Goal: Task Accomplishment & Management: Manage account settings

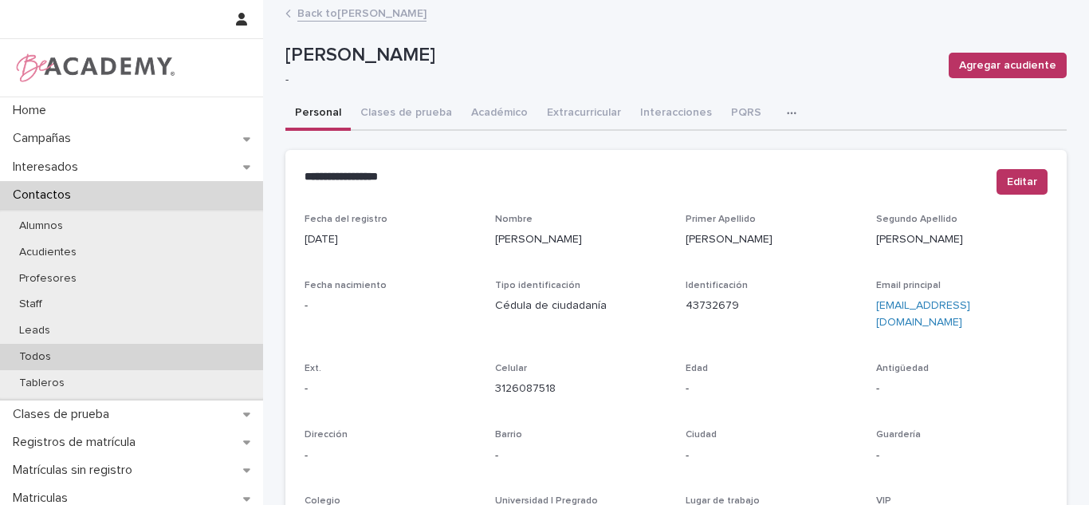
click at [112, 366] on div "Todos" at bounding box center [131, 357] width 263 height 26
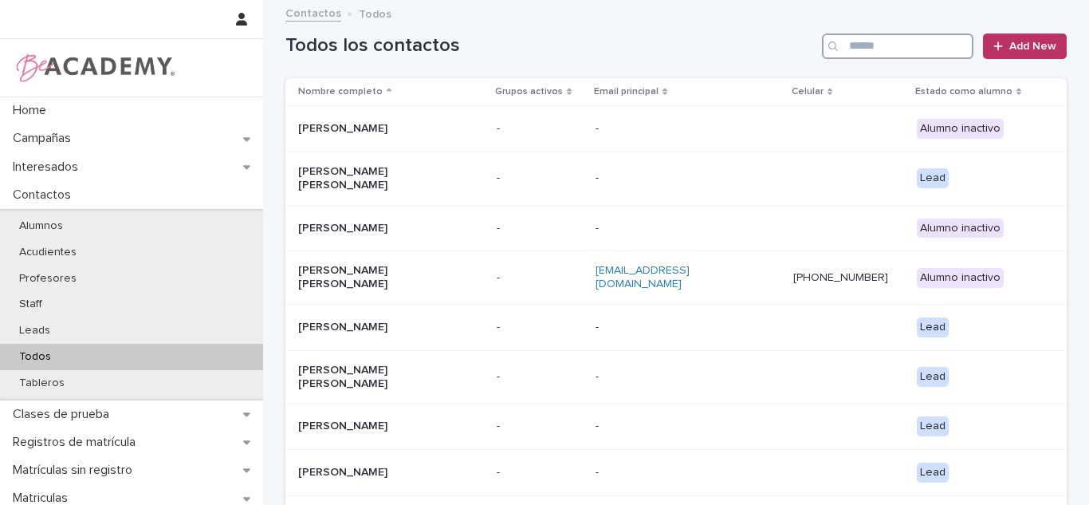
click at [866, 37] on input "Search" at bounding box center [897, 46] width 151 height 26
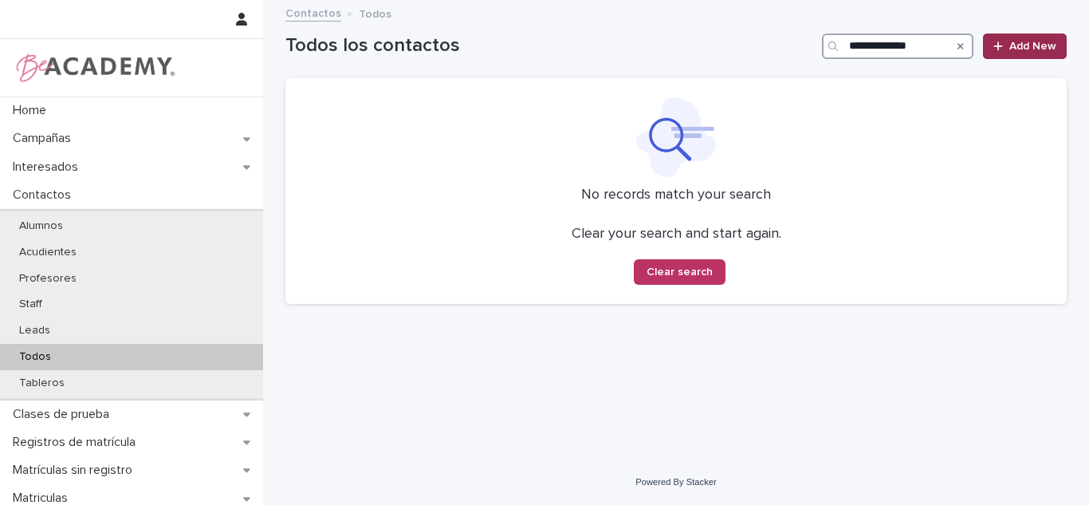
type input "**********"
click at [1048, 42] on span "Add New" at bounding box center [1032, 46] width 47 height 11
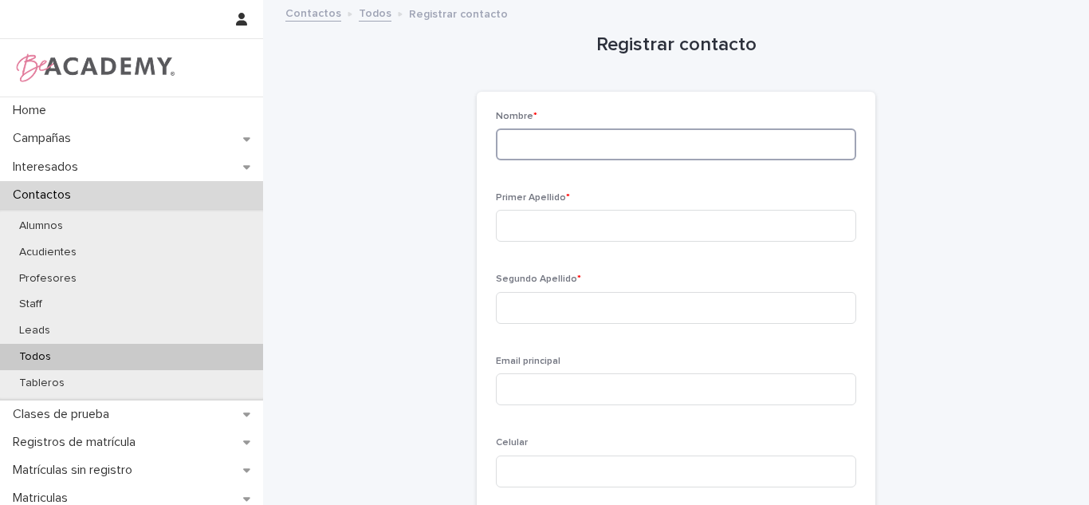
click at [635, 147] on input at bounding box center [676, 144] width 360 height 32
type input "*******"
type input "*********"
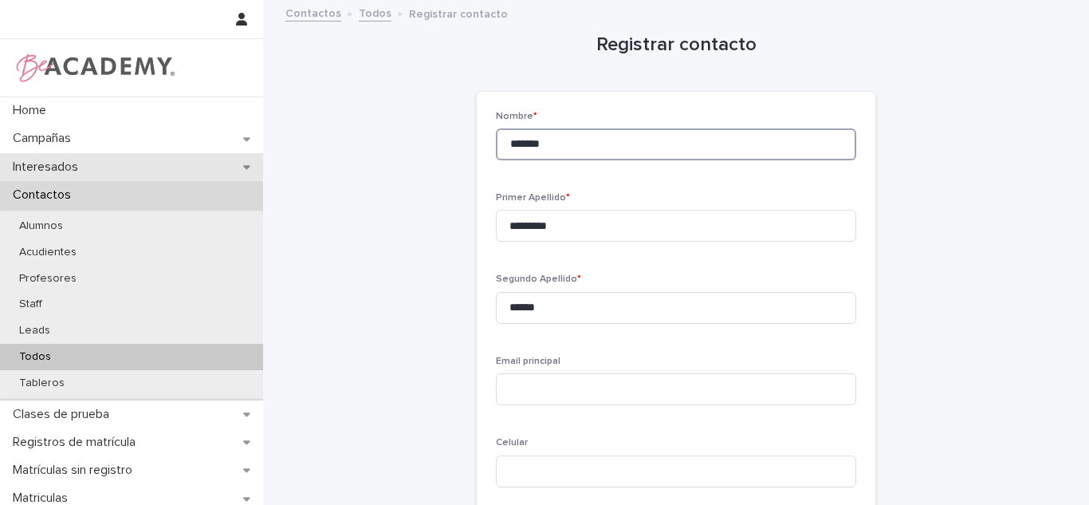
drag, startPoint x: 635, startPoint y: 147, endPoint x: 205, endPoint y: 163, distance: 430.0
click at [263, 163] on div "Home Campañas Interesados Contactos Alumnos Acudientes Profesores Staff Leads T…" at bounding box center [676, 382] width 826 height 764
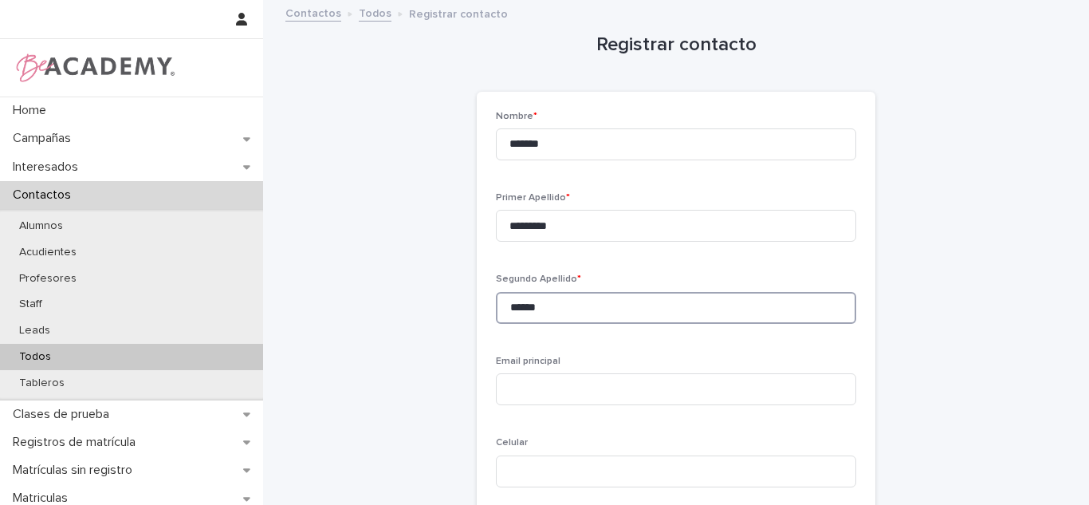
click at [575, 310] on input "******" at bounding box center [676, 308] width 360 height 32
type input "*******"
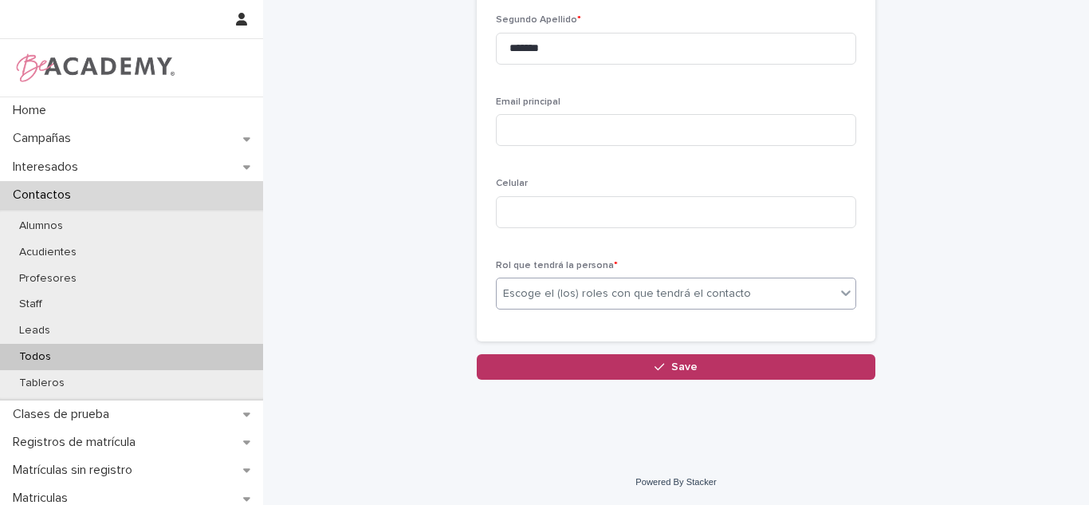
click at [533, 285] on div "Escoge el (los) roles con que tendrá el contacto" at bounding box center [627, 293] width 248 height 17
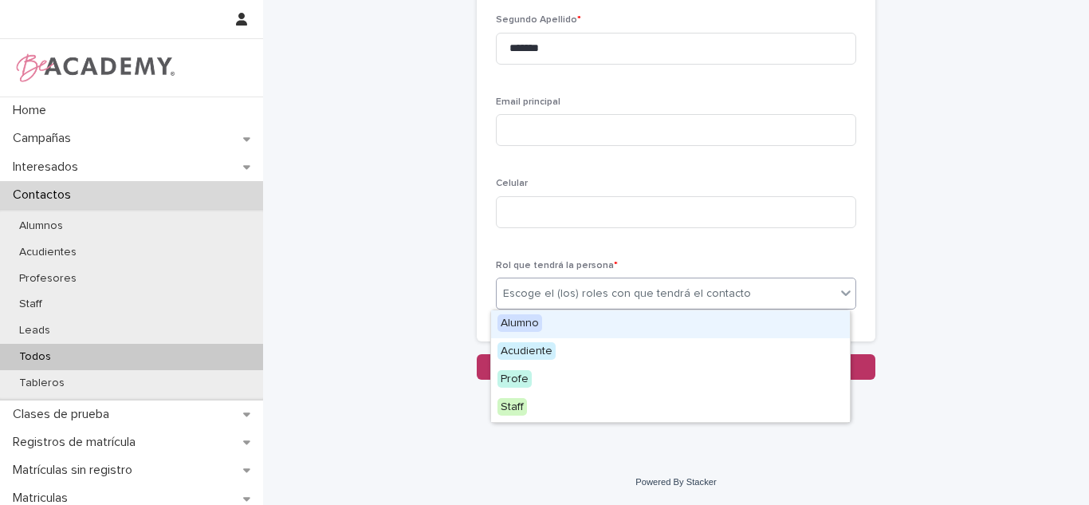
click at [542, 321] on div "Alumno" at bounding box center [670, 324] width 359 height 28
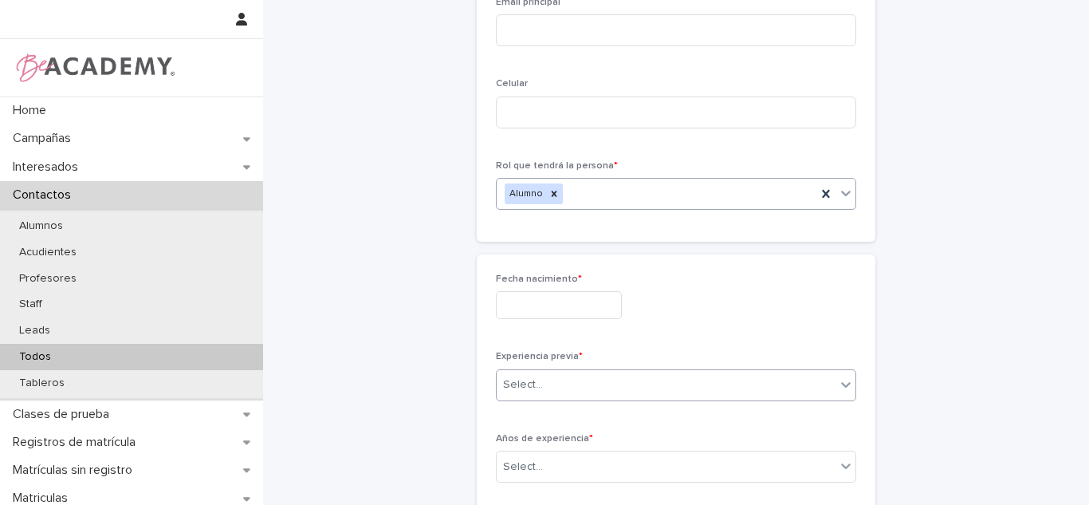
scroll to position [436, 0]
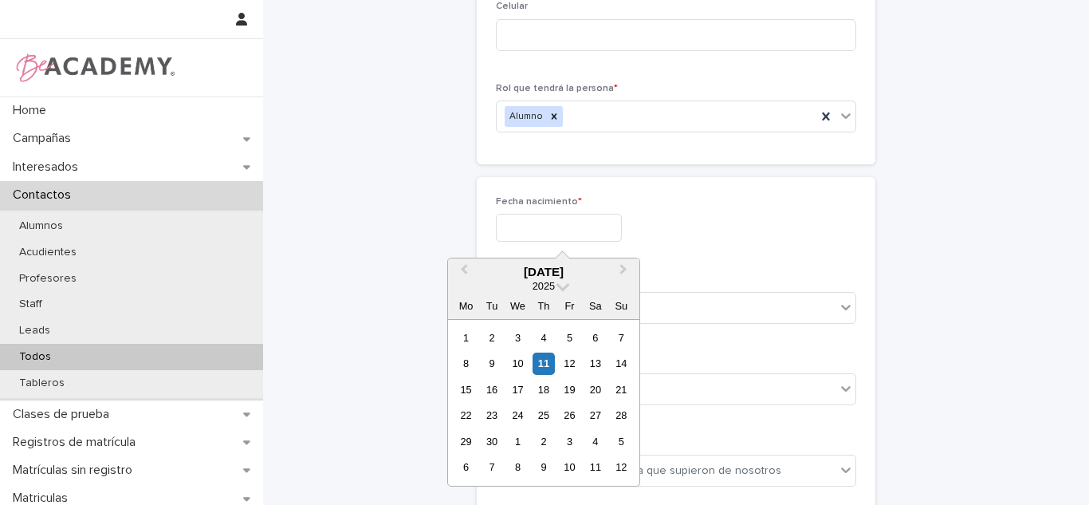
click at [525, 233] on input "text" at bounding box center [559, 228] width 126 height 28
drag, startPoint x: 579, startPoint y: 219, endPoint x: 570, endPoint y: 218, distance: 8.9
click at [579, 218] on input "**********" at bounding box center [559, 228] width 126 height 28
type input "**********"
click at [764, 235] on div "**********" at bounding box center [676, 228] width 360 height 28
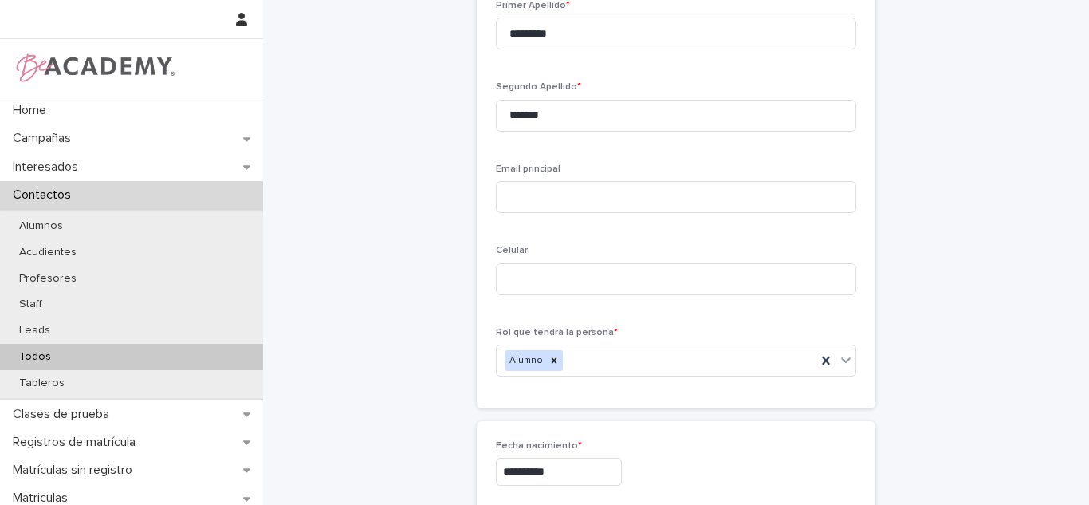
scroll to position [187, 0]
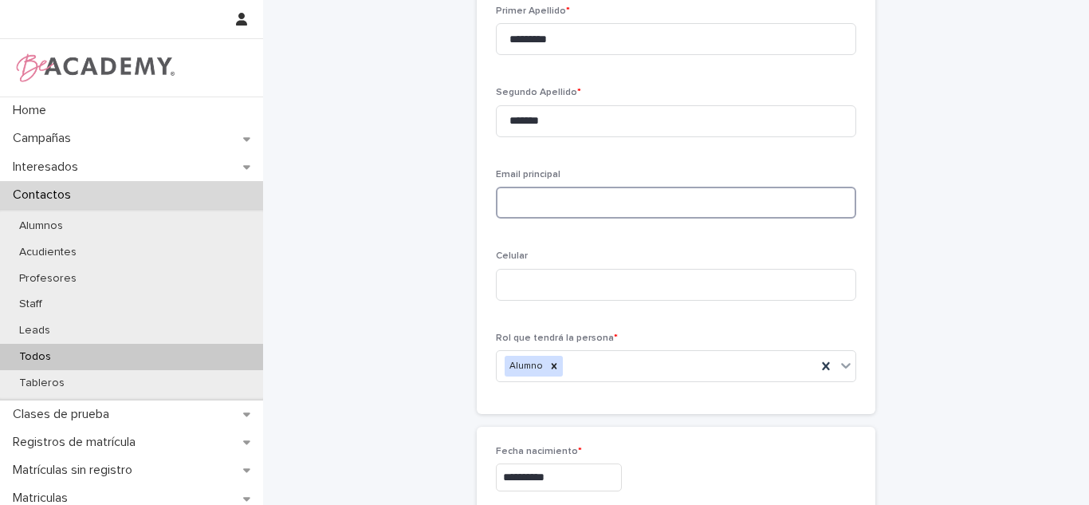
paste input "**********"
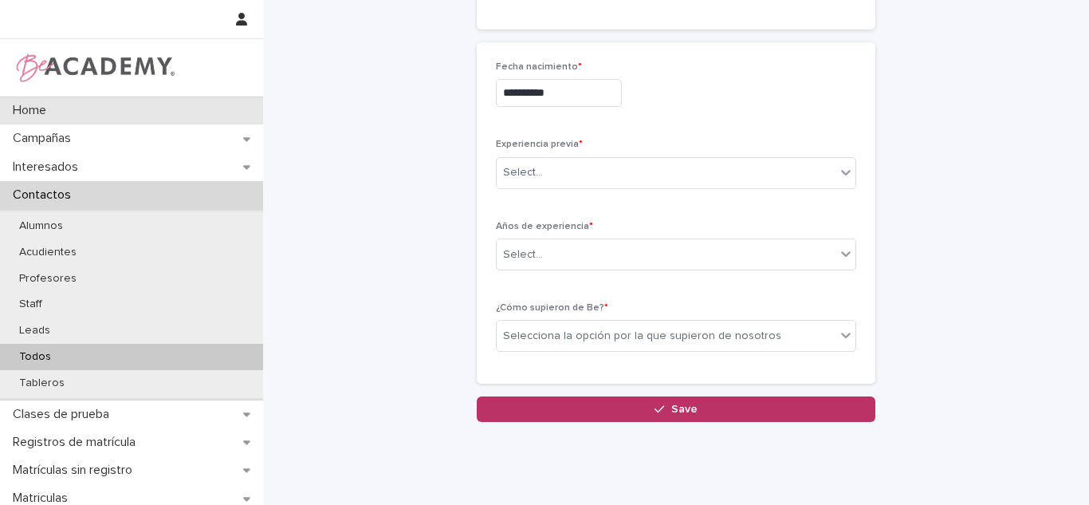
scroll to position [576, 0]
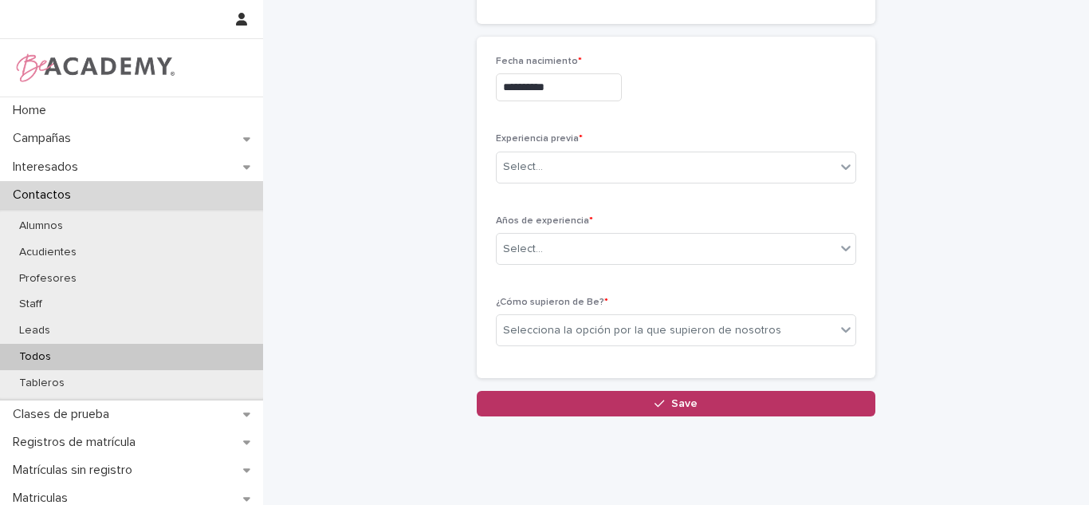
type input "**********"
click at [540, 164] on div "Select..." at bounding box center [666, 167] width 339 height 26
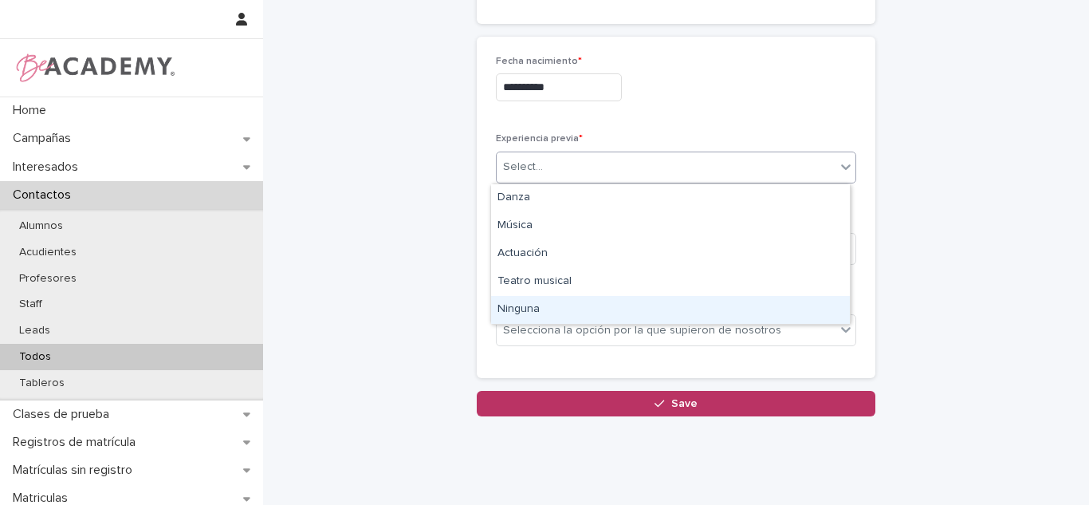
click at [529, 302] on div "Ninguna" at bounding box center [670, 310] width 359 height 28
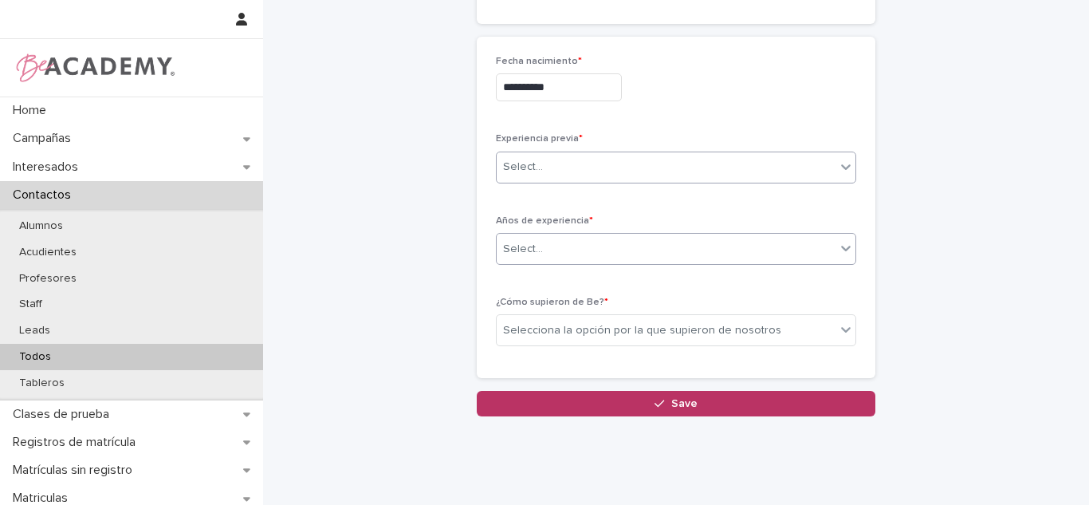
click at [529, 256] on div "Select..." at bounding box center [523, 249] width 40 height 17
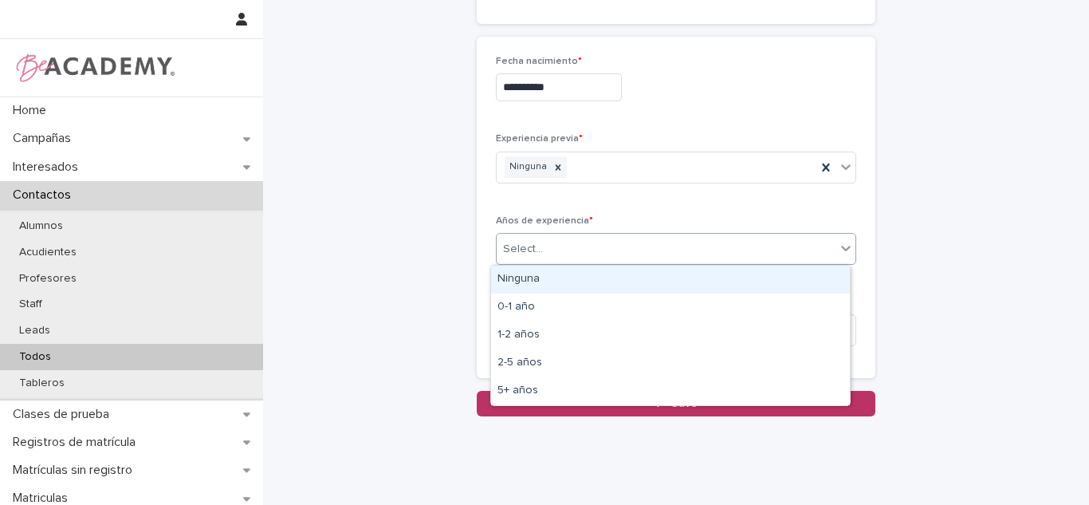
click at [525, 281] on div "Ninguna" at bounding box center [670, 279] width 359 height 28
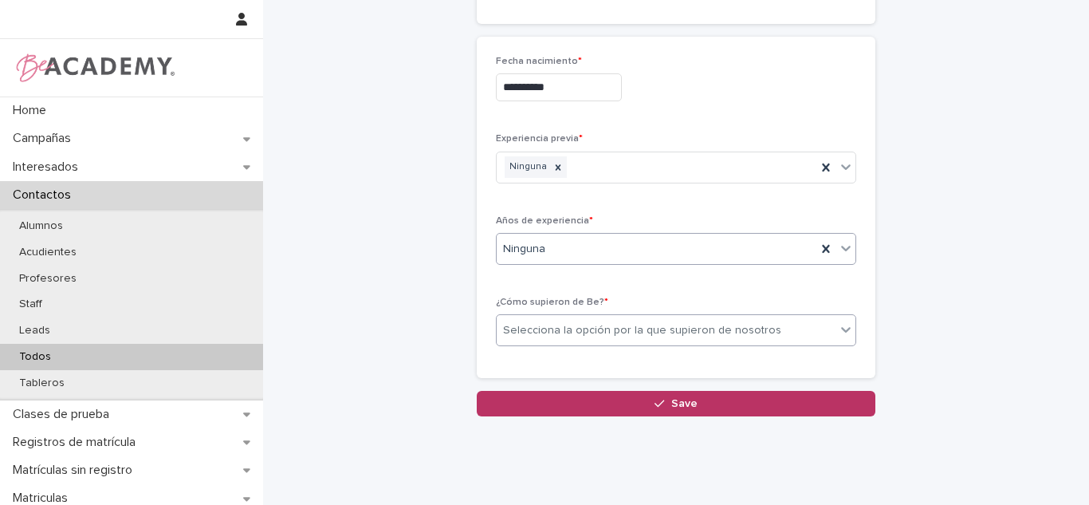
click at [570, 321] on div "Selecciona la opción por la que supieron de nosotros" at bounding box center [666, 330] width 339 height 26
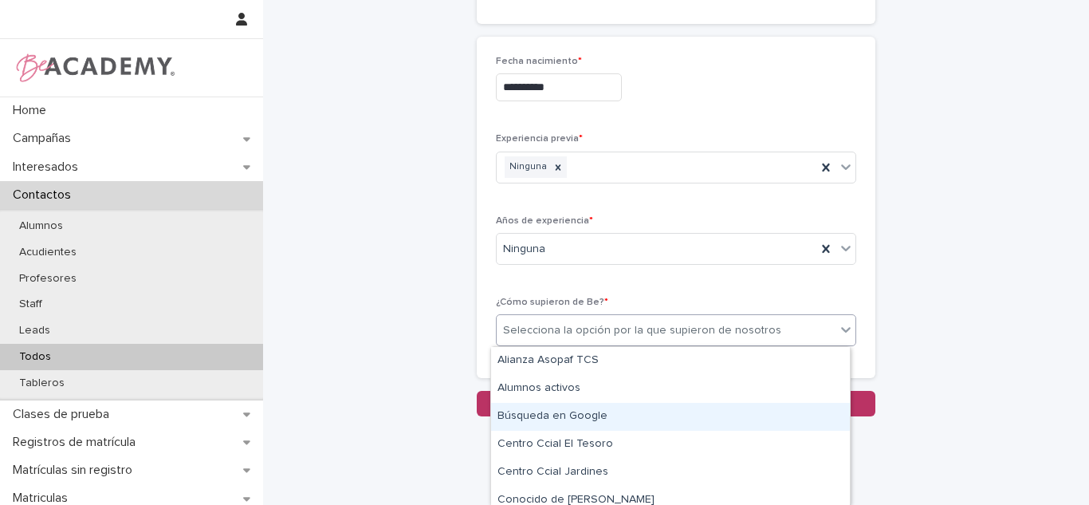
scroll to position [166, 0]
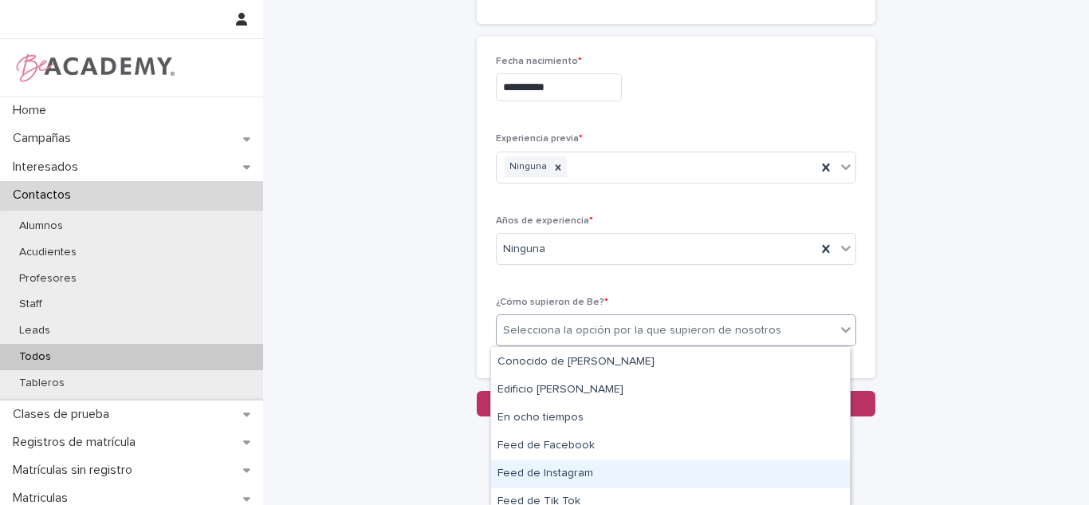
click at [617, 467] on div "Feed de Instagram" at bounding box center [670, 474] width 359 height 28
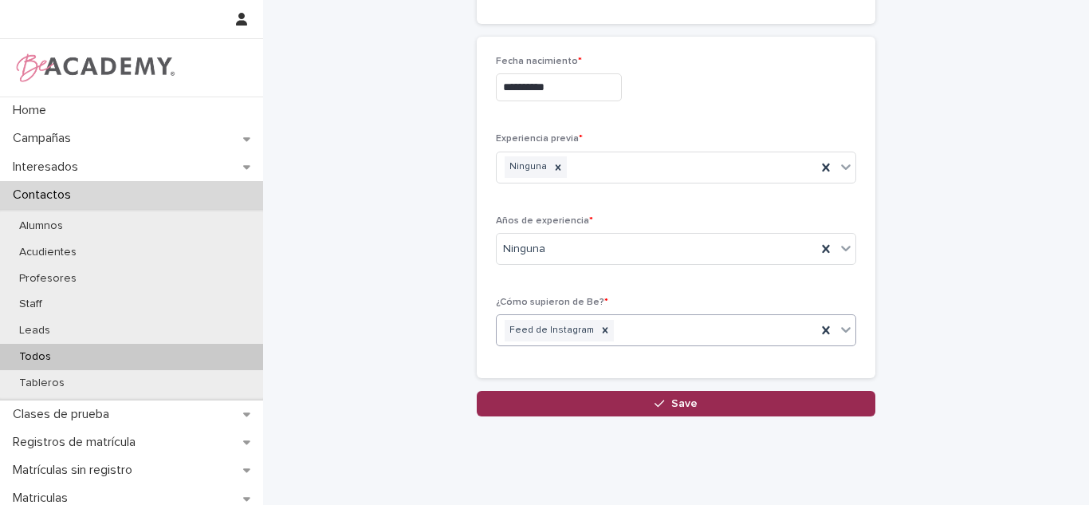
click at [623, 399] on button "Save" at bounding box center [676, 404] width 399 height 26
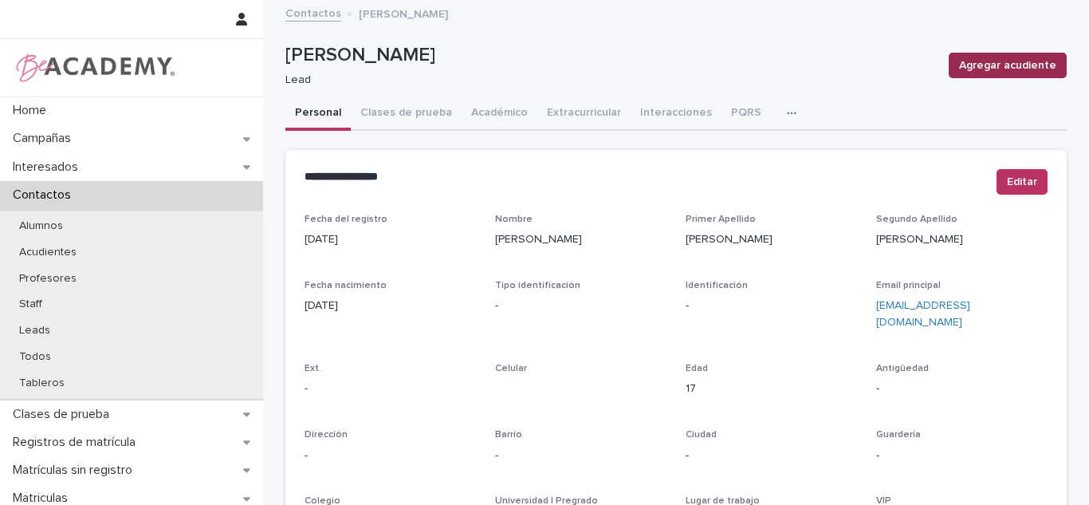
click at [983, 53] on button "Agregar acudiente" at bounding box center [1008, 66] width 118 height 26
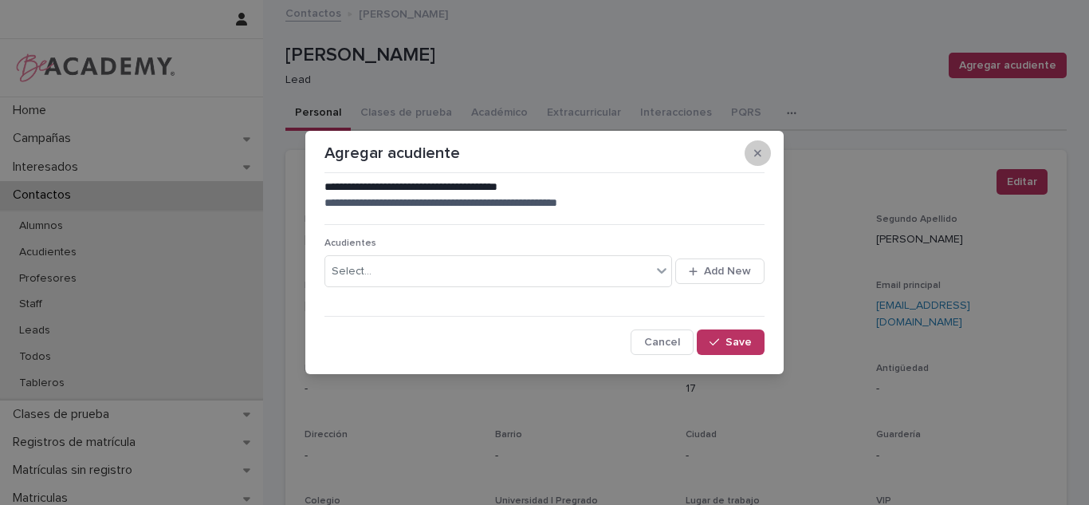
click at [754, 154] on icon "button" at bounding box center [757, 152] width 7 height 11
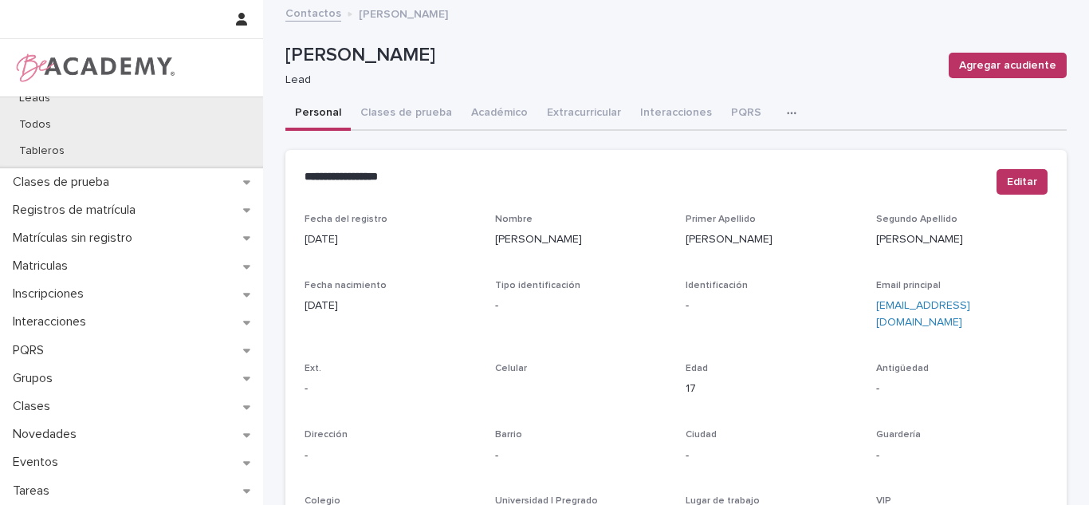
scroll to position [288, 0]
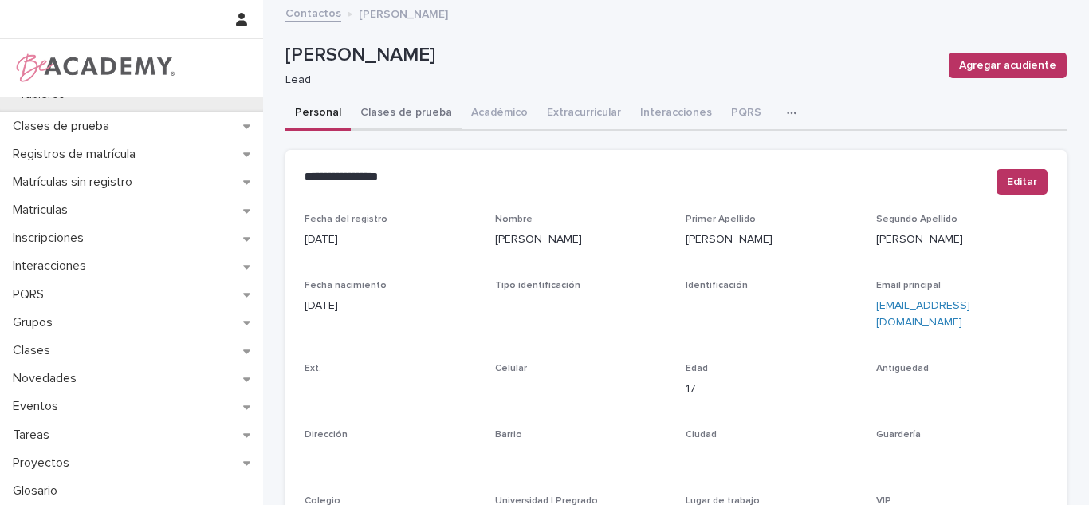
click at [395, 128] on button "Clases de prueba" at bounding box center [406, 113] width 111 height 33
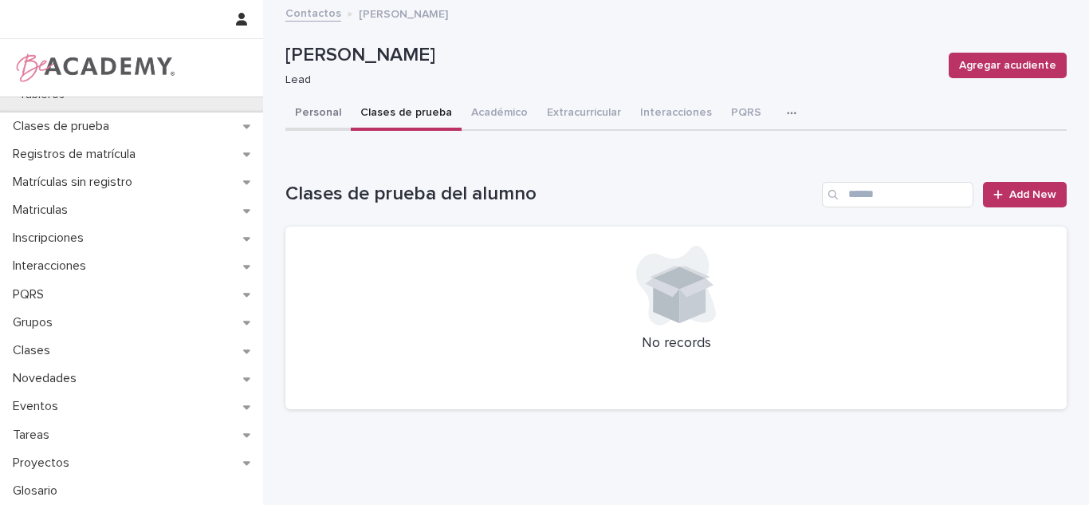
click at [324, 120] on button "Personal" at bounding box center [317, 113] width 65 height 33
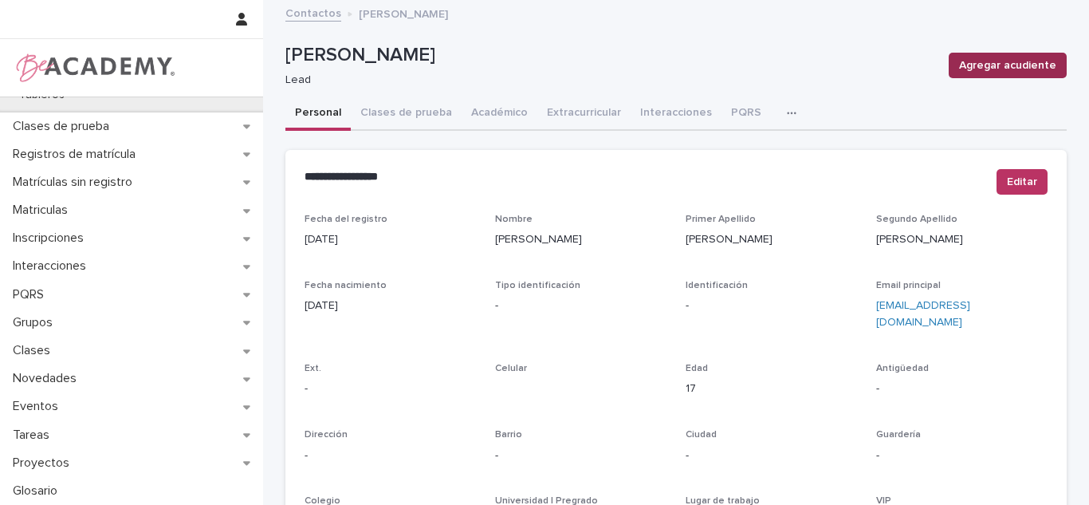
click at [979, 69] on span "Agregar acudiente" at bounding box center [1007, 65] width 97 height 16
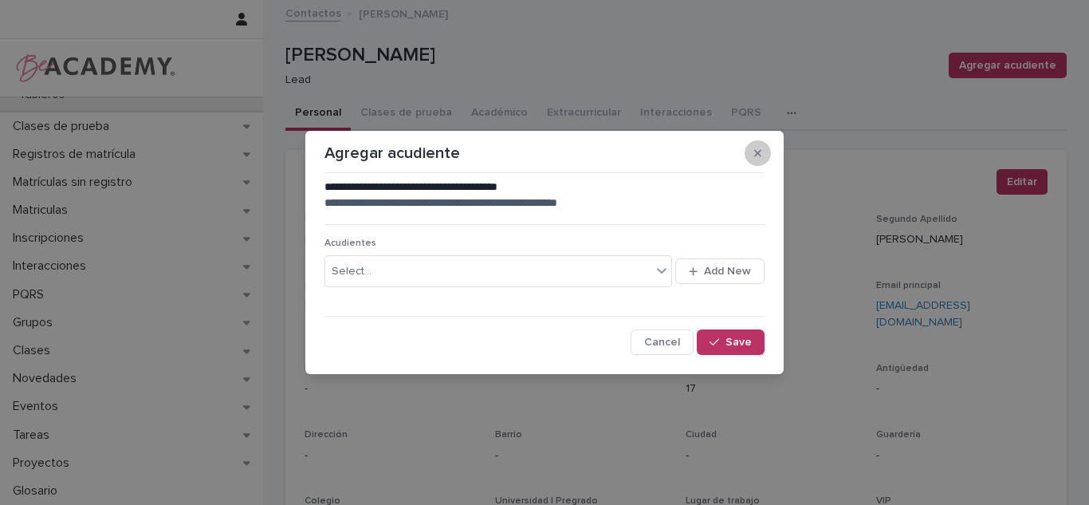
click at [753, 150] on button "button" at bounding box center [758, 153] width 26 height 26
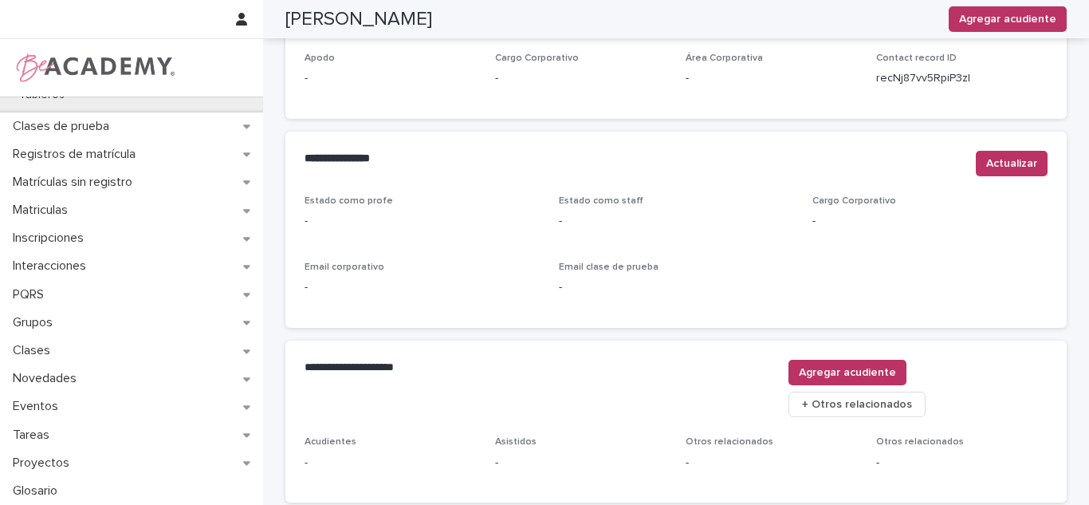
scroll to position [2, 0]
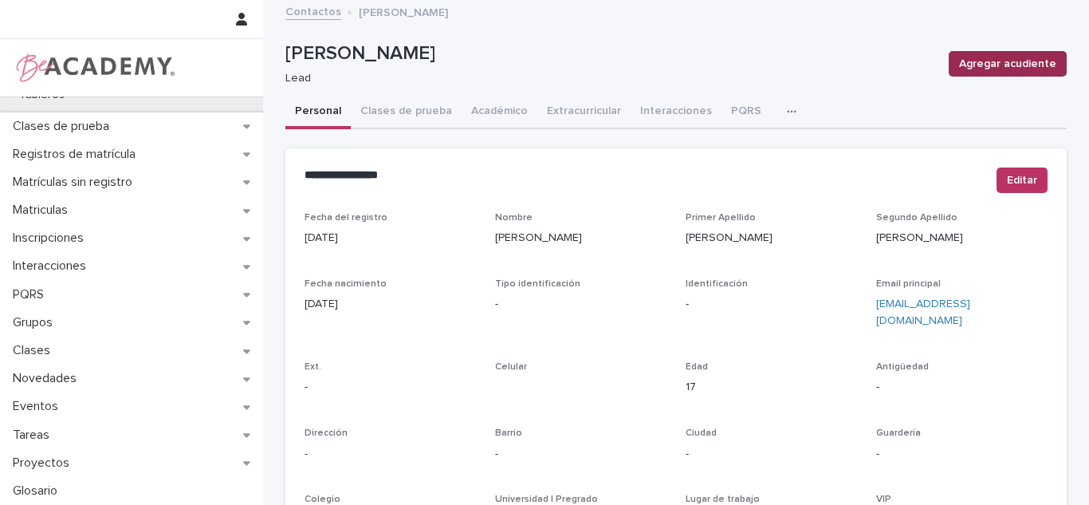
click at [999, 73] on button "Agregar acudiente" at bounding box center [1008, 64] width 118 height 26
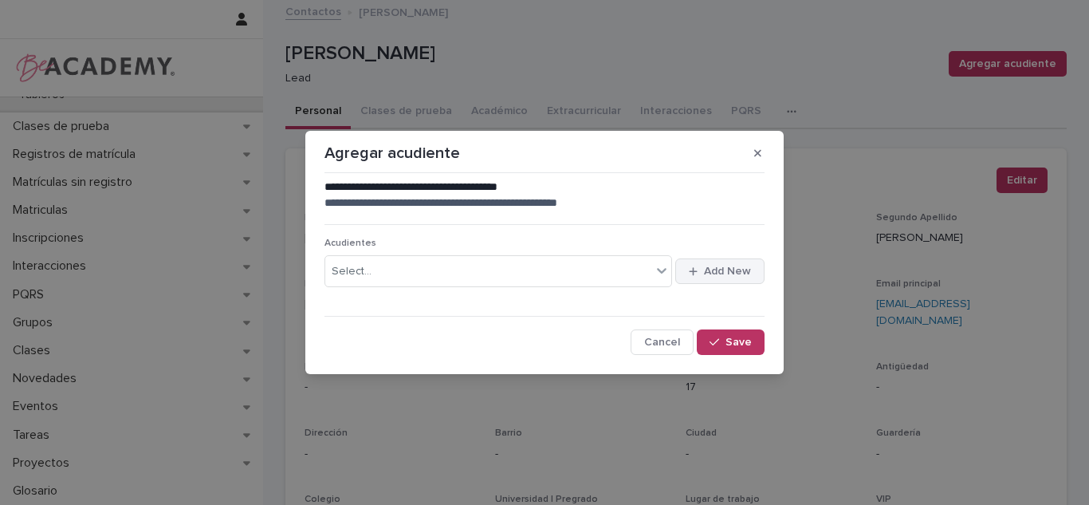
click at [731, 274] on span "Add New" at bounding box center [727, 270] width 47 height 11
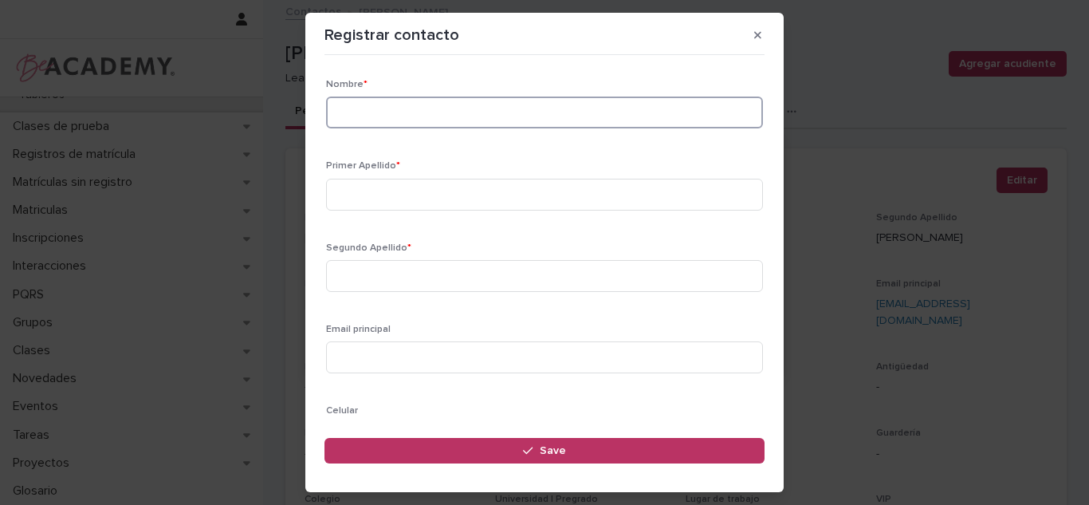
click at [372, 116] on input at bounding box center [544, 112] width 437 height 32
type input "*****"
type input "*******"
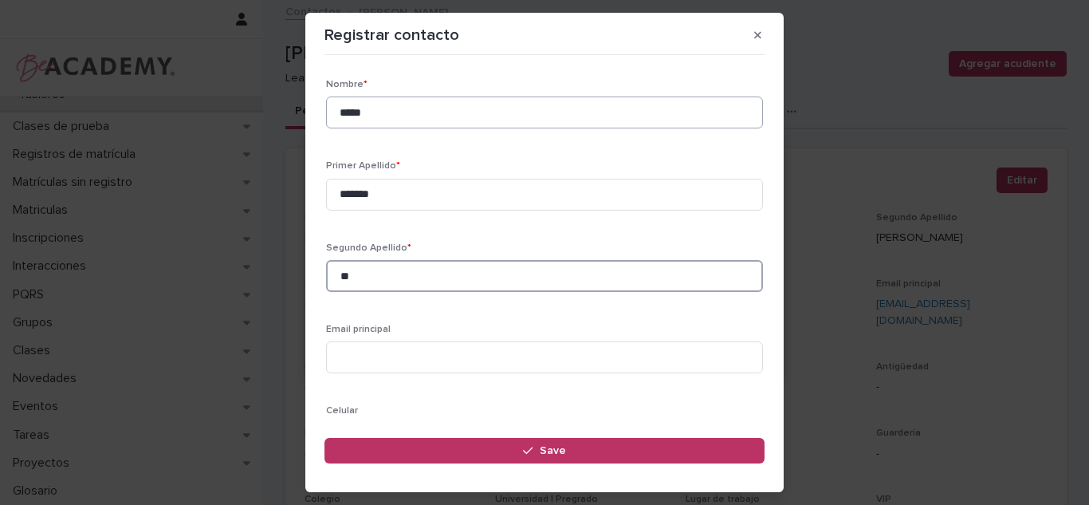
type input "**"
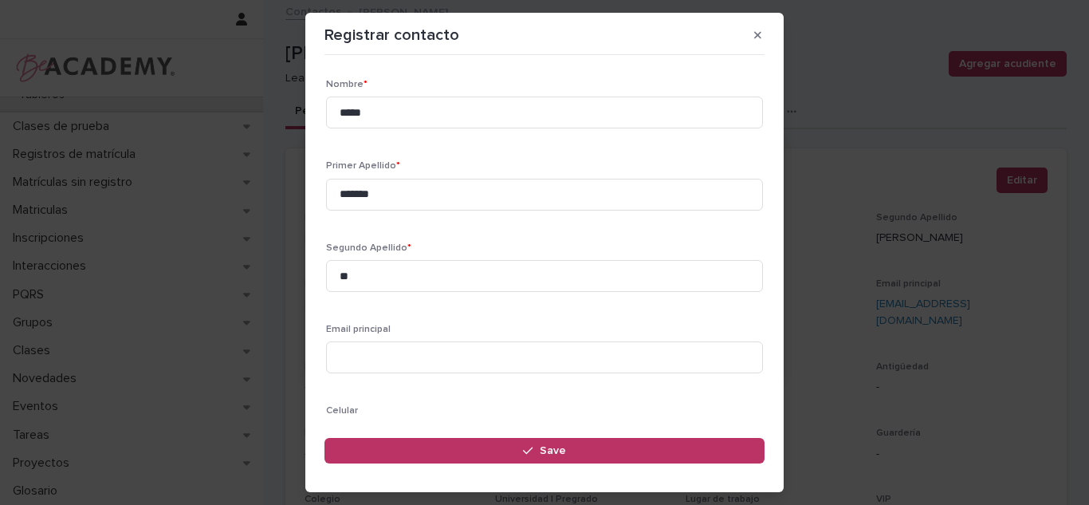
scroll to position [189, 0]
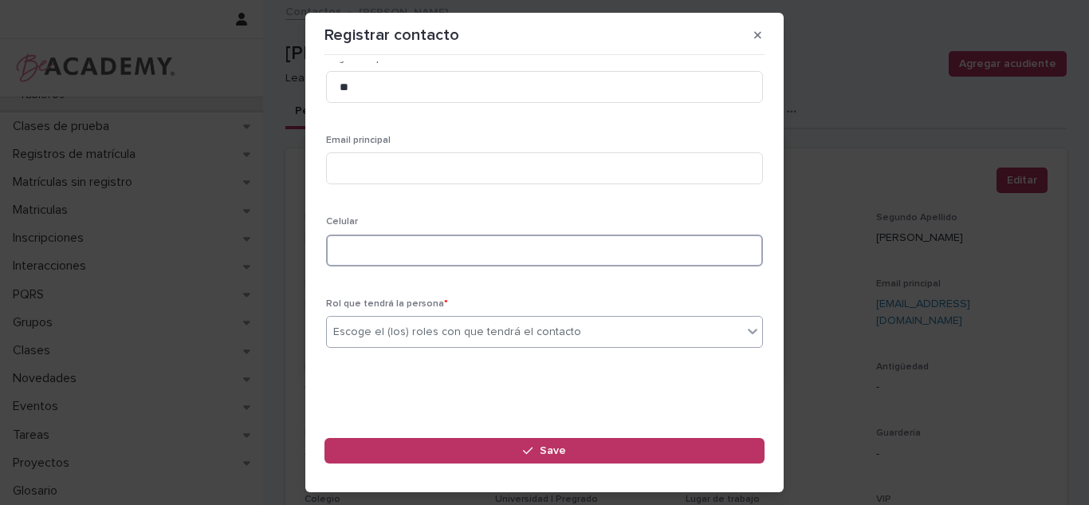
click at [376, 250] on input at bounding box center [544, 250] width 437 height 32
paste input "**********"
type input "**********"
click at [450, 339] on div "Escoge el (los) roles con que tendrá el contacto" at bounding box center [457, 332] width 248 height 17
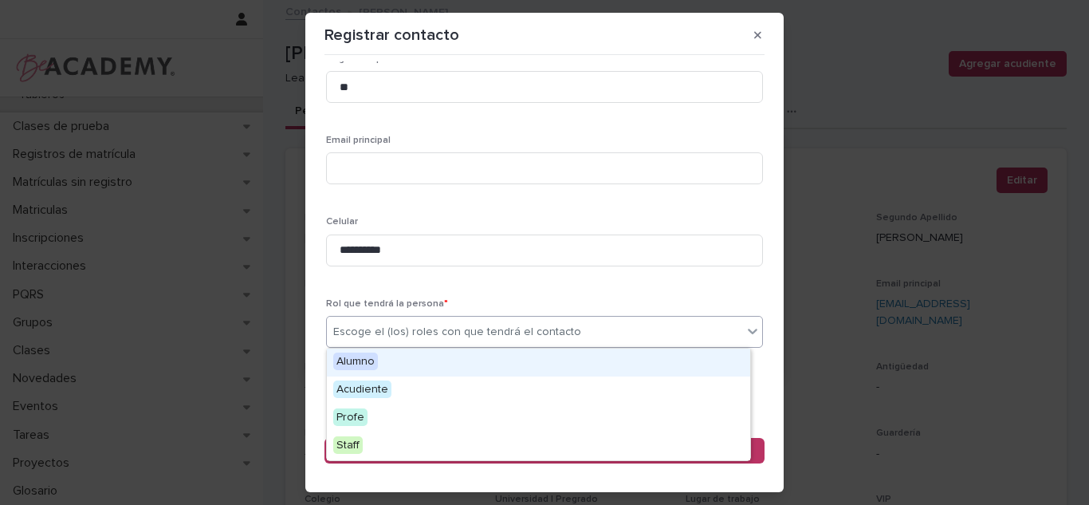
click at [366, 331] on div "Escoge el (los) roles con que tendrá el contacto" at bounding box center [457, 332] width 248 height 17
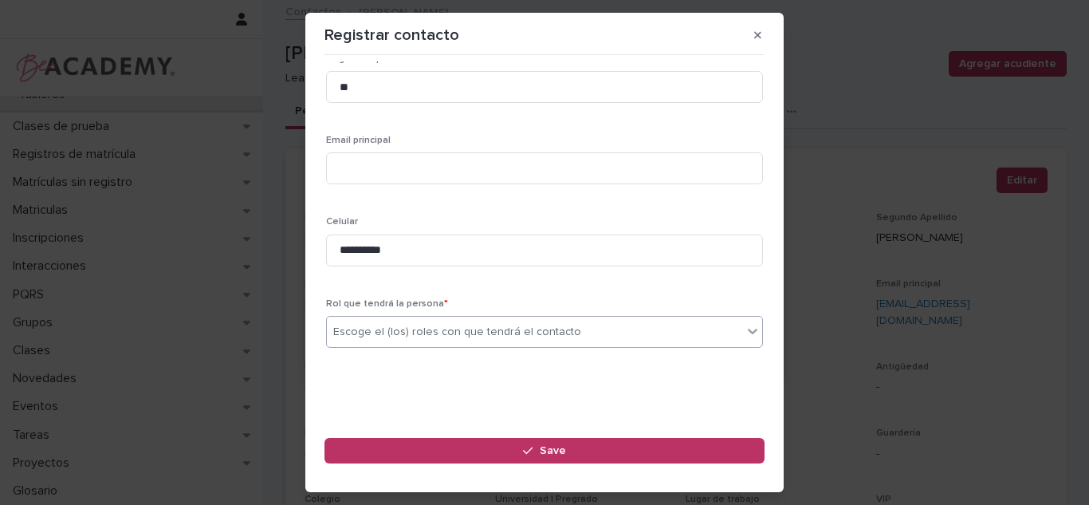
click at [366, 331] on div "Escoge el (los) roles con que tendrá el contacto" at bounding box center [457, 332] width 248 height 17
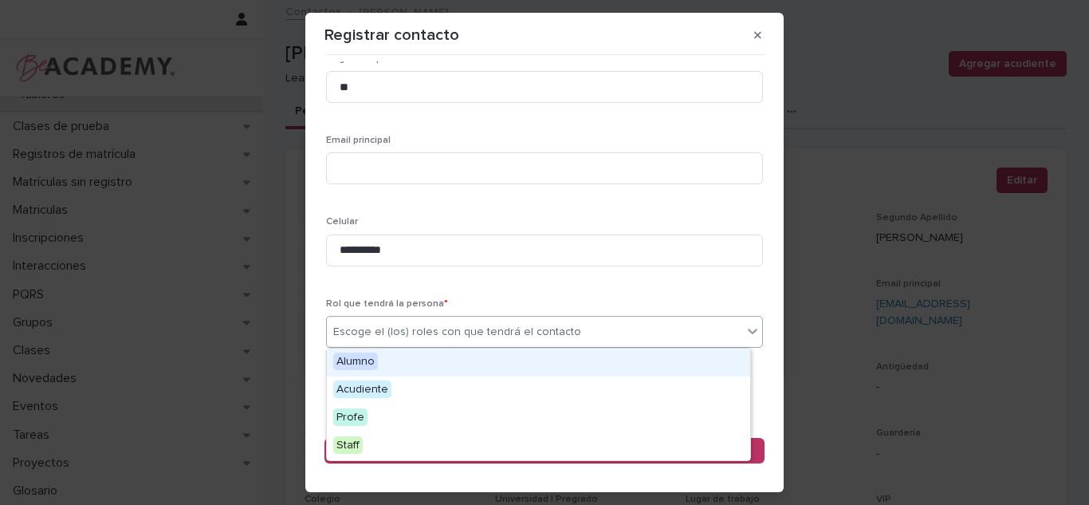
click at [366, 331] on div "Escoge el (los) roles con que tendrá el contacto" at bounding box center [457, 332] width 248 height 17
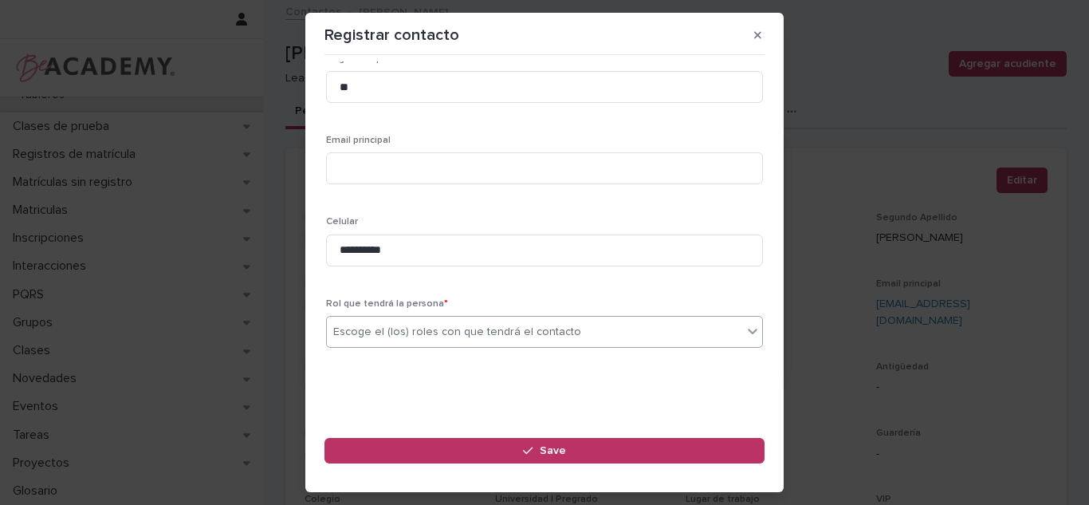
click at [366, 331] on div "Escoge el (los) roles con que tendrá el contacto" at bounding box center [457, 332] width 248 height 17
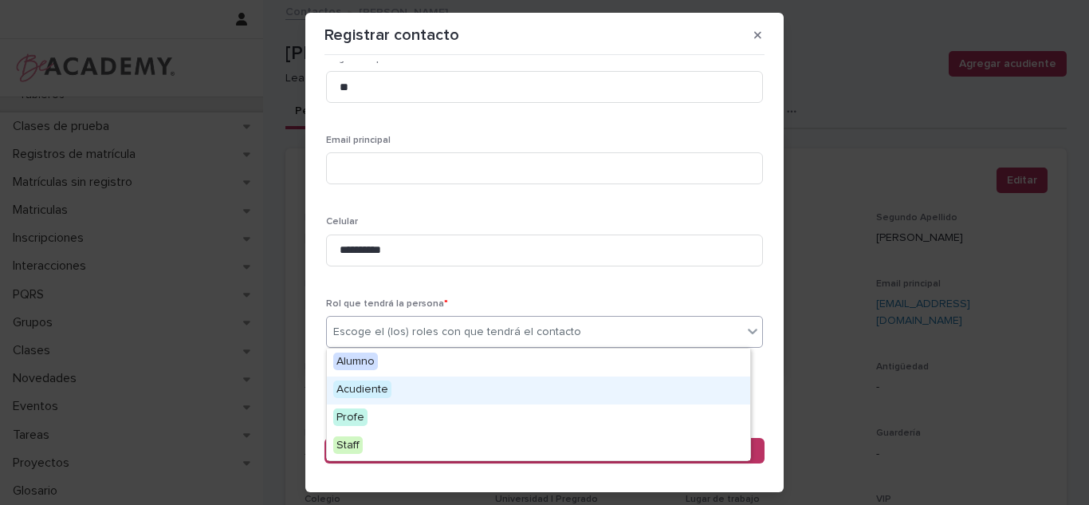
click at [391, 379] on div "Acudiente" at bounding box center [538, 390] width 423 height 28
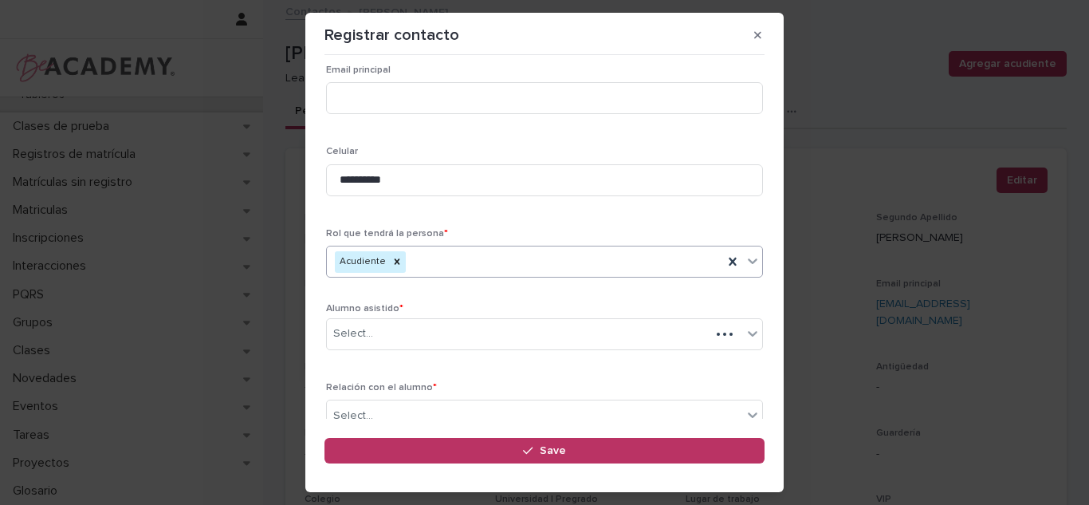
scroll to position [265, 0]
click at [361, 339] on div "Select..." at bounding box center [518, 327] width 383 height 26
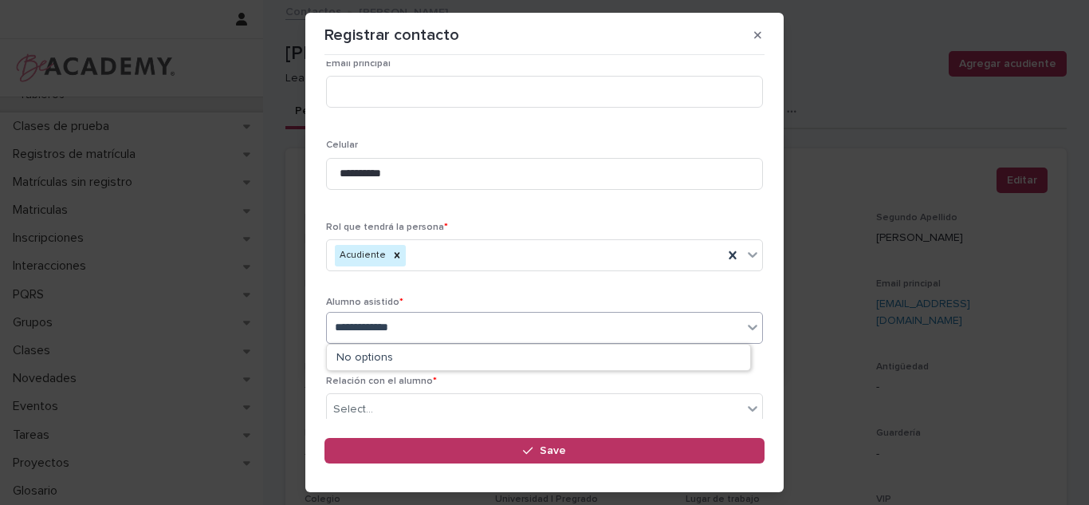
type input "**********"
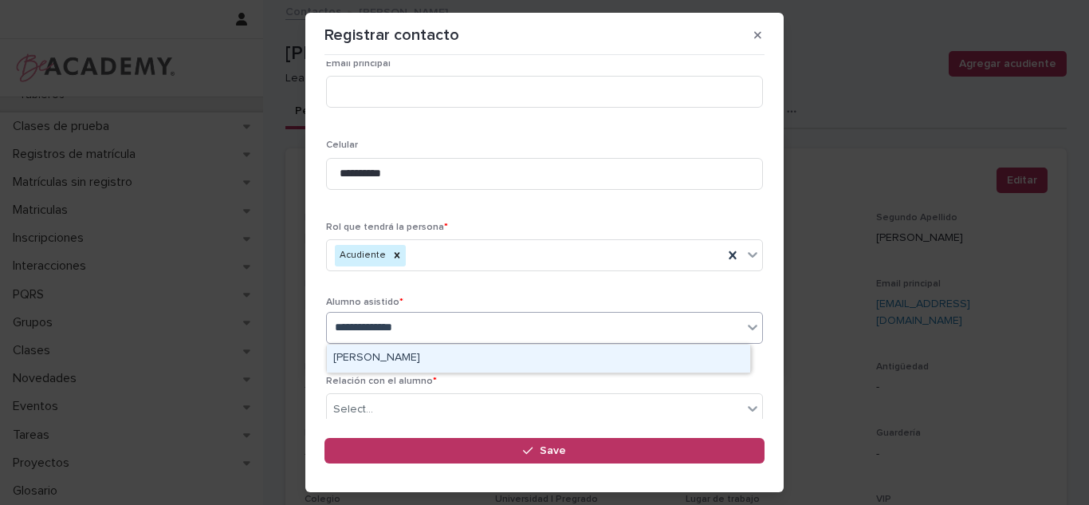
click at [427, 364] on div "Mariana Maldonado Mendoza" at bounding box center [538, 358] width 423 height 28
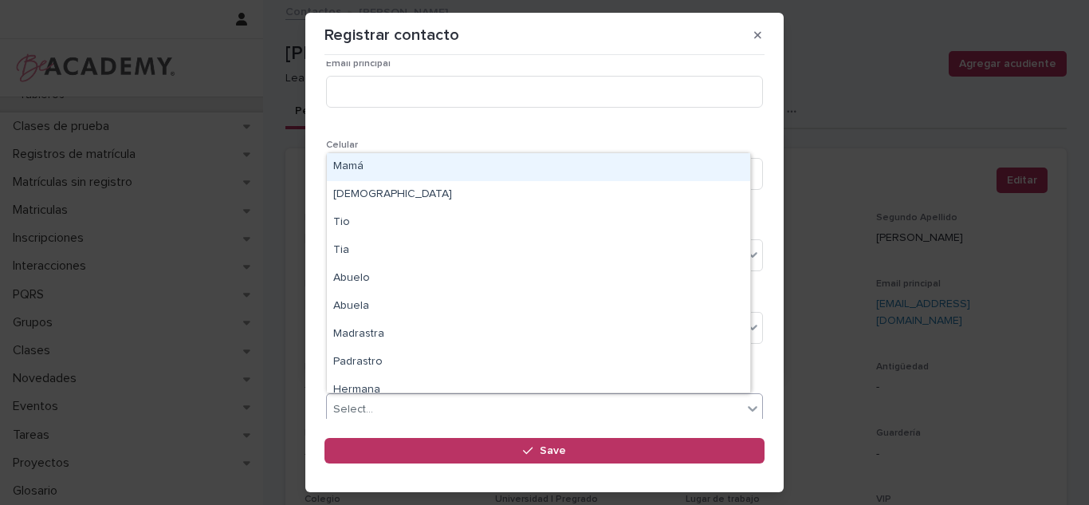
click at [386, 399] on div "Select..." at bounding box center [534, 409] width 415 height 26
click at [442, 167] on div "Mamá" at bounding box center [538, 167] width 423 height 28
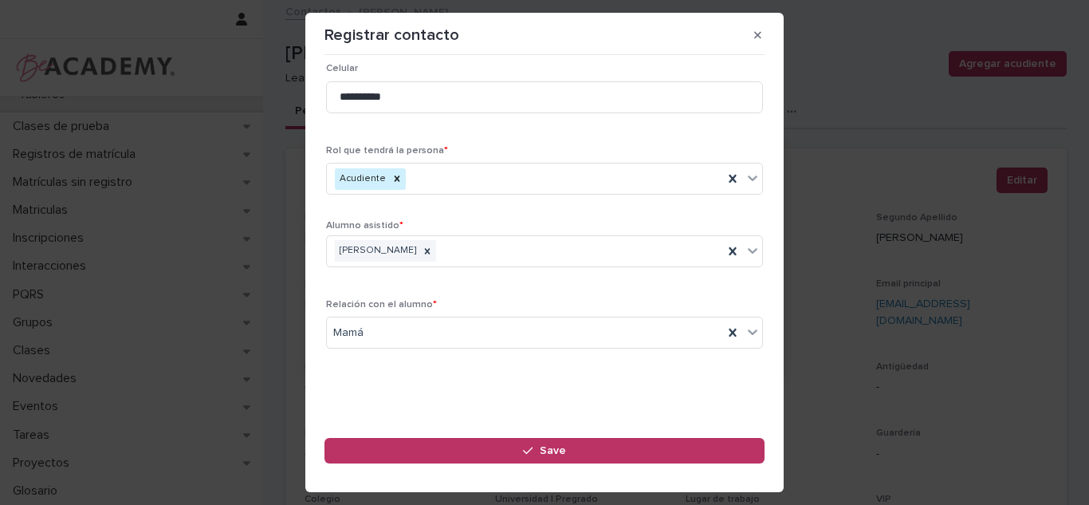
scroll to position [0, 0]
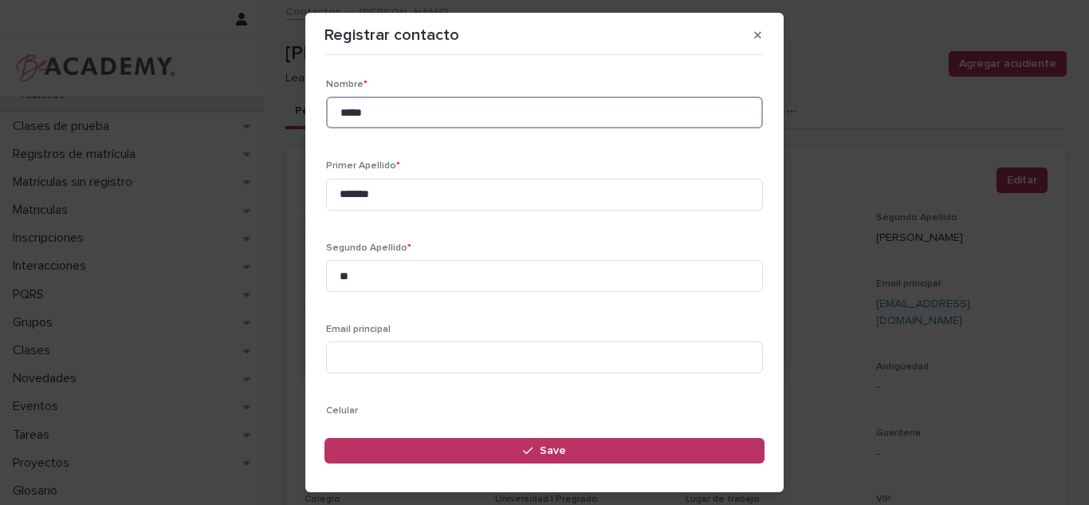
drag, startPoint x: 630, startPoint y: 123, endPoint x: 207, endPoint y: 112, distance: 422.7
click at [224, 116] on div "**********" at bounding box center [544, 252] width 1089 height 505
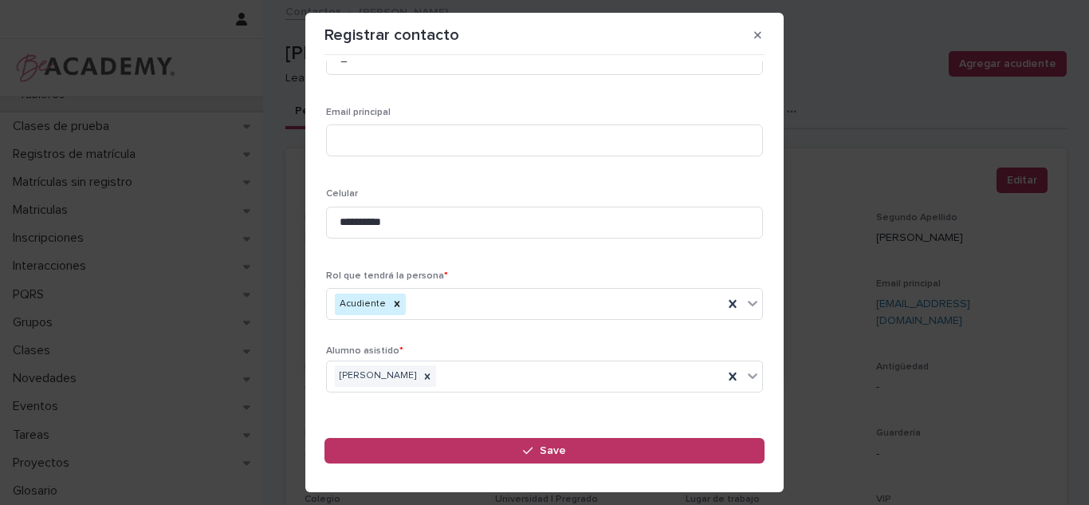
scroll to position [238, 0]
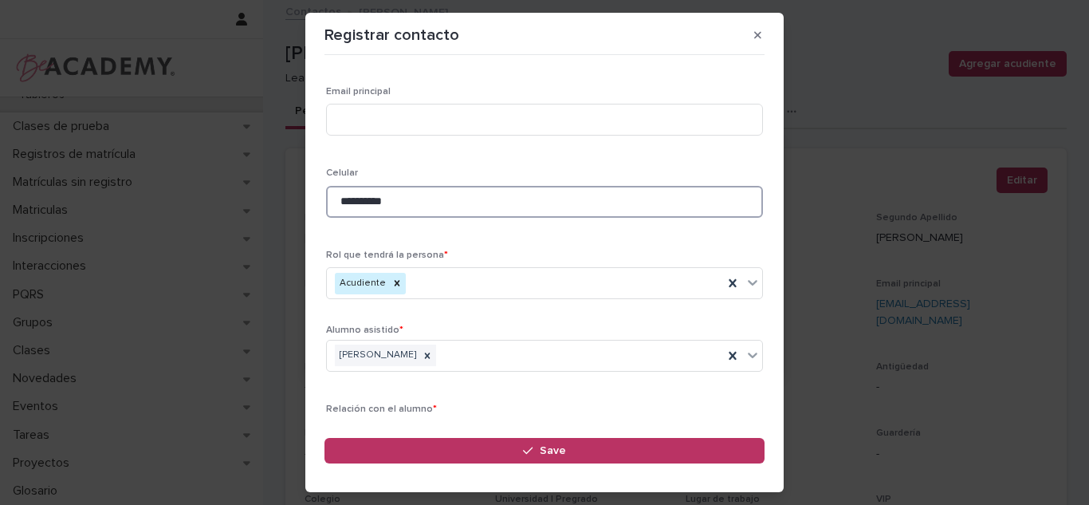
click at [467, 210] on input "**********" at bounding box center [544, 202] width 437 height 32
paste input
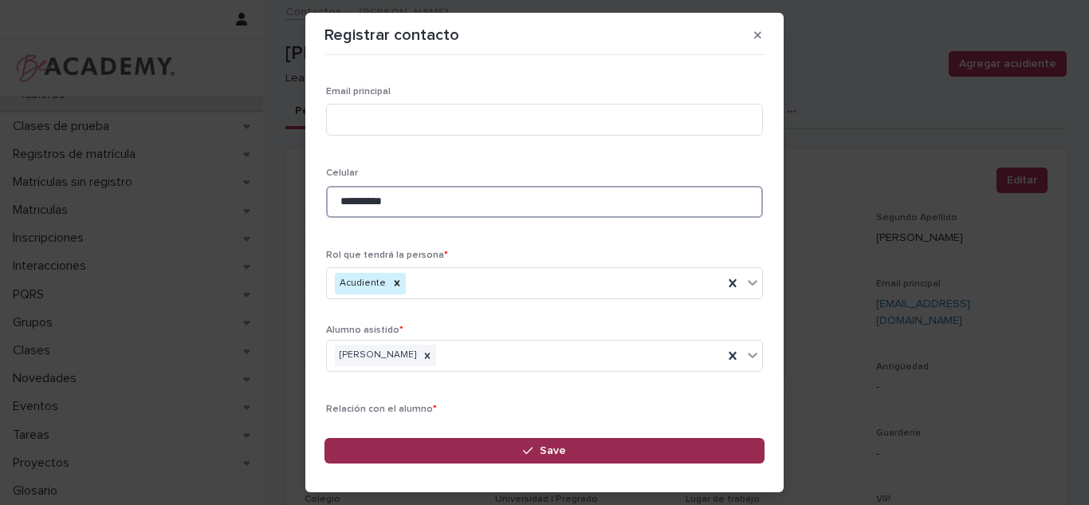
type input "**********"
click at [643, 458] on button "Save" at bounding box center [544, 451] width 440 height 26
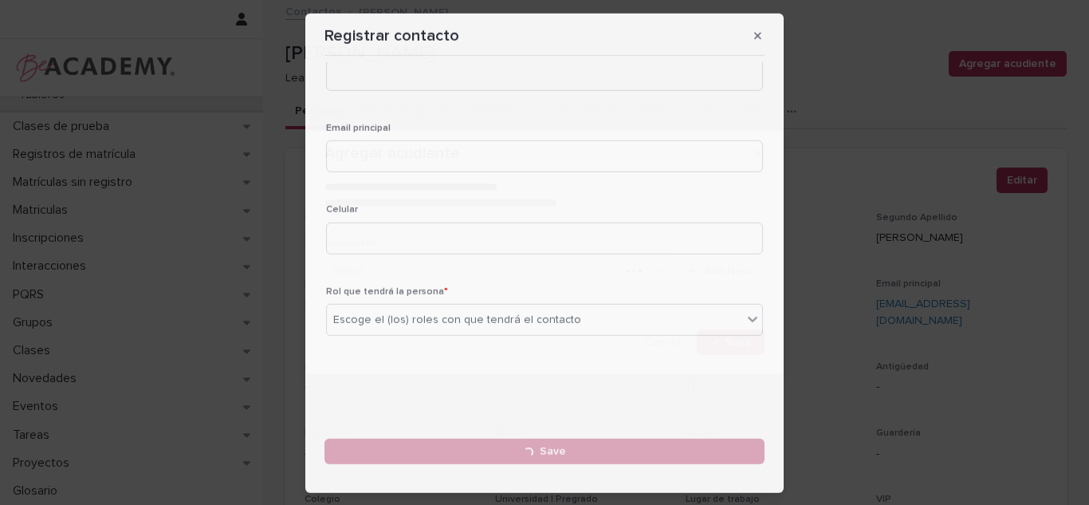
scroll to position [202, 0]
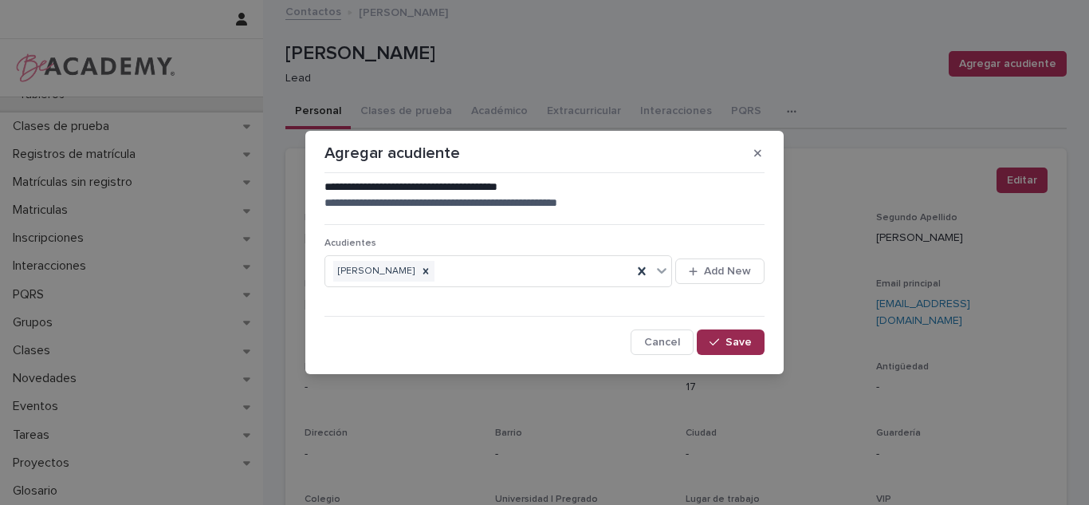
click at [714, 334] on button "Save" at bounding box center [731, 342] width 68 height 26
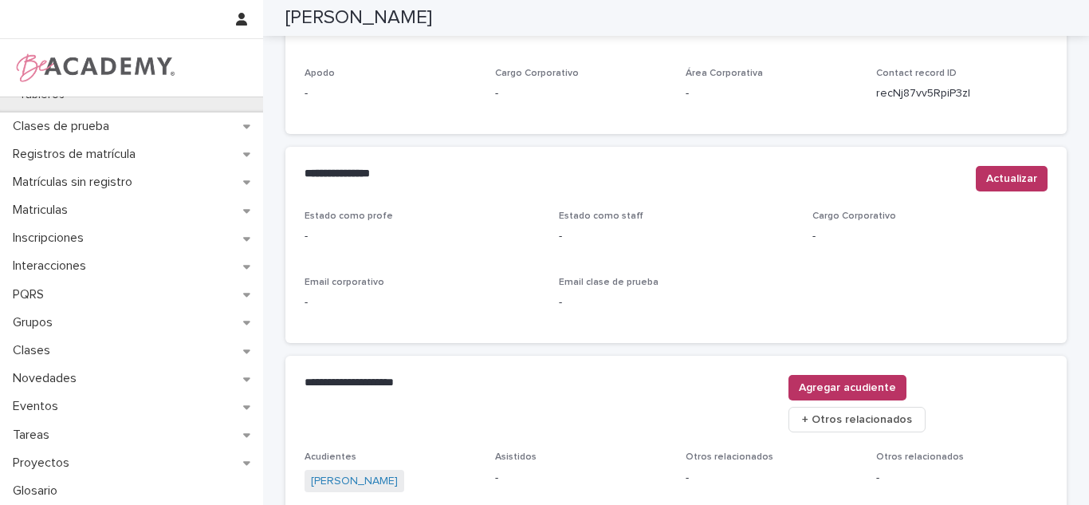
scroll to position [0, 0]
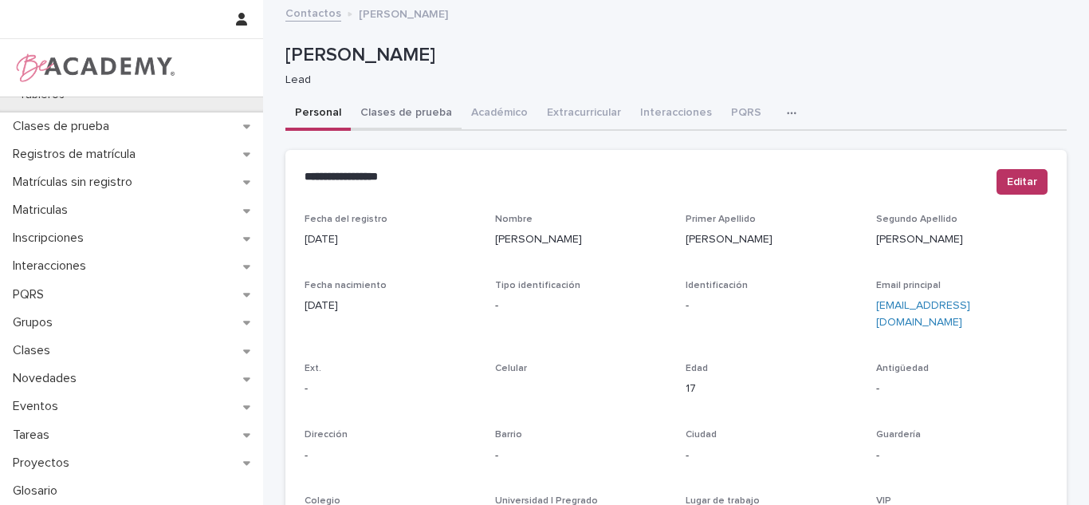
click at [406, 124] on button "Clases de prueba" at bounding box center [406, 113] width 111 height 33
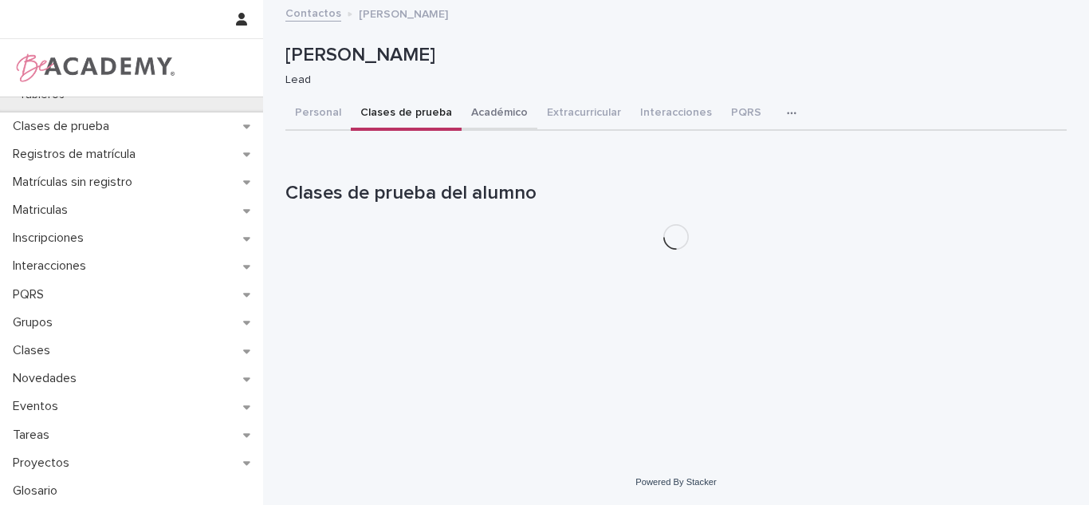
click at [475, 128] on button "Académico" at bounding box center [500, 113] width 76 height 33
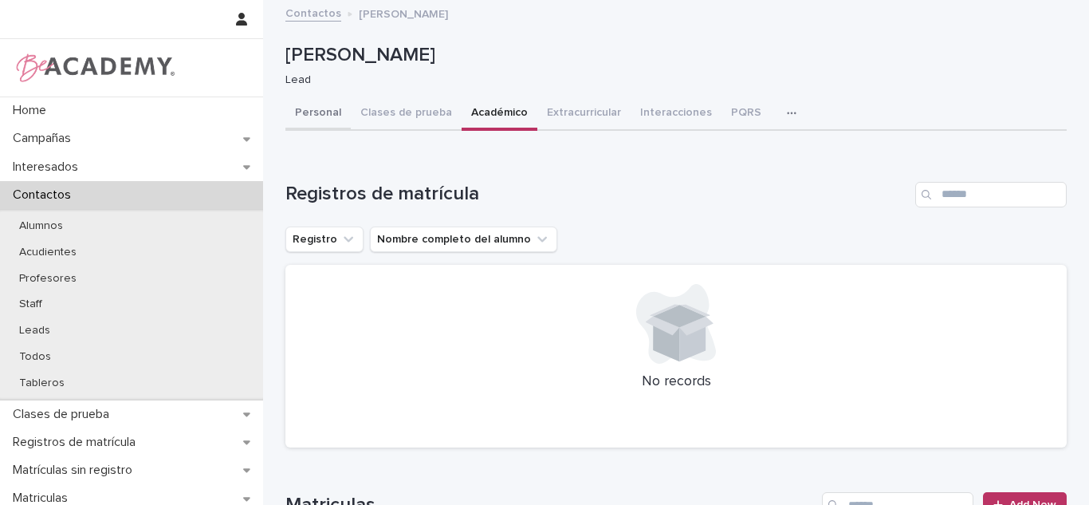
click at [289, 119] on button "Personal" at bounding box center [317, 113] width 65 height 33
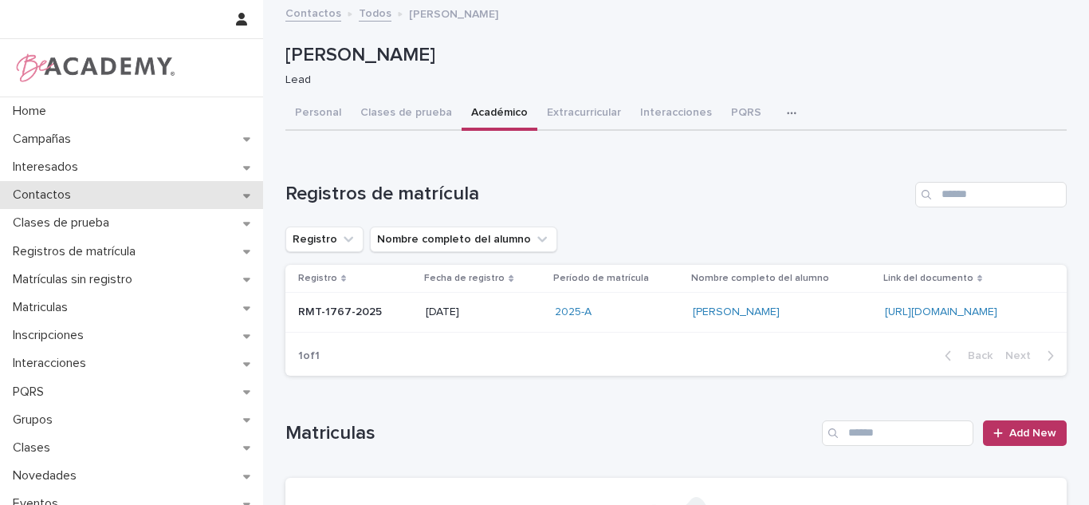
click at [65, 195] on p "Contactos" at bounding box center [44, 194] width 77 height 15
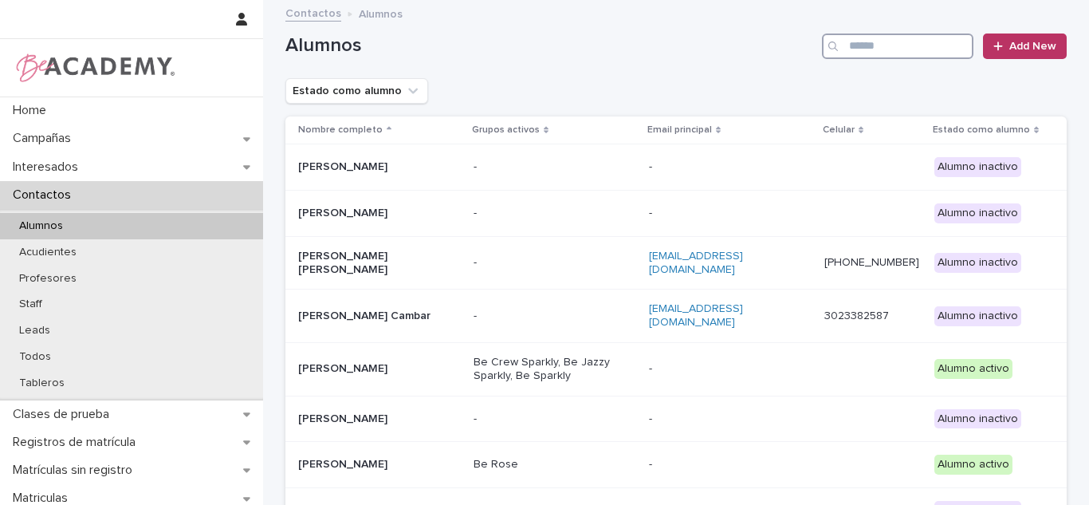
click at [870, 40] on input "Search" at bounding box center [897, 46] width 151 height 26
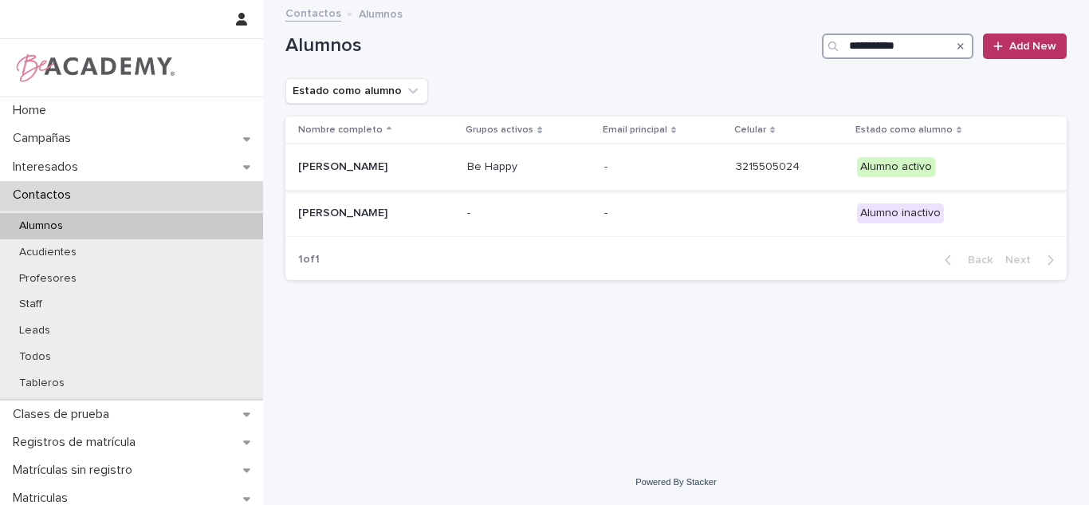
type input "**********"
click at [436, 178] on div "[PERSON_NAME]" at bounding box center [376, 167] width 156 height 26
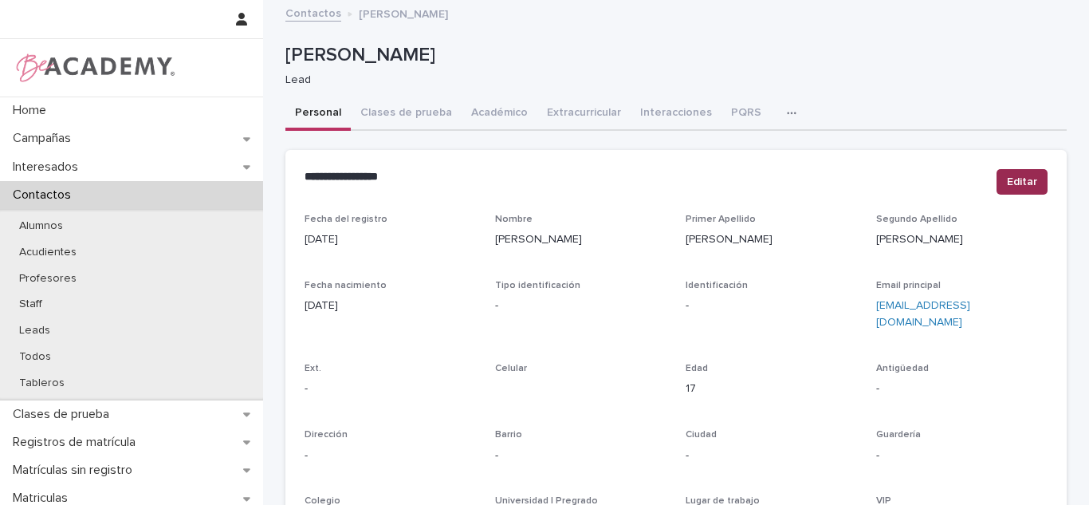
click at [1030, 184] on span "Editar" at bounding box center [1022, 182] width 30 height 16
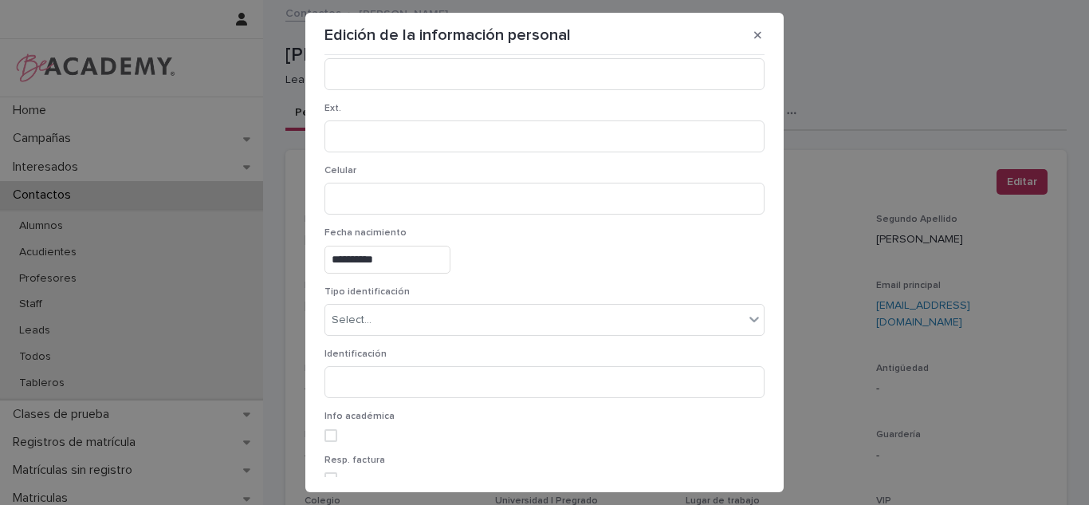
scroll to position [335, 0]
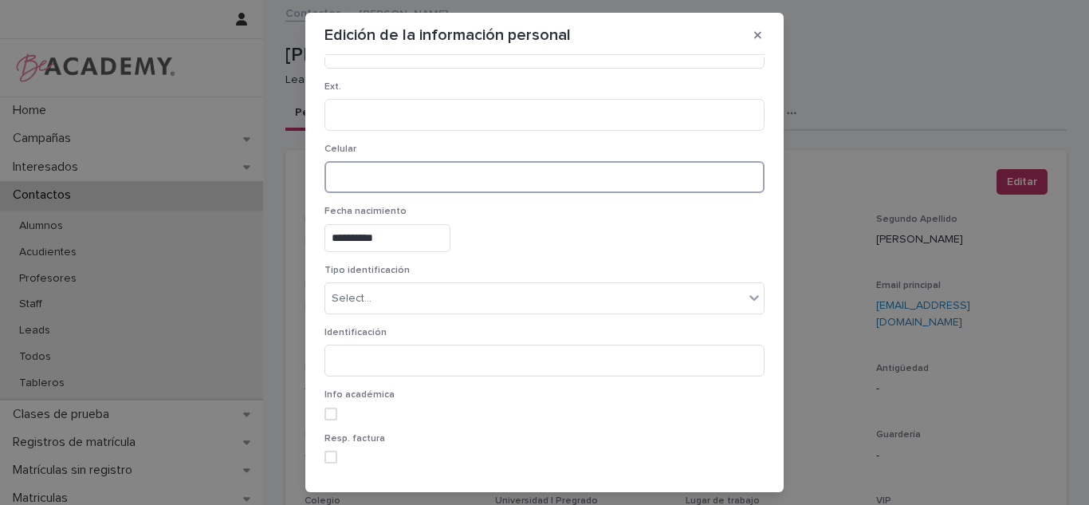
paste input "**********"
click at [617, 175] on input "**********" at bounding box center [544, 177] width 440 height 32
type input "**********"
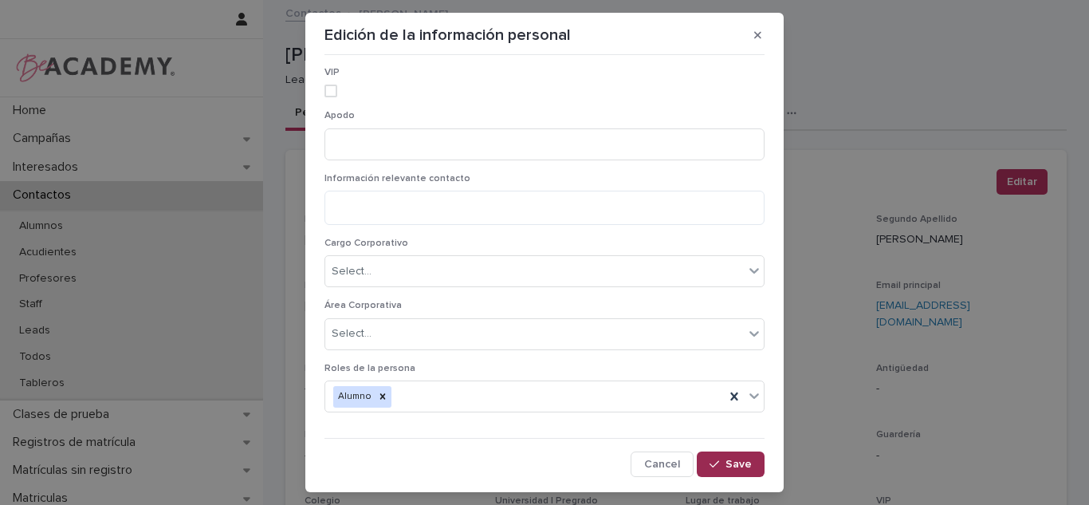
click at [733, 462] on span "Save" at bounding box center [739, 463] width 26 height 11
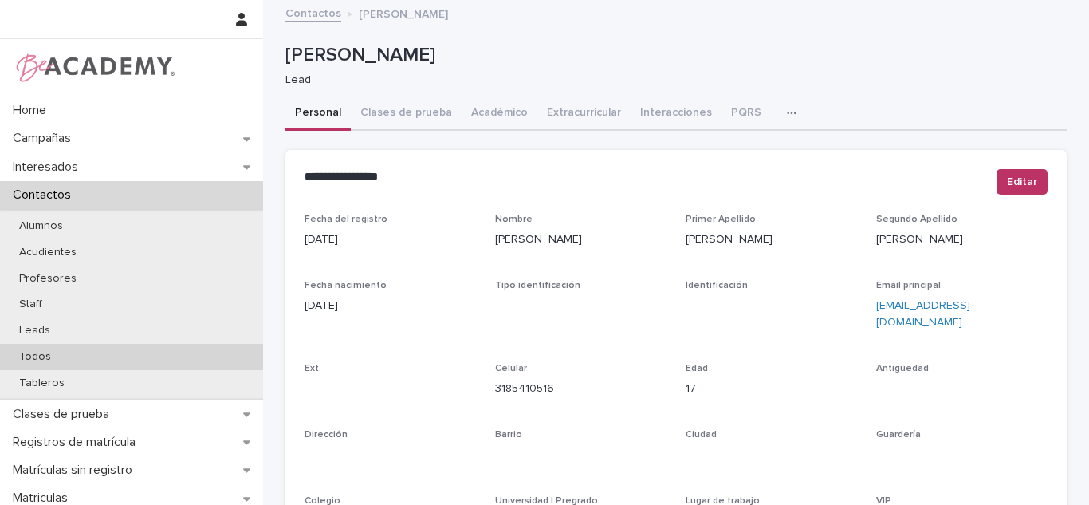
click at [158, 361] on div "Todos" at bounding box center [131, 357] width 263 height 26
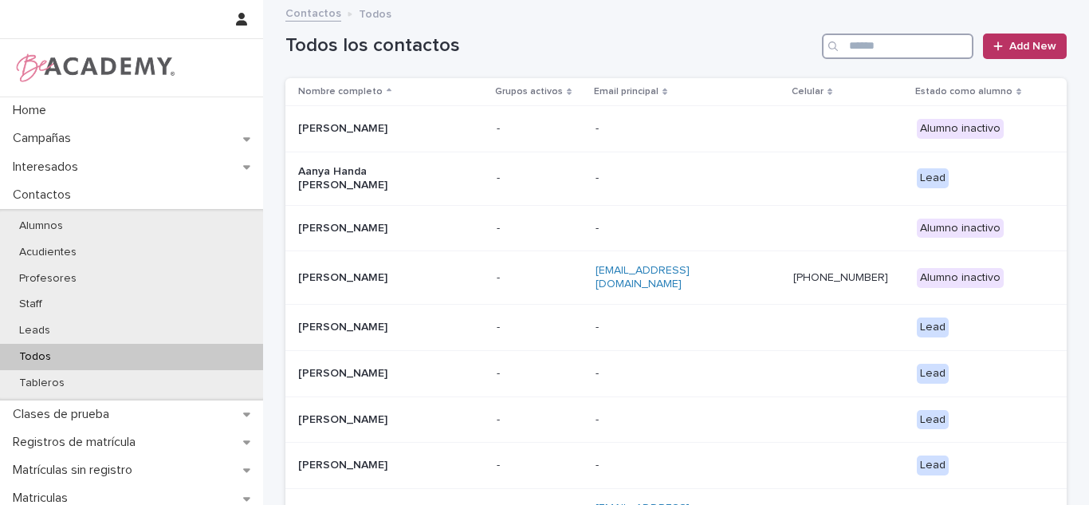
click at [884, 49] on input "Search" at bounding box center [897, 46] width 151 height 26
type input "********"
click at [876, 57] on input "Search" at bounding box center [897, 46] width 151 height 26
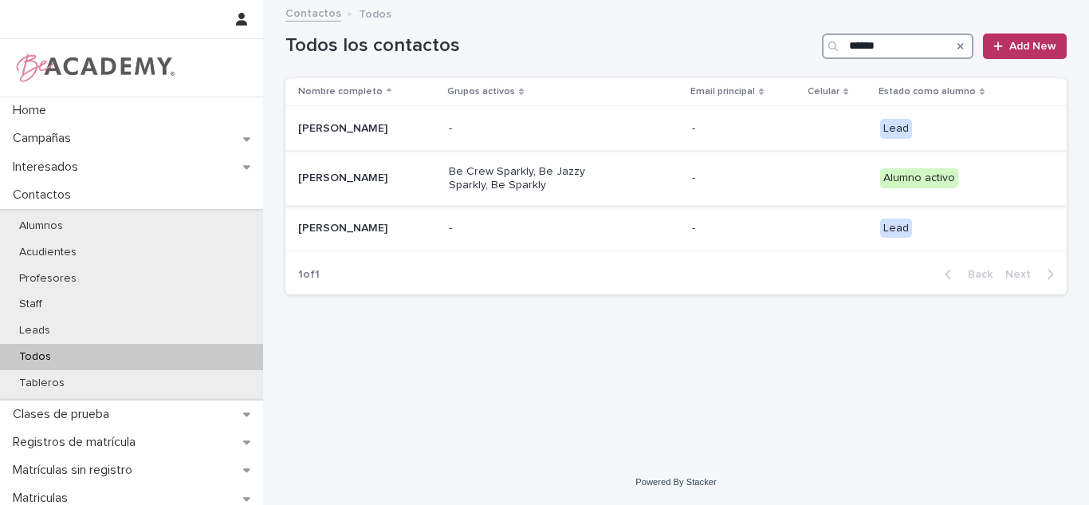
type input "******"
click at [436, 185] on p "Maia Acevedo Alvarez" at bounding box center [367, 178] width 138 height 14
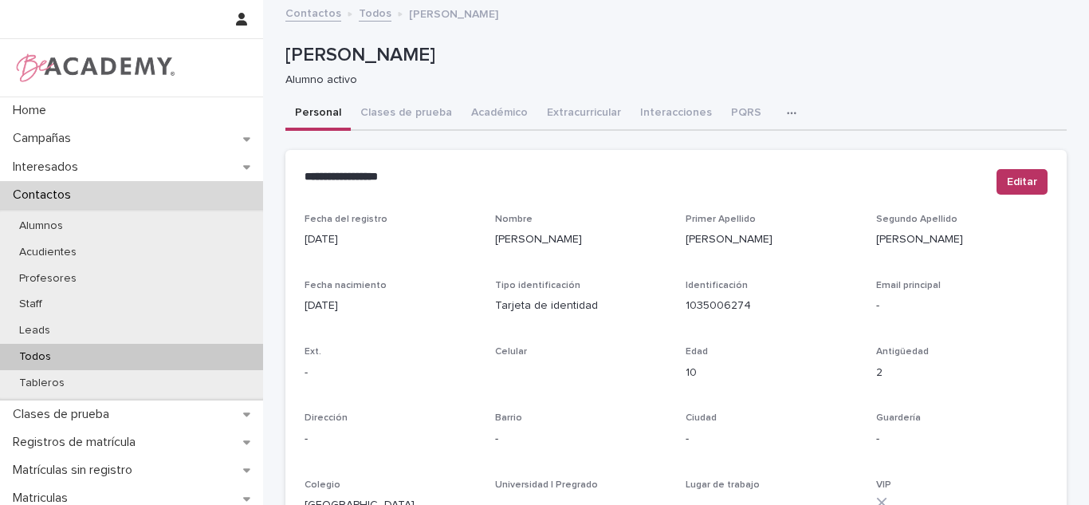
scroll to position [708, 0]
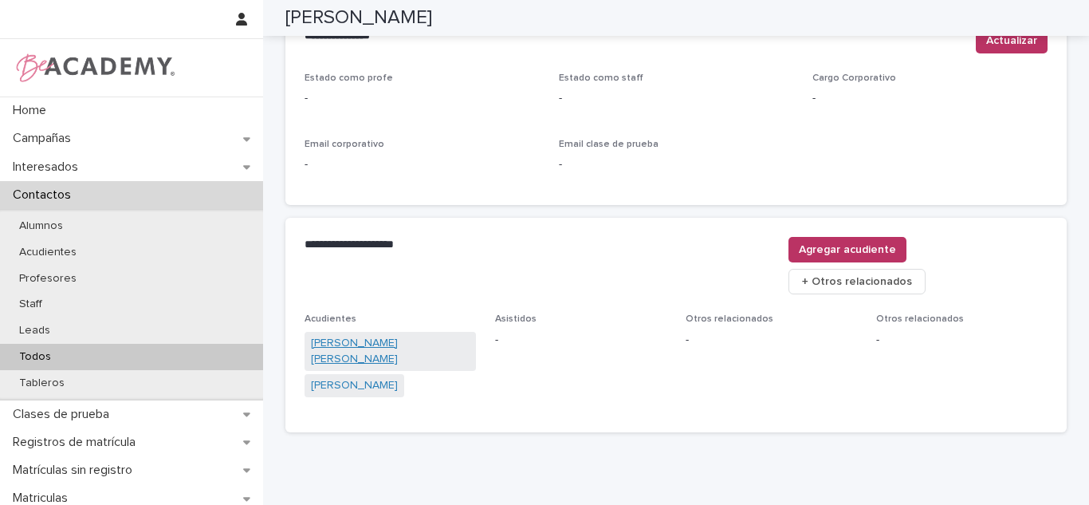
click at [368, 335] on link "Julio Cesar Acevedo David" at bounding box center [390, 351] width 159 height 33
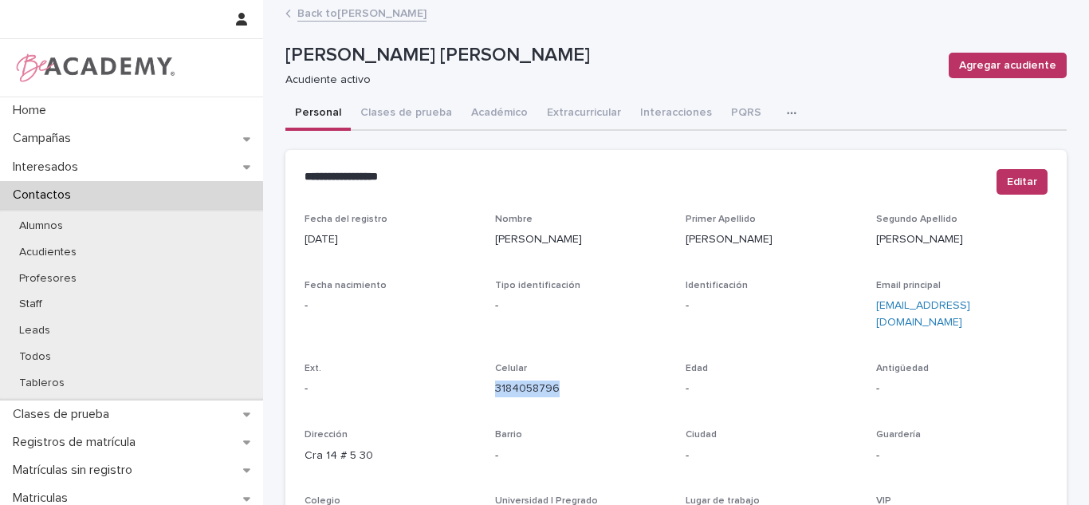
drag, startPoint x: 550, startPoint y: 383, endPoint x: 487, endPoint y: 376, distance: 63.5
click at [487, 376] on div "Fecha del registro 05/03/2025 Nombre Julio Cesar Primer Apellido Acevedo Segund…" at bounding box center [676, 449] width 743 height 471
copy link "3184058796"
click at [160, 357] on div "Todos" at bounding box center [131, 357] width 263 height 26
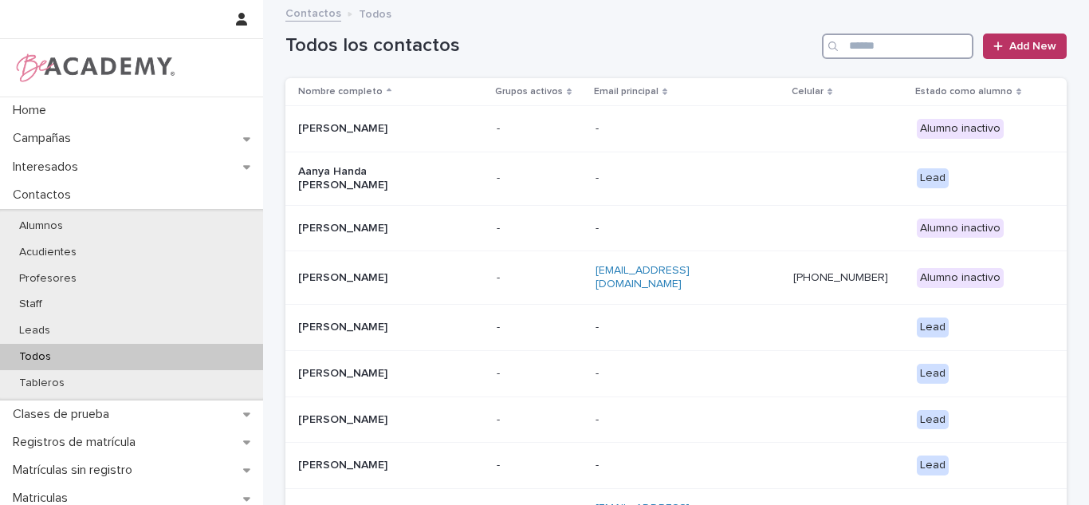
drag, startPoint x: 887, startPoint y: 66, endPoint x: 888, endPoint y: 47, distance: 19.2
click at [887, 47] on input "Search" at bounding box center [897, 46] width 151 height 26
type input "*********"
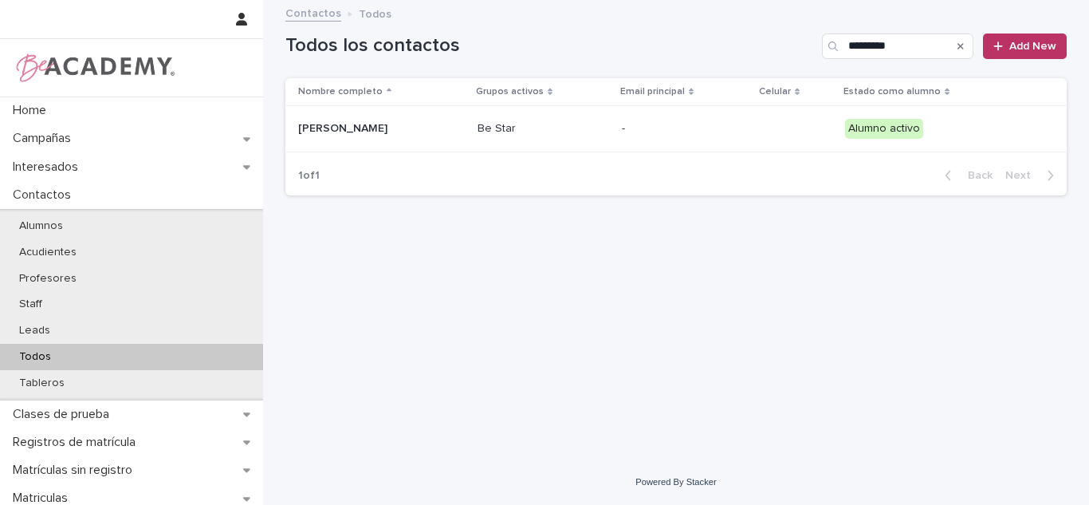
click at [562, 147] on td "Be Star" at bounding box center [543, 129] width 144 height 46
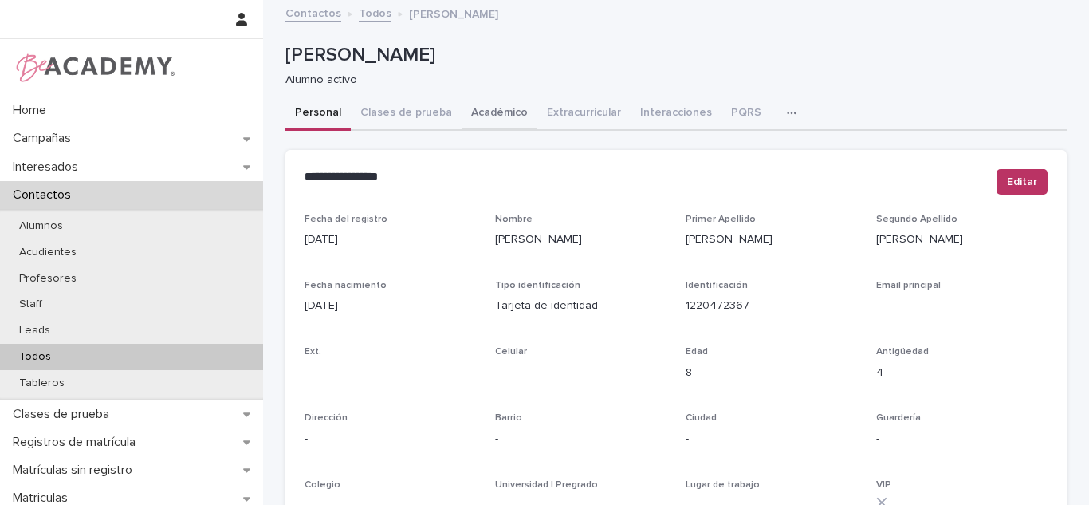
click at [488, 121] on button "Académico" at bounding box center [500, 113] width 76 height 33
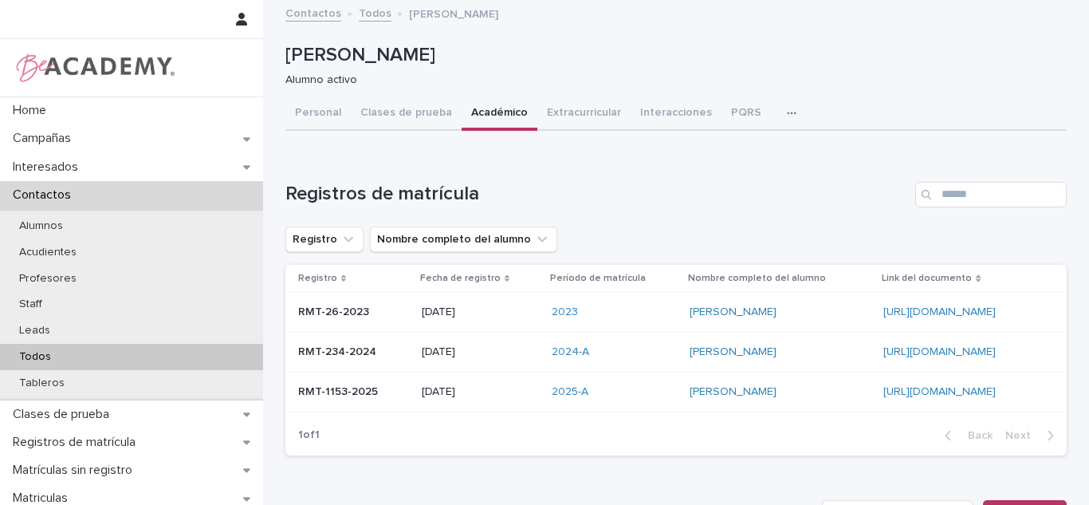
click at [425, 395] on p "30/01/2025" at bounding box center [480, 392] width 117 height 14
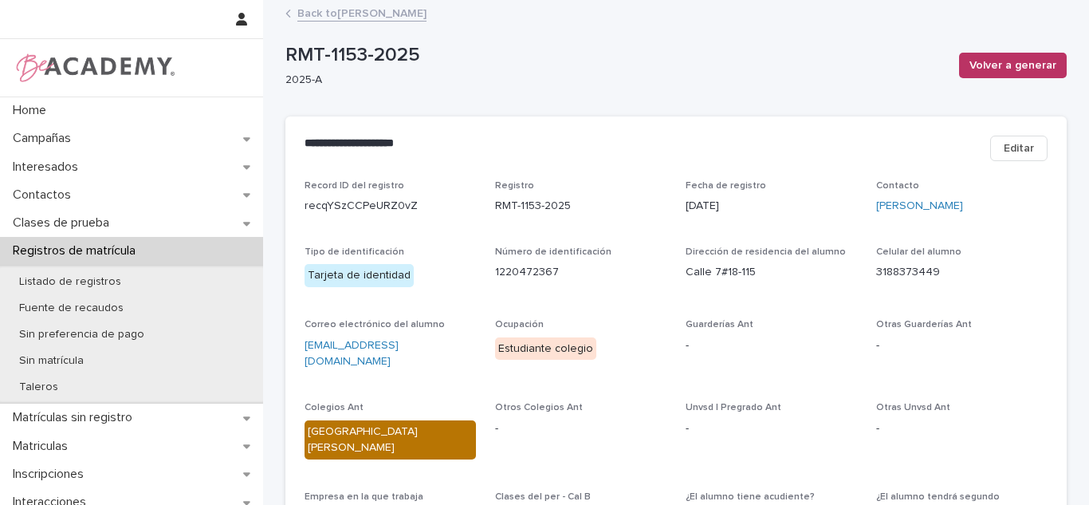
click at [390, 14] on link "Back to Sofia Gaviria Hernandez" at bounding box center [361, 12] width 129 height 18
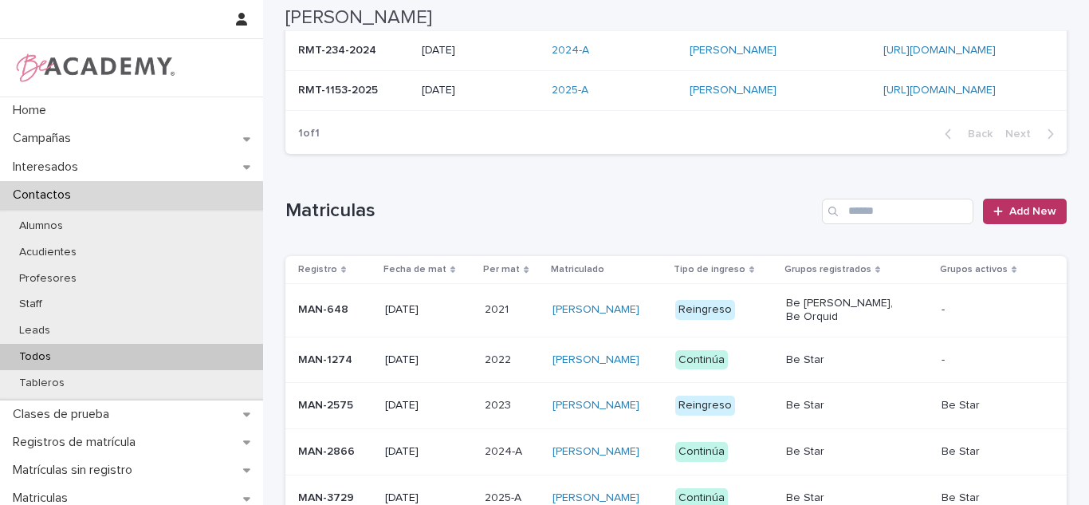
scroll to position [465, 0]
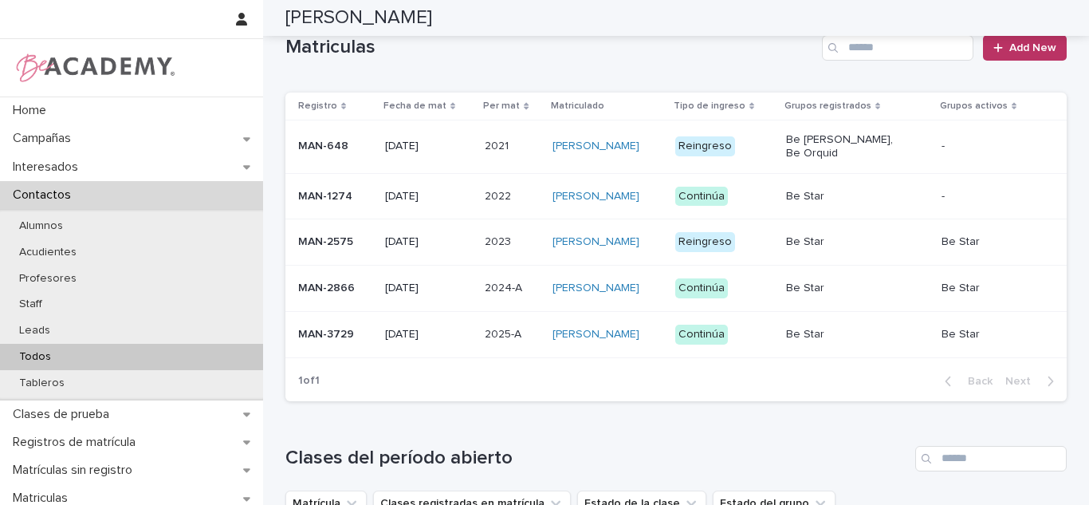
click at [436, 341] on p "30/01/2025" at bounding box center [429, 335] width 88 height 14
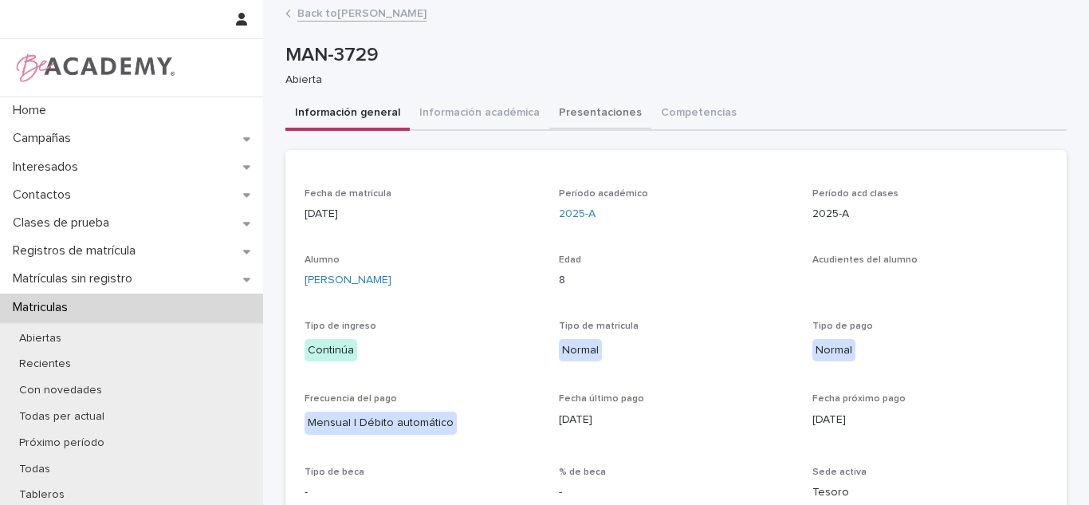
click at [573, 112] on button "Presentaciones" at bounding box center [600, 113] width 102 height 33
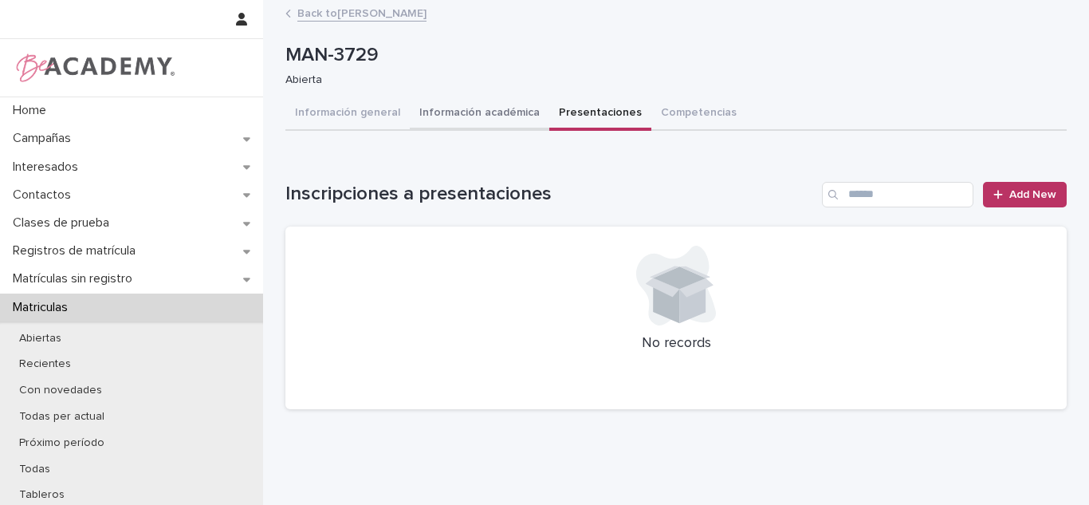
drag, startPoint x: 476, startPoint y: 110, endPoint x: 486, endPoint y: 112, distance: 9.9
click at [476, 108] on button "Información académica" at bounding box center [480, 113] width 140 height 33
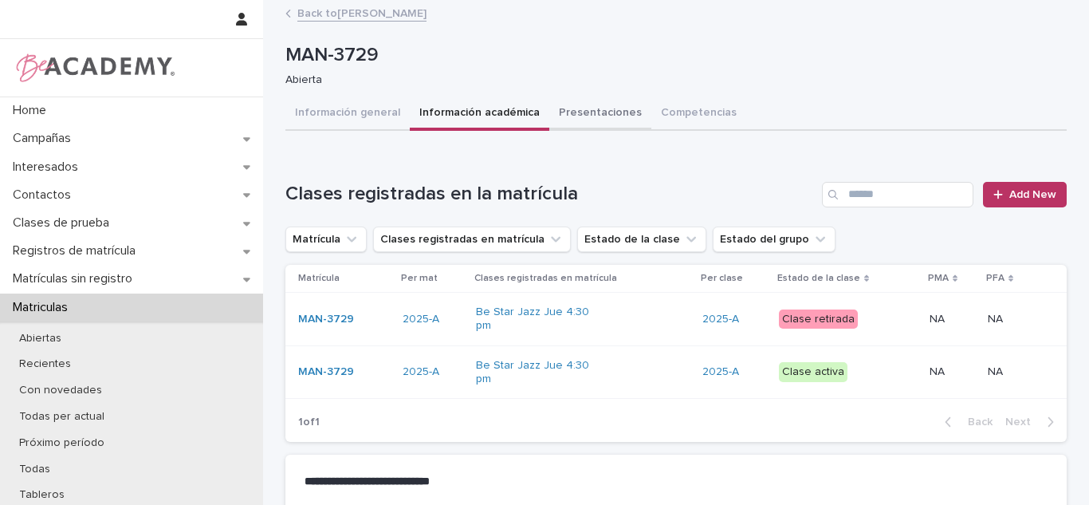
click at [590, 123] on button "Presentaciones" at bounding box center [600, 113] width 102 height 33
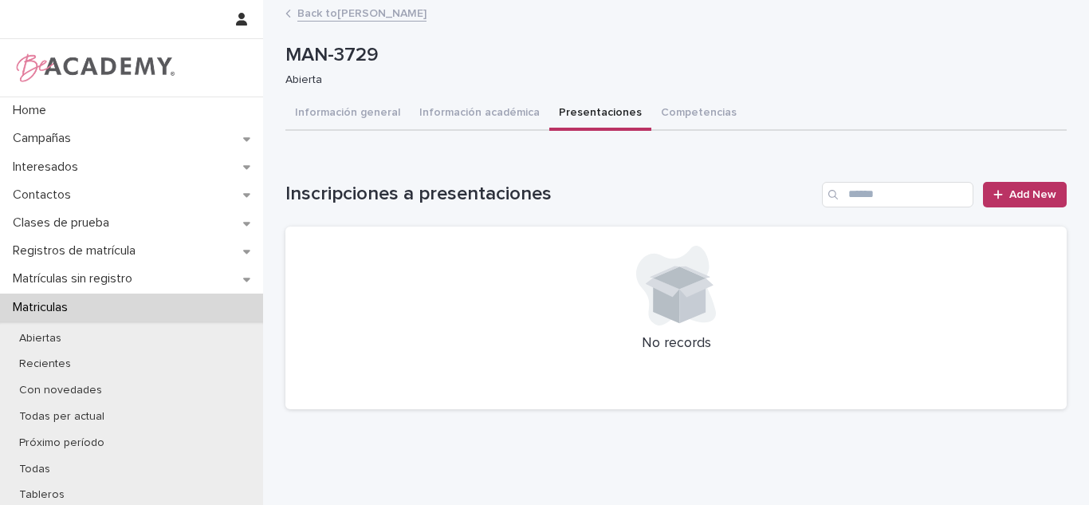
click at [462, 113] on button "Información académica" at bounding box center [480, 113] width 140 height 33
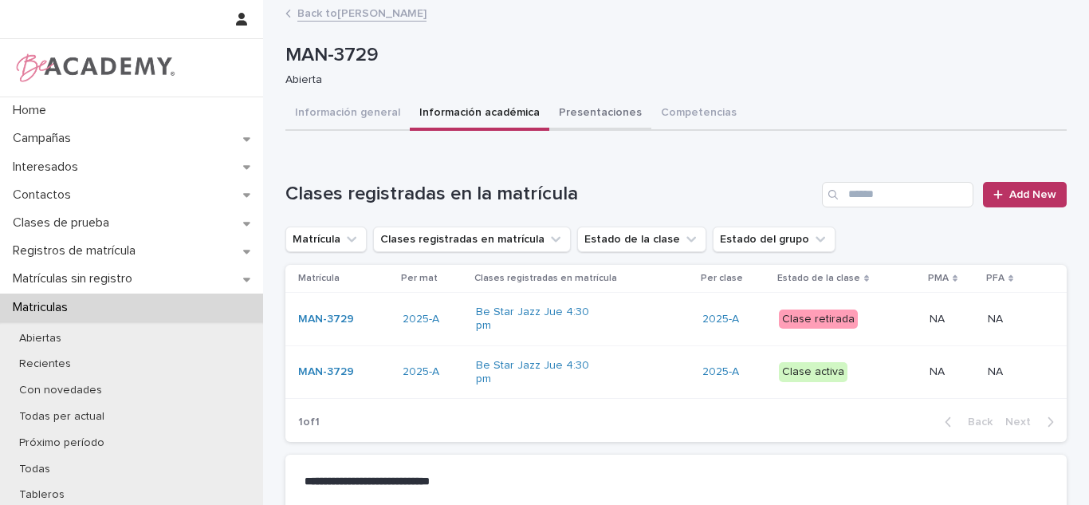
click at [584, 124] on button "Presentaciones" at bounding box center [600, 113] width 102 height 33
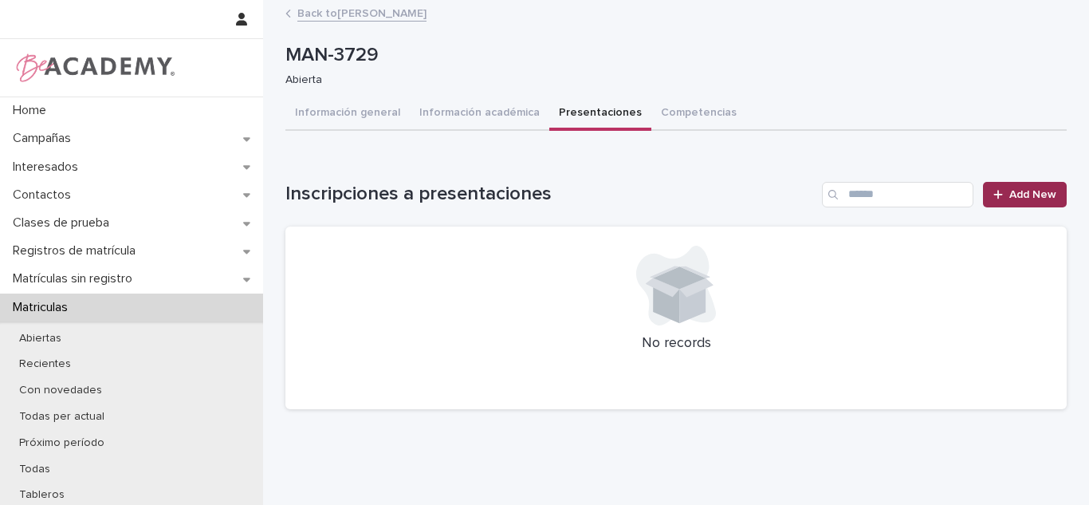
click at [1021, 192] on span "Add New" at bounding box center [1032, 194] width 47 height 11
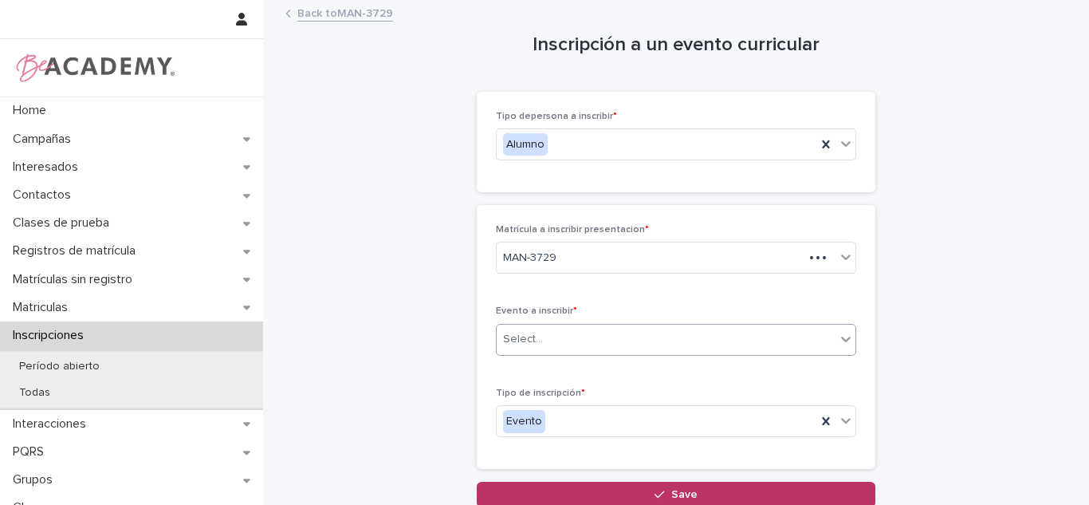
click at [626, 348] on div "Select..." at bounding box center [666, 339] width 339 height 26
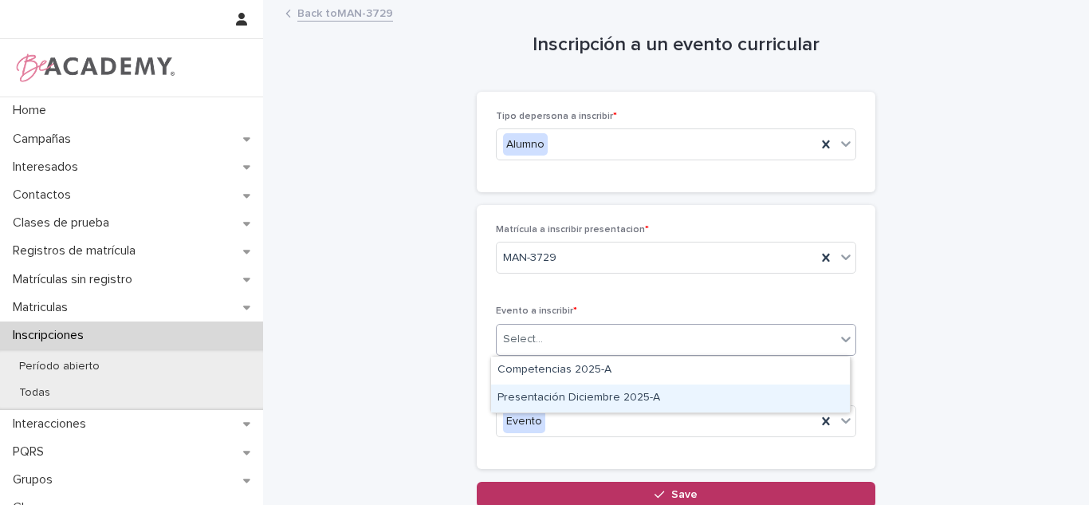
click at [596, 401] on div "Presentación Diciembre 2025-A" at bounding box center [670, 398] width 359 height 28
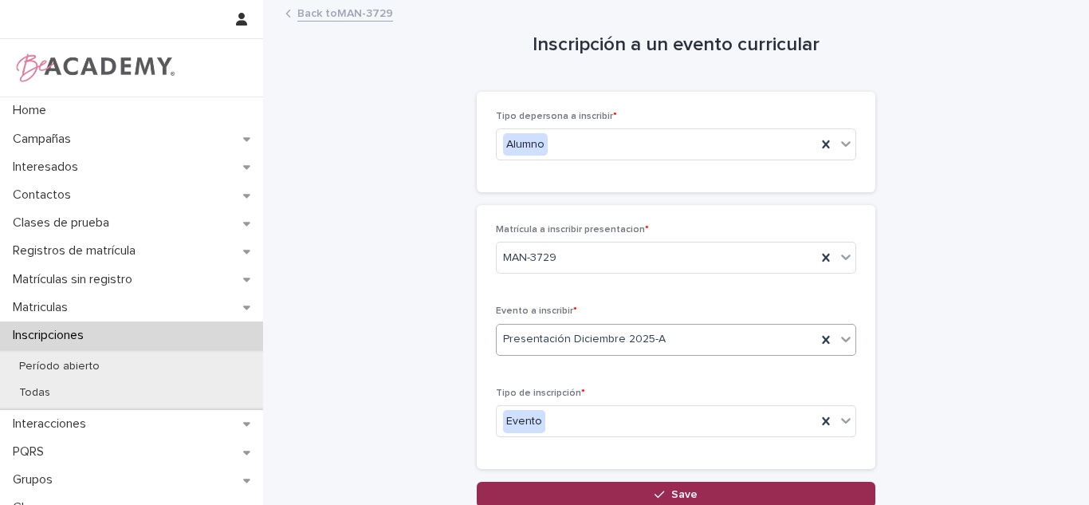
click at [627, 492] on button "Save" at bounding box center [676, 495] width 399 height 26
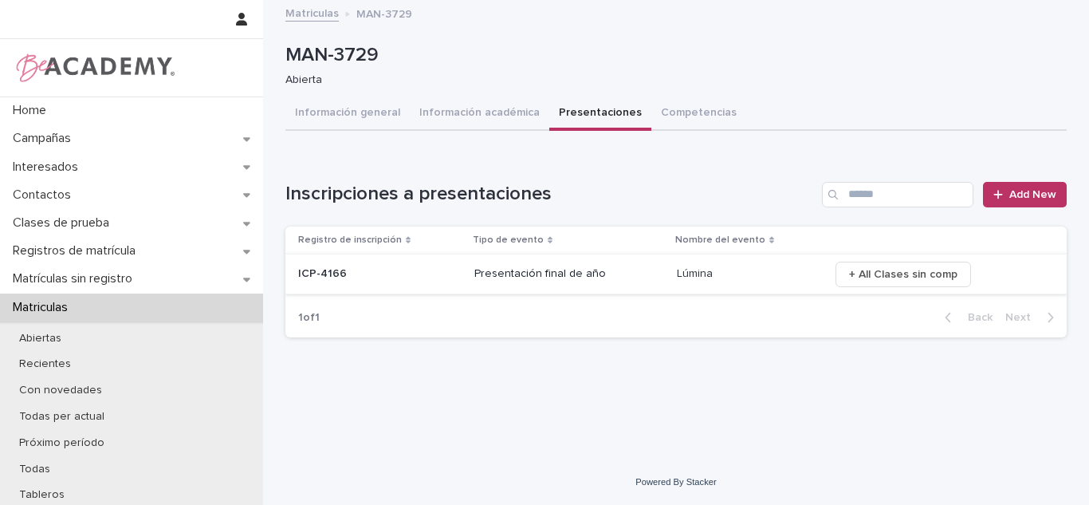
click at [887, 279] on span "+ All Clases sin comp" at bounding box center [903, 274] width 108 height 16
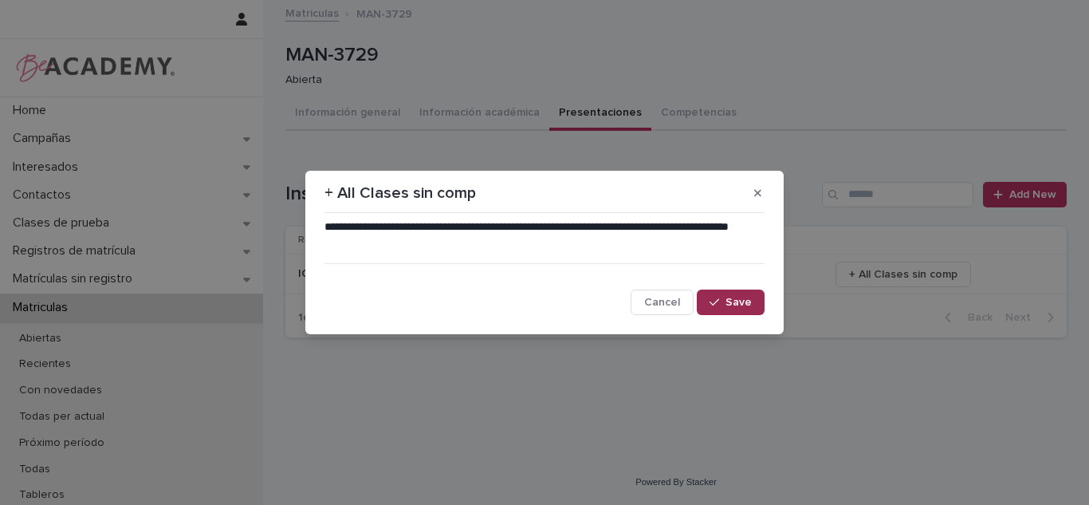
click at [746, 300] on span "Save" at bounding box center [739, 302] width 26 height 11
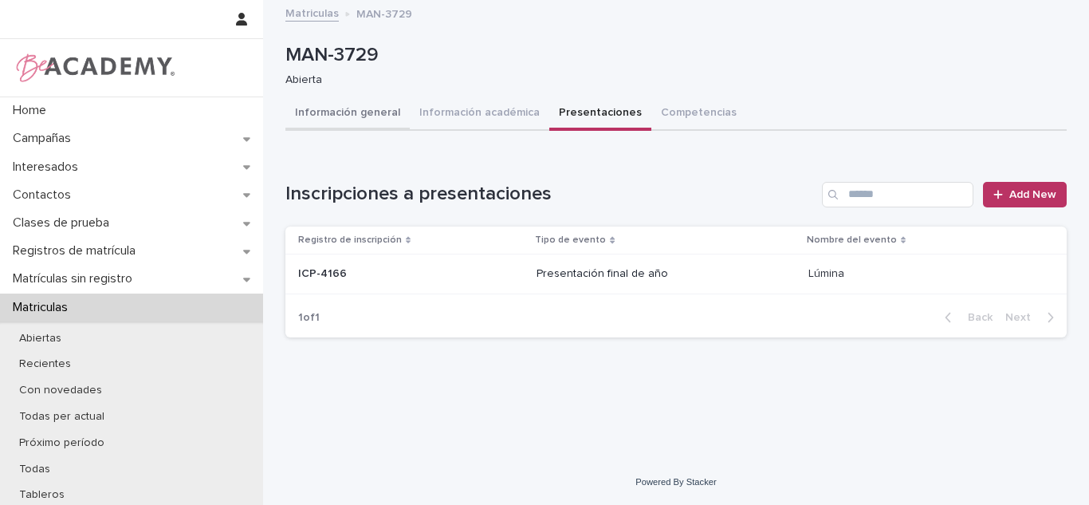
click at [367, 123] on button "Información general" at bounding box center [347, 113] width 124 height 33
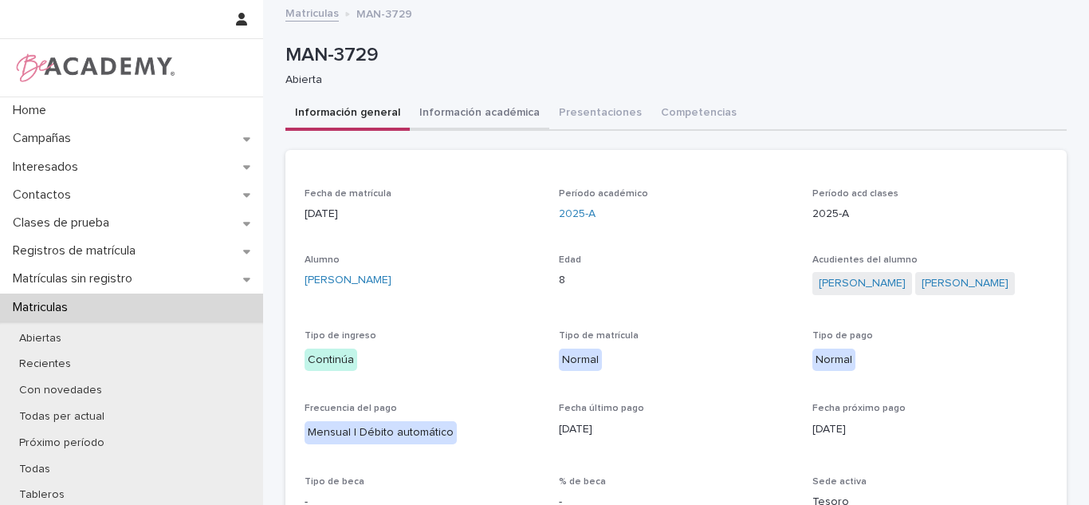
click at [462, 112] on button "Información académica" at bounding box center [480, 113] width 140 height 33
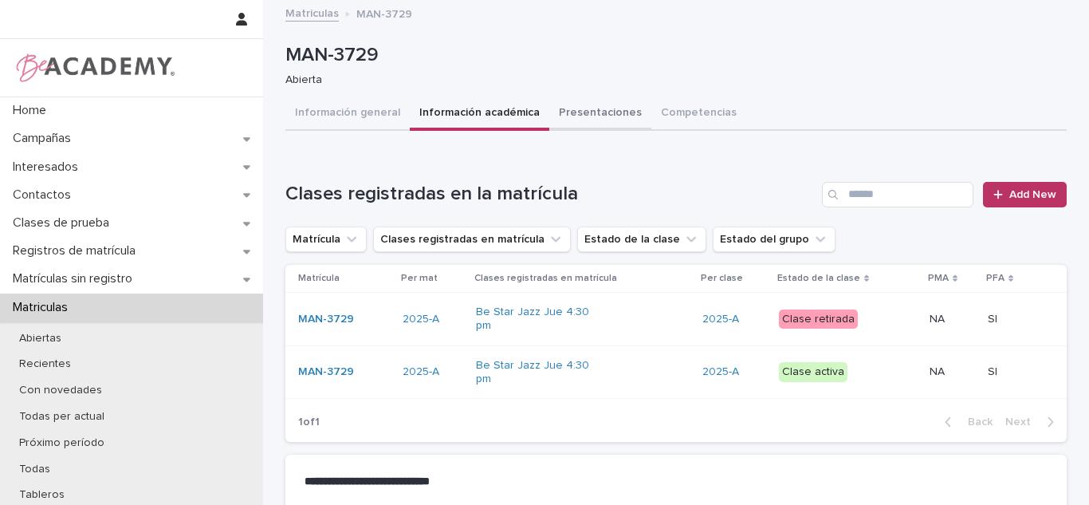
click at [565, 124] on button "Presentaciones" at bounding box center [600, 113] width 102 height 33
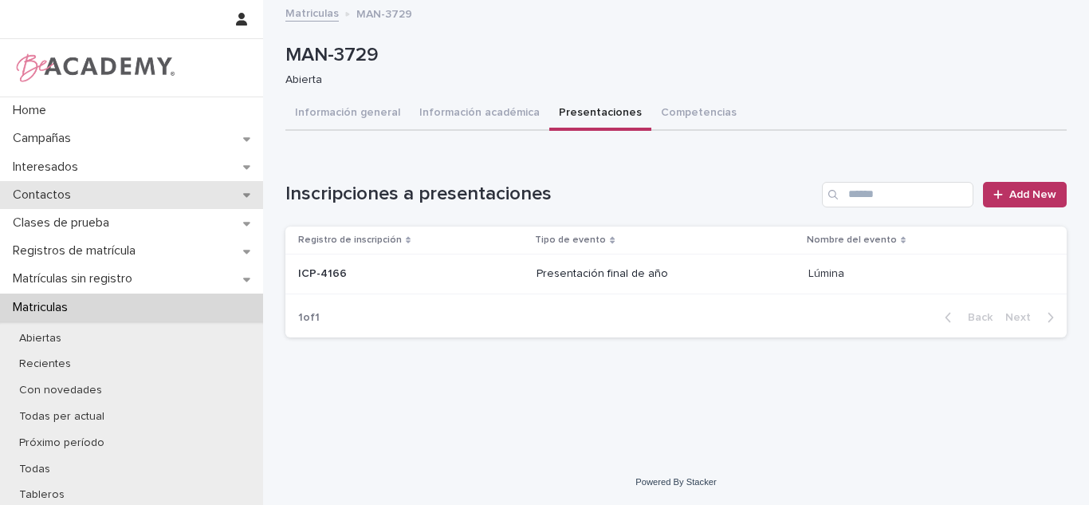
click at [44, 205] on div "Contactos" at bounding box center [131, 195] width 263 height 28
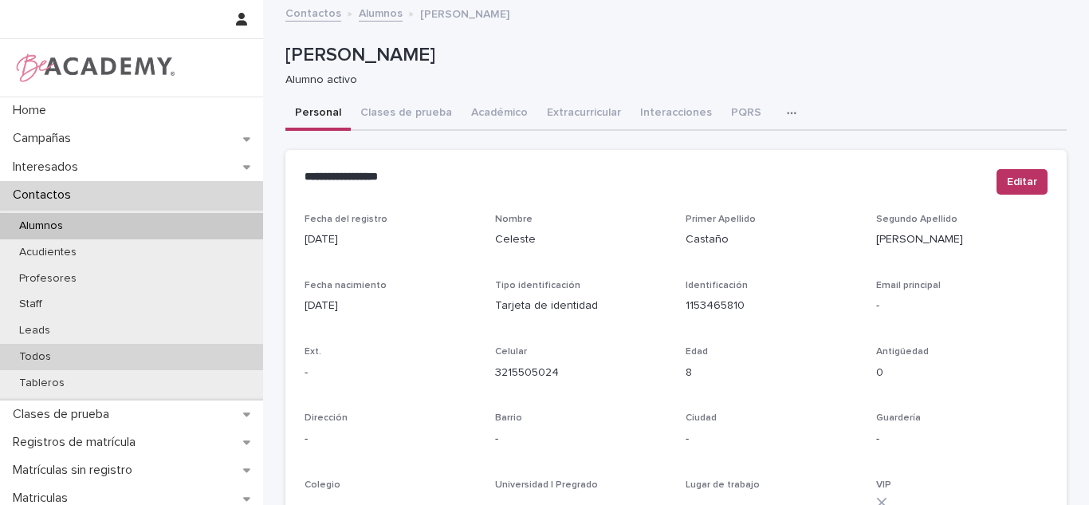
click at [170, 344] on div "Todos" at bounding box center [131, 357] width 263 height 26
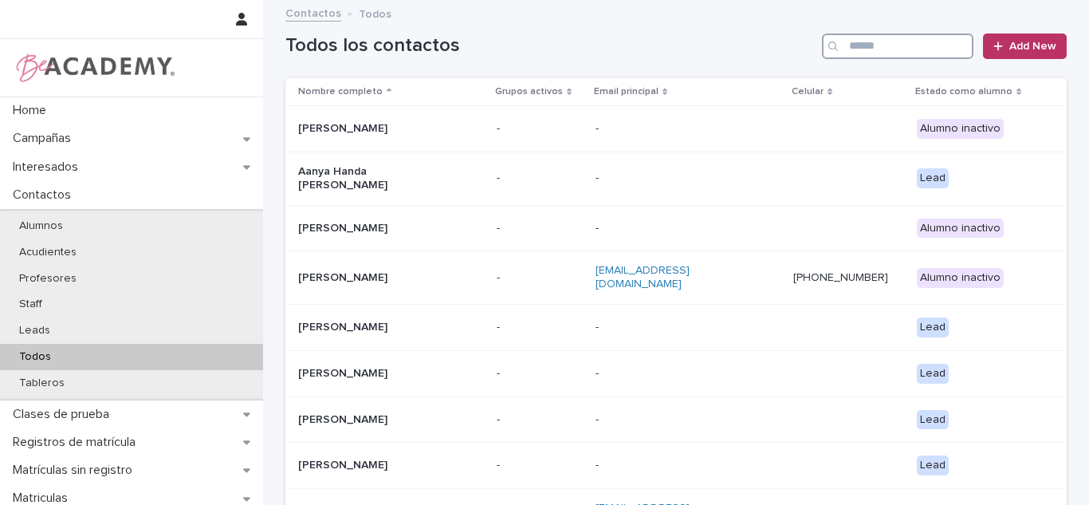
click at [851, 56] on input "Search" at bounding box center [897, 46] width 151 height 26
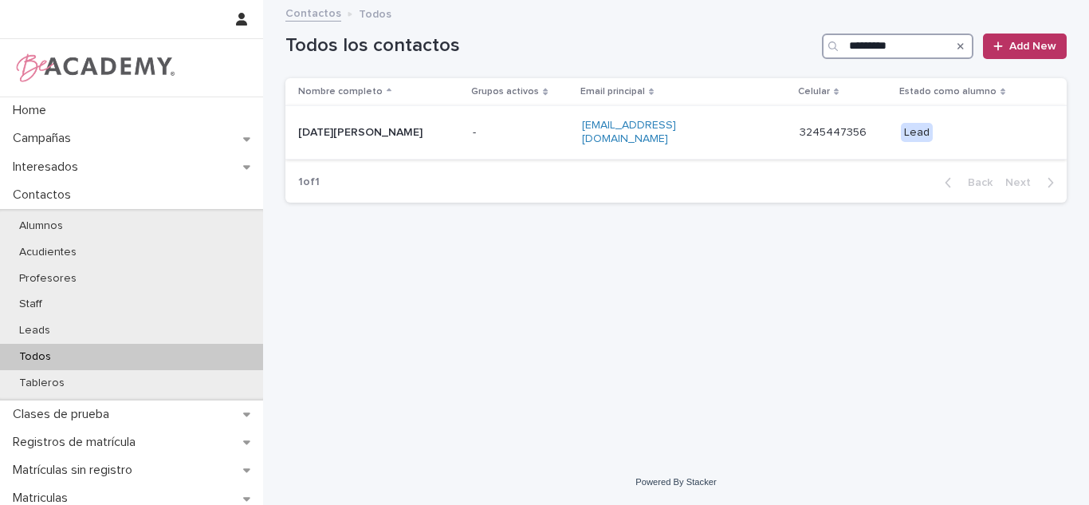
type input "*********"
click at [439, 134] on p "[DATE][PERSON_NAME]" at bounding box center [377, 133] width 159 height 14
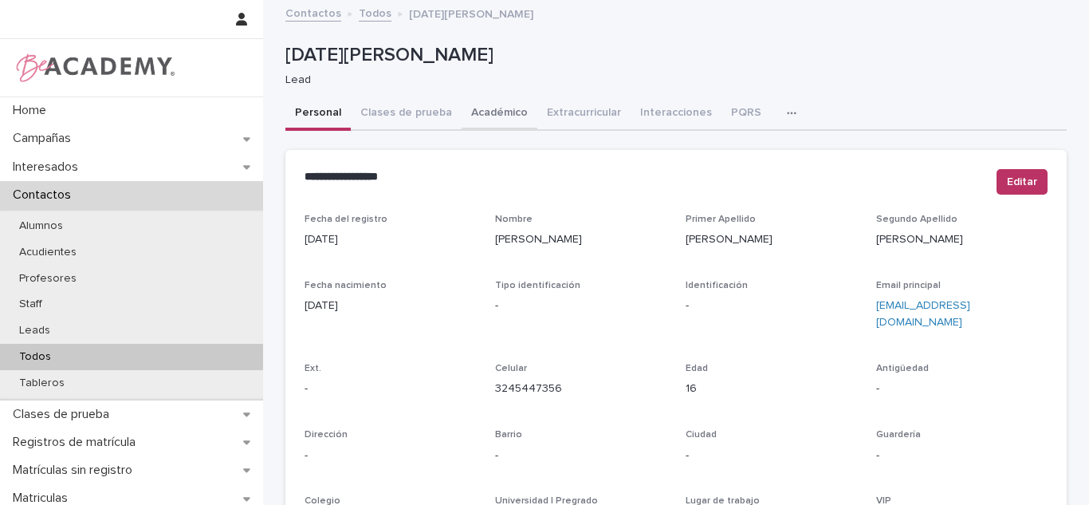
click at [505, 110] on button "Académico" at bounding box center [500, 113] width 76 height 33
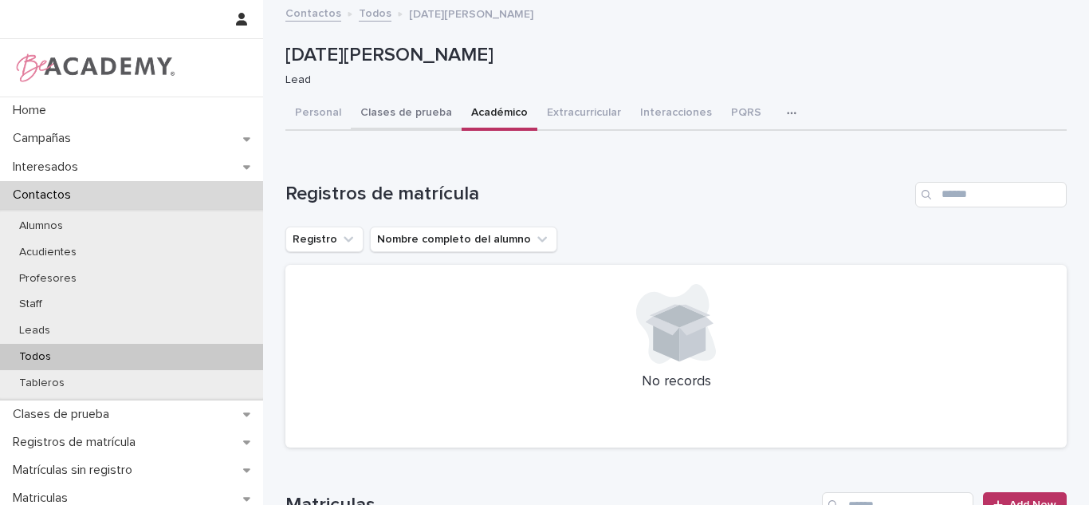
click at [429, 119] on button "Clases de prueba" at bounding box center [406, 113] width 111 height 33
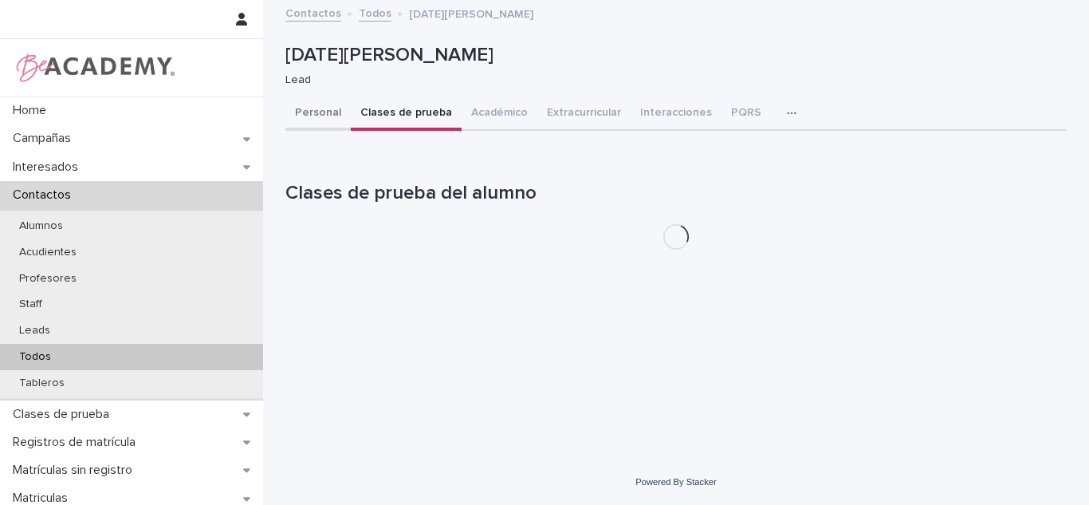
click at [301, 124] on button "Personal" at bounding box center [317, 113] width 65 height 33
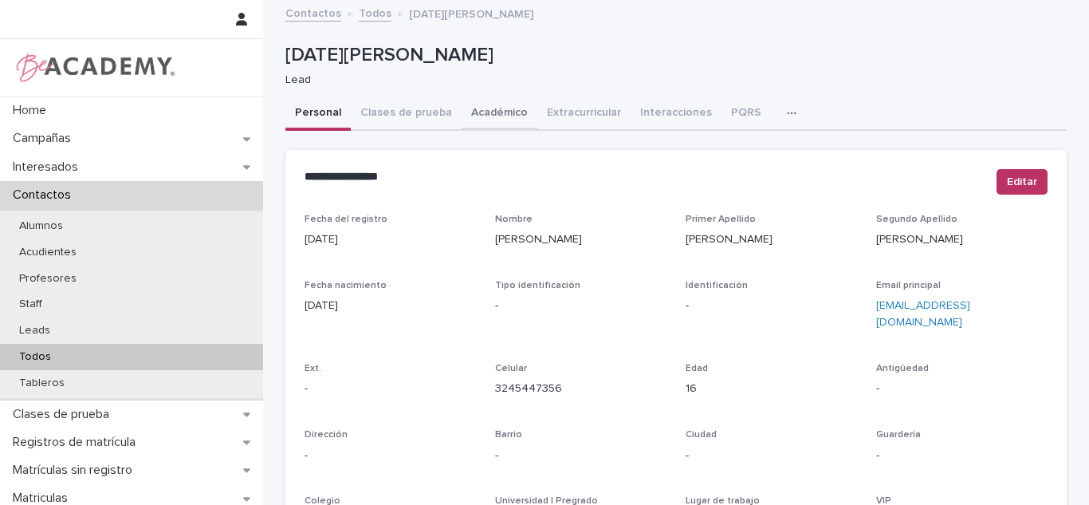
click at [474, 115] on button "Académico" at bounding box center [500, 113] width 76 height 33
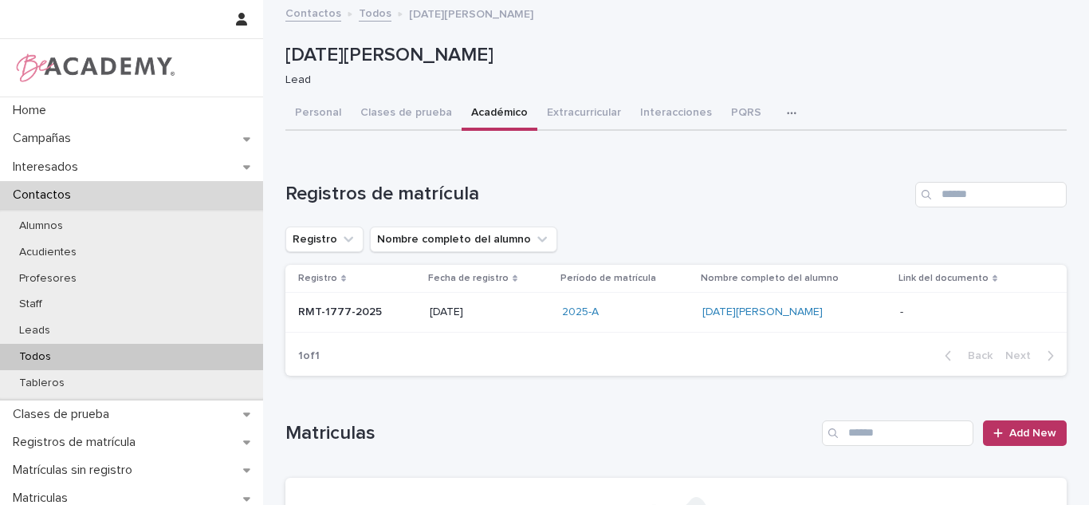
click at [922, 328] on td "- -" at bounding box center [980, 313] width 173 height 40
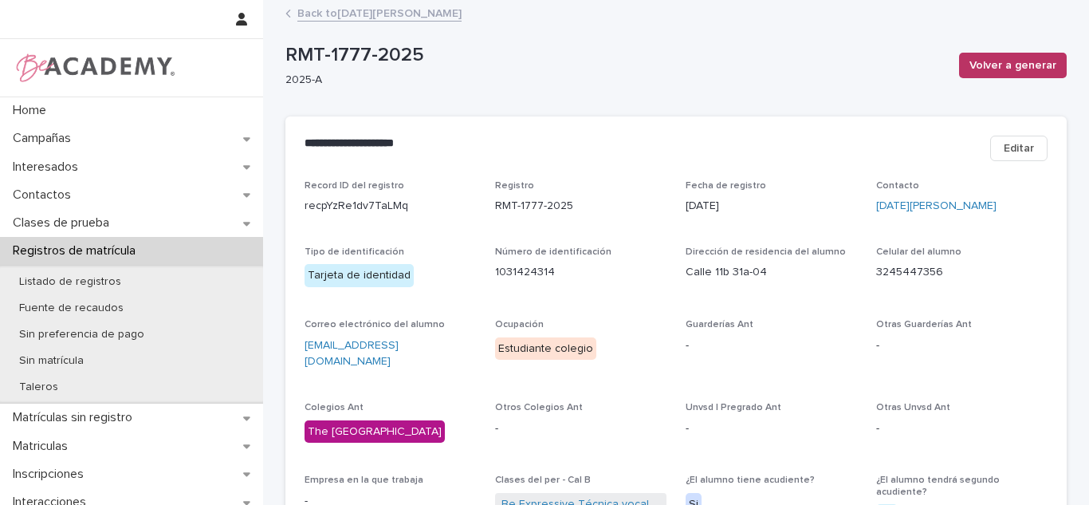
click at [308, 16] on link "Back to Lucia Gaitan Caceres" at bounding box center [379, 12] width 164 height 18
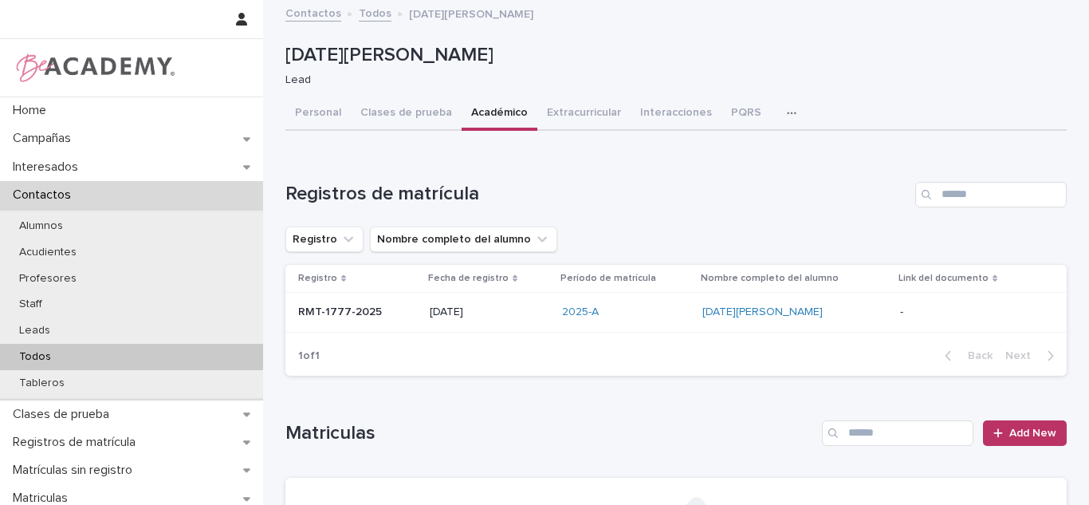
click at [861, 313] on div "Lucia Gaitan Caceres" at bounding box center [794, 312] width 185 height 14
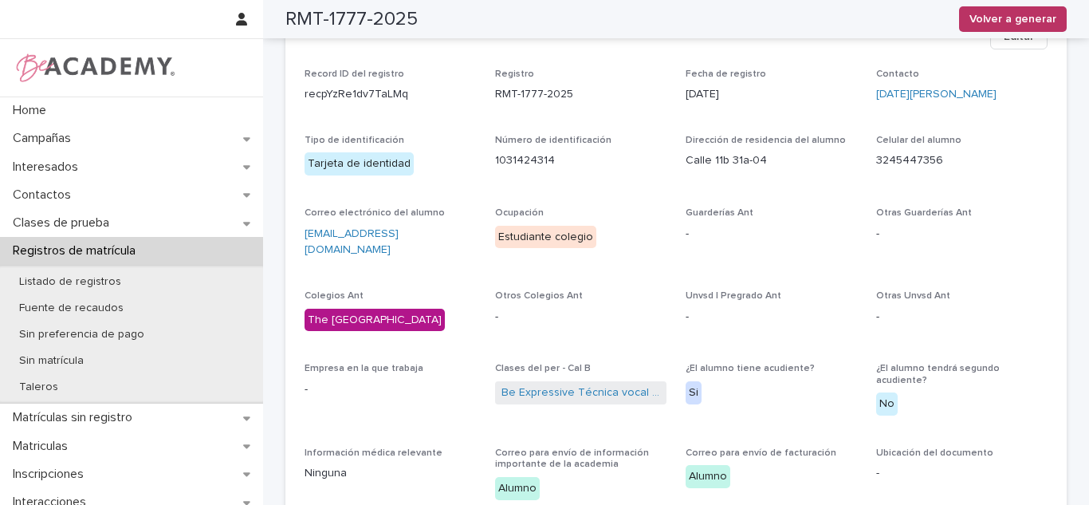
scroll to position [94, 0]
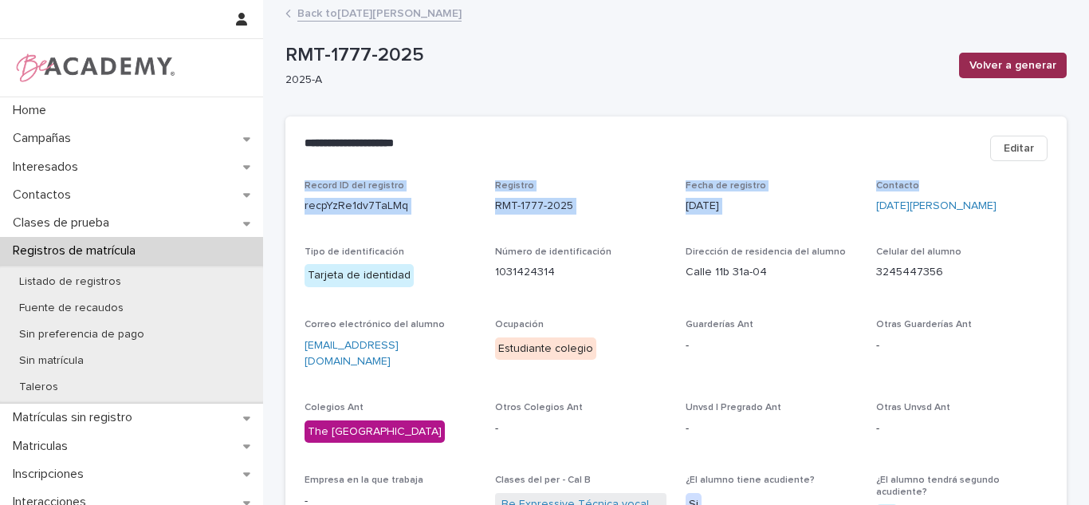
click at [993, 67] on span "Volver a generar" at bounding box center [1012, 65] width 87 height 16
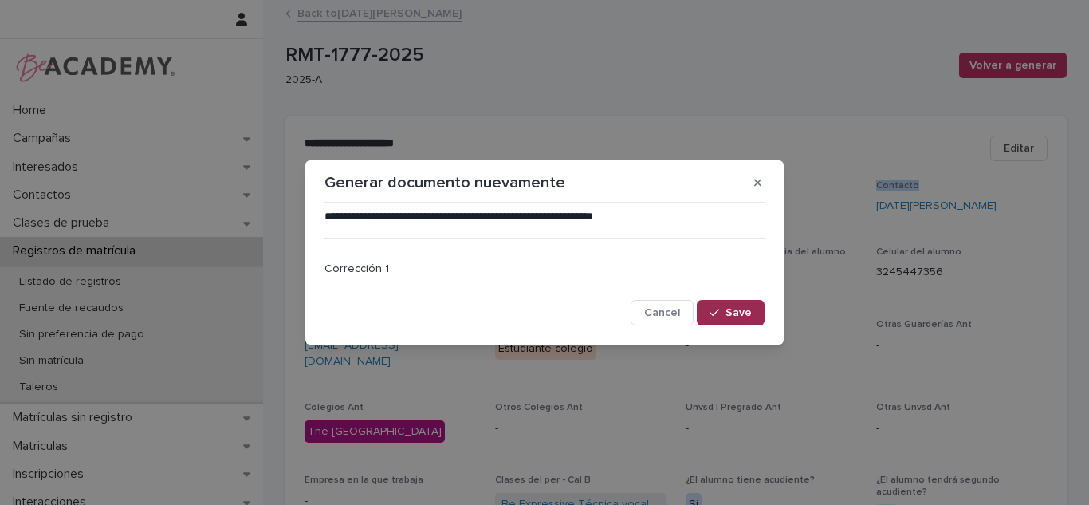
click at [741, 308] on span "Save" at bounding box center [739, 312] width 26 height 11
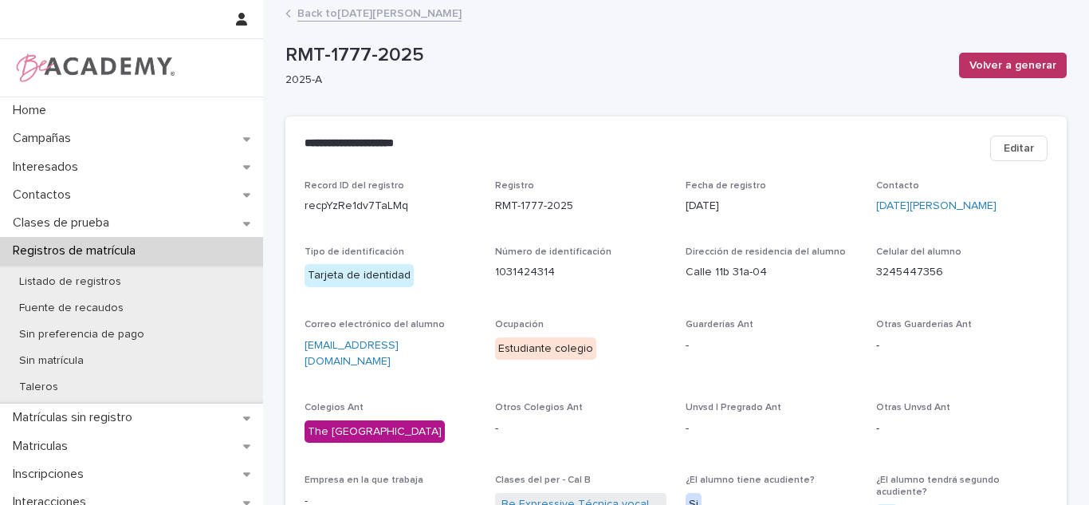
click at [635, 167] on div "**********" at bounding box center [675, 148] width 781 height 64
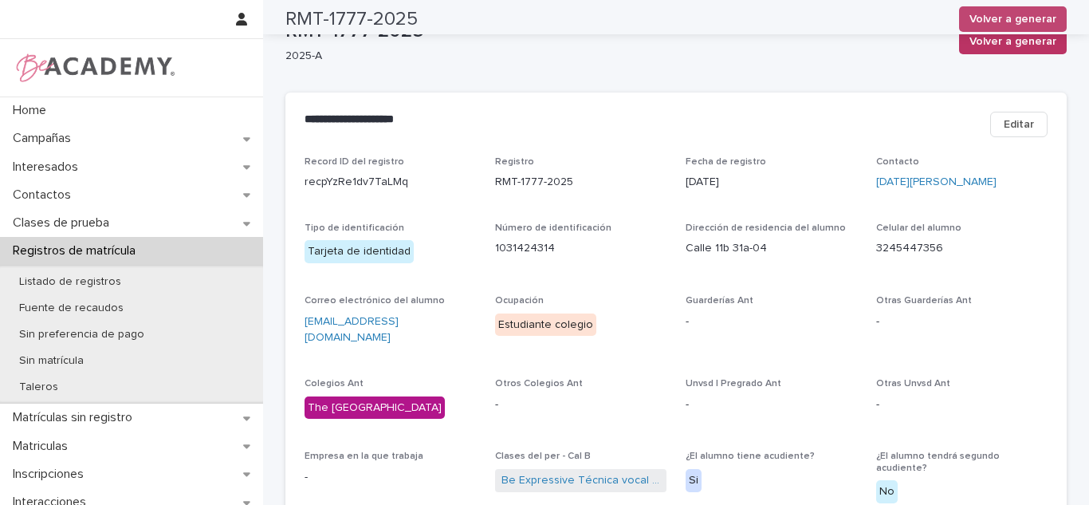
scroll to position [18, 0]
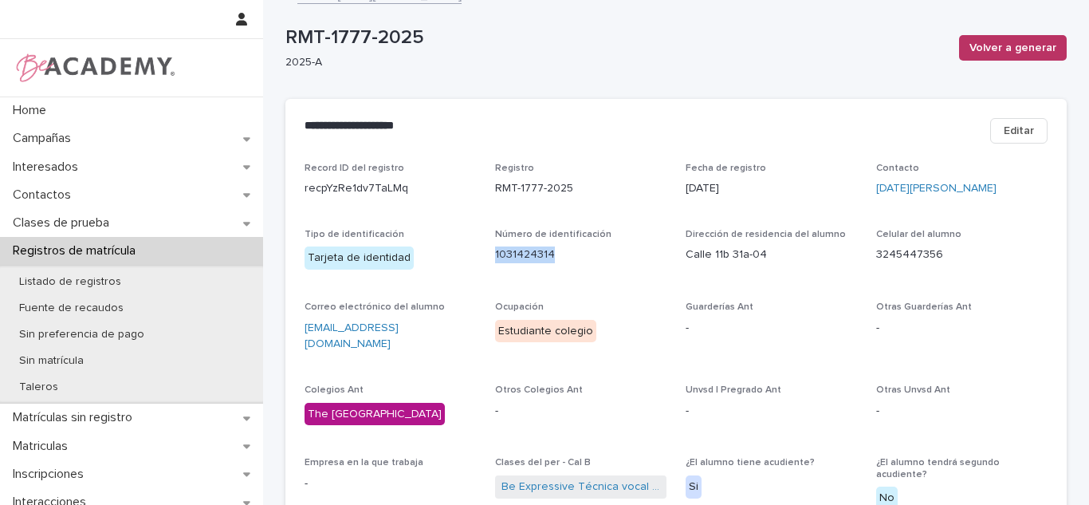
drag, startPoint x: 543, startPoint y: 254, endPoint x: 486, endPoint y: 250, distance: 56.7
click at [486, 250] on div "Record ID del registro recpYzRe1dv7TaLMq Registro RMT-1777-2025 Fecha de regist…" at bounding box center [676, 386] width 743 height 447
copy p "1031424314"
click at [710, 263] on div "Dirección de residencia del alumno Calle 11b 31a-04" at bounding box center [771, 252] width 171 height 47
drag, startPoint x: 680, startPoint y: 249, endPoint x: 781, endPoint y: 253, distance: 100.5
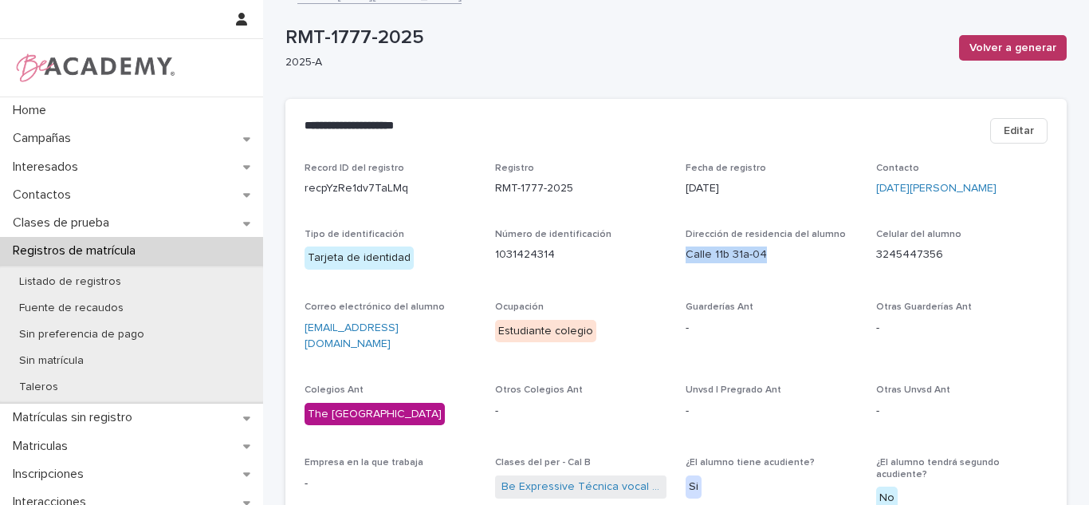
click at [783, 252] on p "Calle 11b 31a-04" at bounding box center [771, 254] width 171 height 17
copy p "Calle 11b 31a-04"
drag, startPoint x: 867, startPoint y: 253, endPoint x: 938, endPoint y: 254, distance: 71.8
click at [938, 254] on div "Record ID del registro recpYzRe1dv7TaLMq Registro RMT-1777-2025 Fecha de regist…" at bounding box center [676, 386] width 743 height 447
copy p "3245447356"
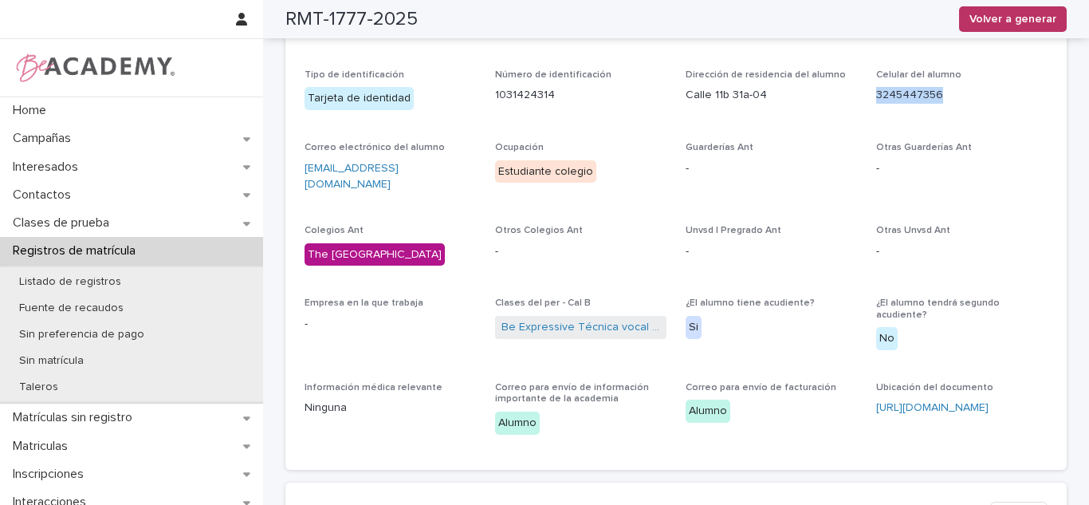
scroll to position [63, 0]
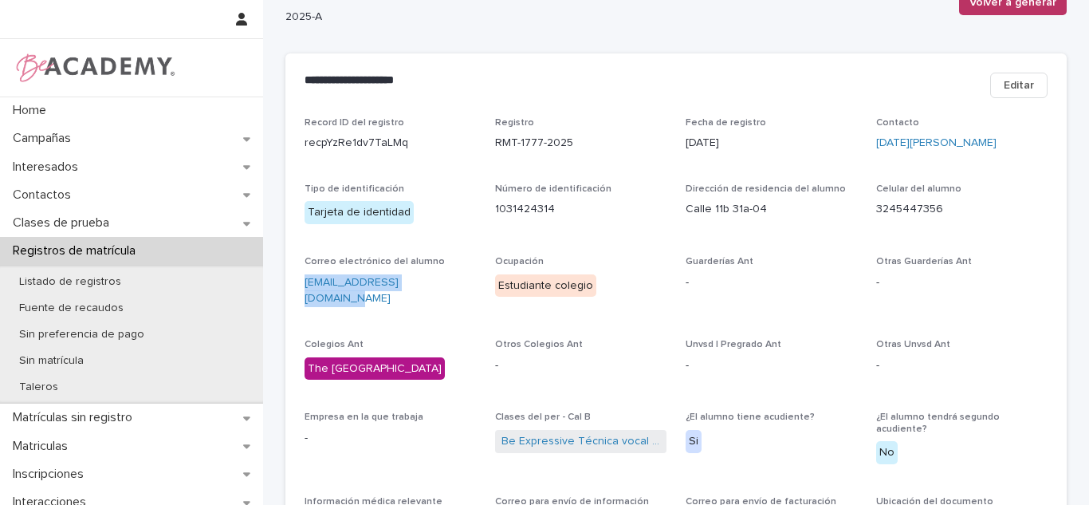
drag, startPoint x: 442, startPoint y: 281, endPoint x: 297, endPoint y: 301, distance: 146.5
click at [297, 301] on div "Record ID del registro recpYzRe1dv7TaLMq Registro RMT-1777-2025 Fecha de regist…" at bounding box center [675, 350] width 781 height 466
copy link "tutigaitan0609@gmail.com"
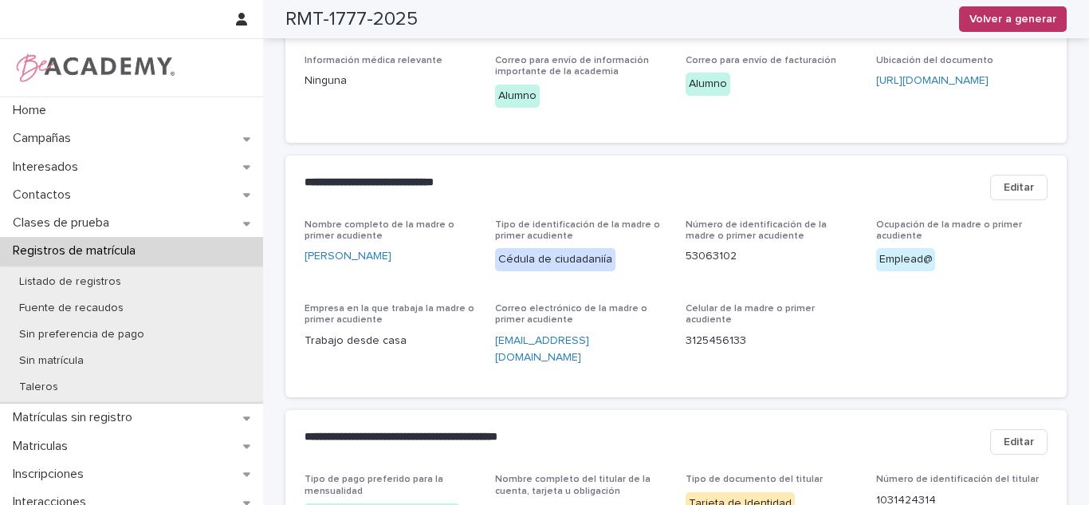
scroll to position [0, 0]
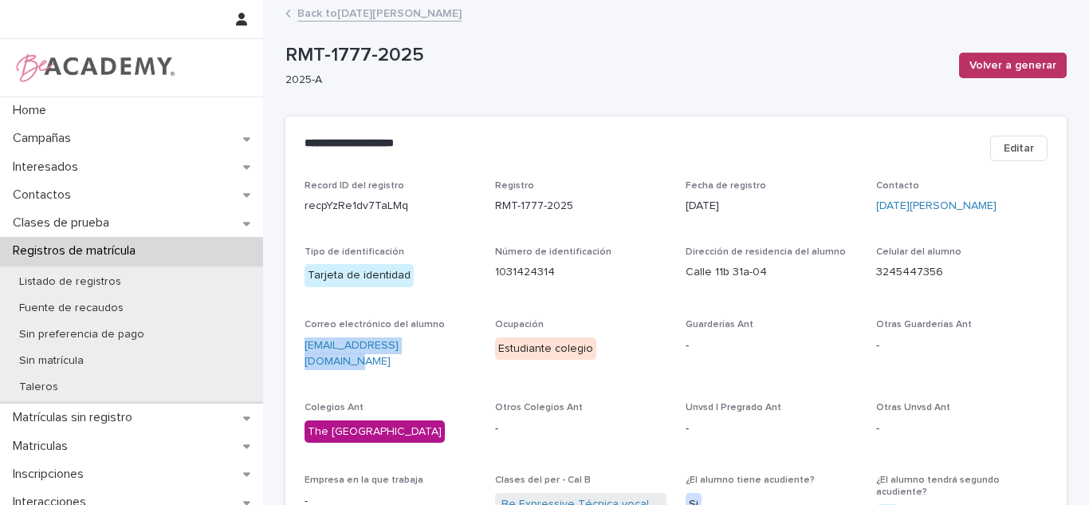
click at [421, 19] on link "Back to Lucia Gaitan Caceres" at bounding box center [379, 12] width 164 height 18
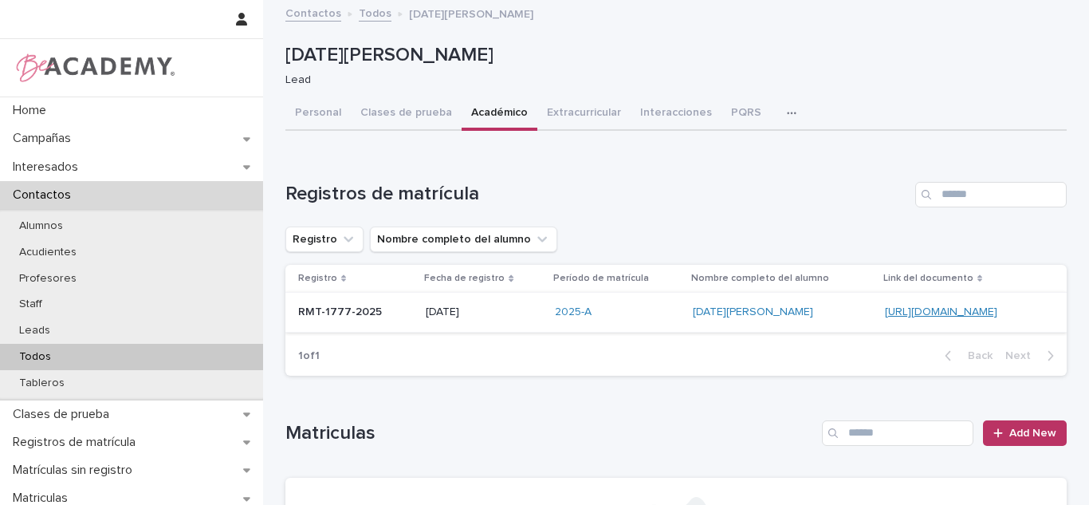
click at [918, 311] on link "https://docs.google.com/document/d/1Iobih5FbWnVp0tjLtUeze-2nesT9NGYKUYSDpV3eQLk" at bounding box center [941, 311] width 112 height 11
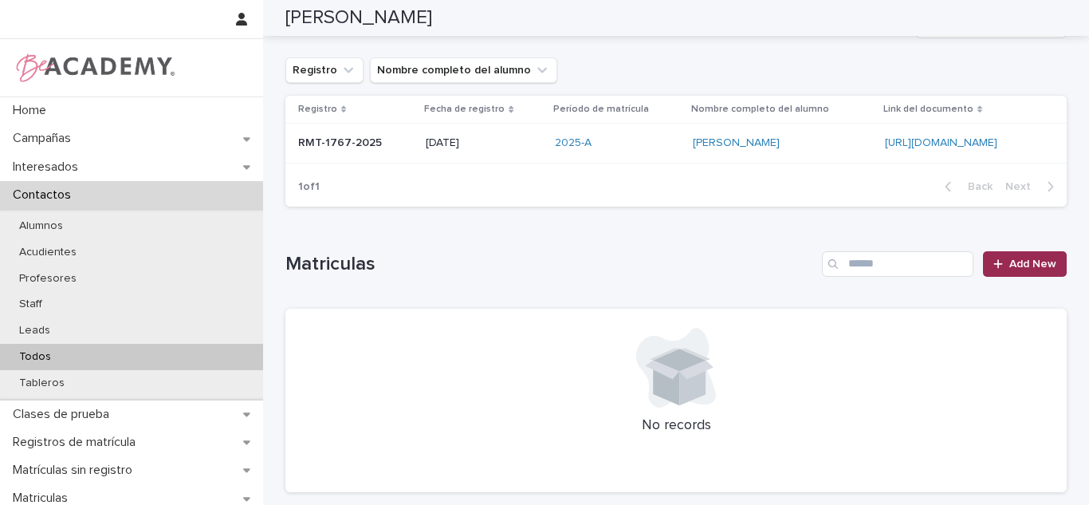
click at [989, 270] on link "Add New" at bounding box center [1025, 264] width 84 height 26
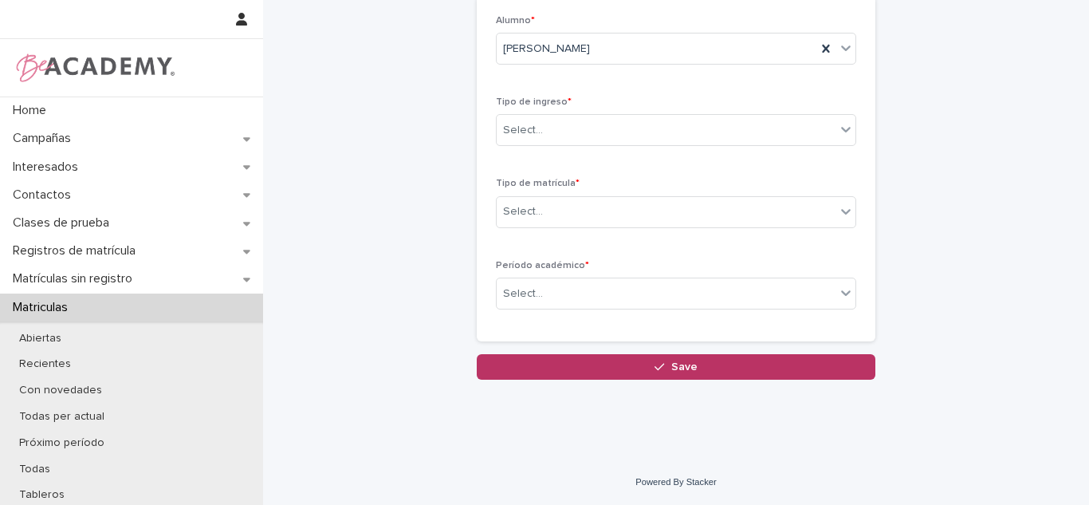
scroll to position [13, 0]
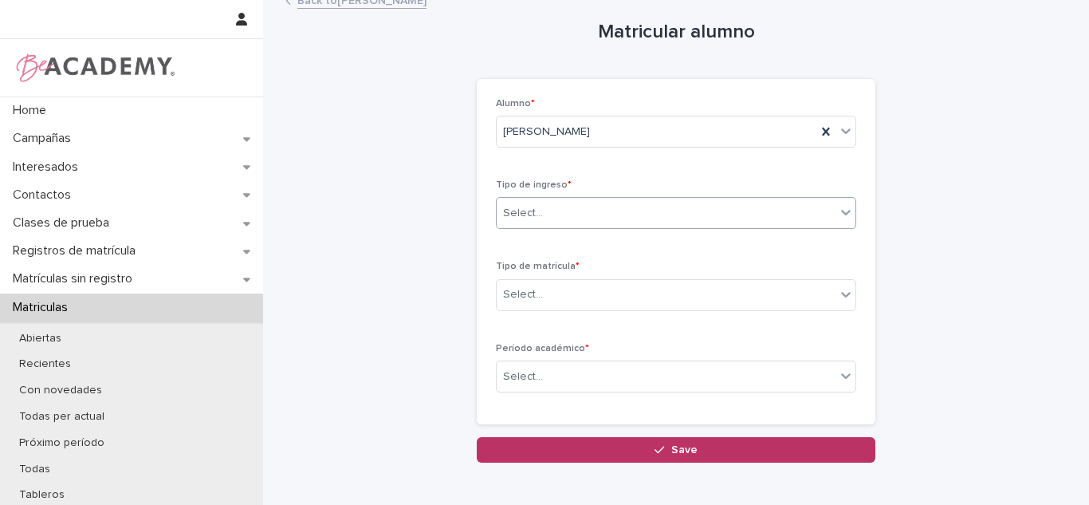
click at [529, 214] on div "Select..." at bounding box center [523, 213] width 40 height 17
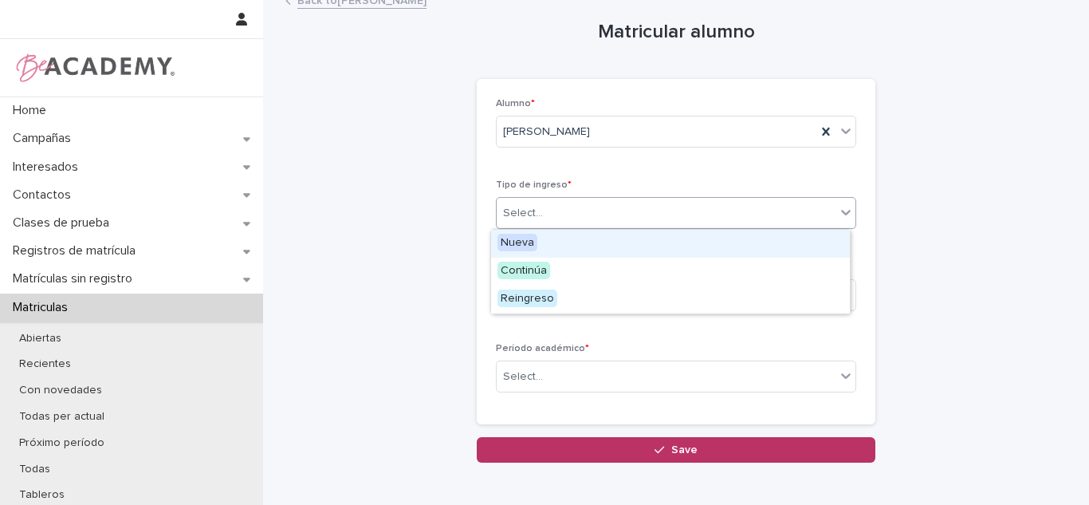
click at [530, 250] on span "Nueva" at bounding box center [517, 243] width 40 height 18
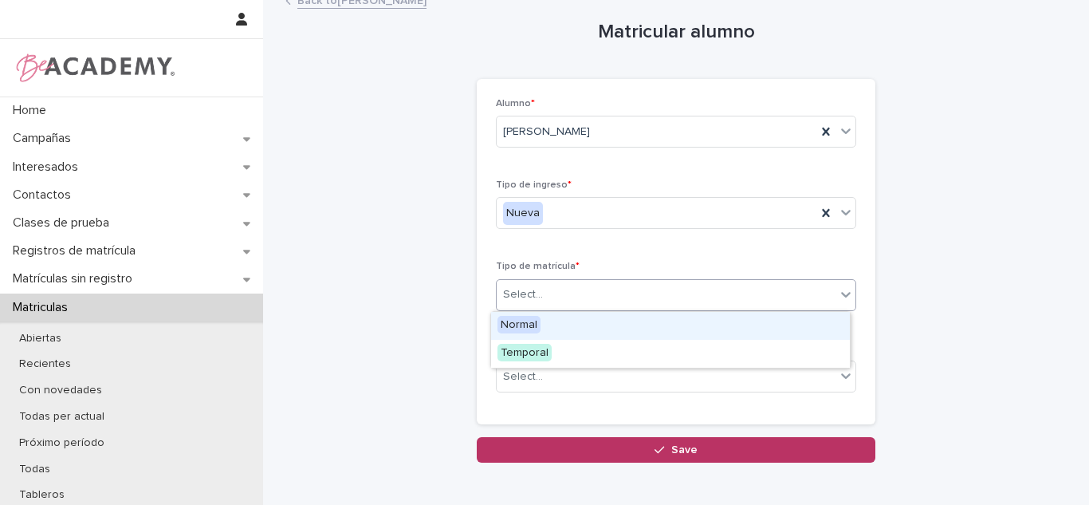
click at [527, 288] on div "Select..." at bounding box center [523, 294] width 40 height 17
click at [527, 330] on span "Normal" at bounding box center [518, 325] width 43 height 18
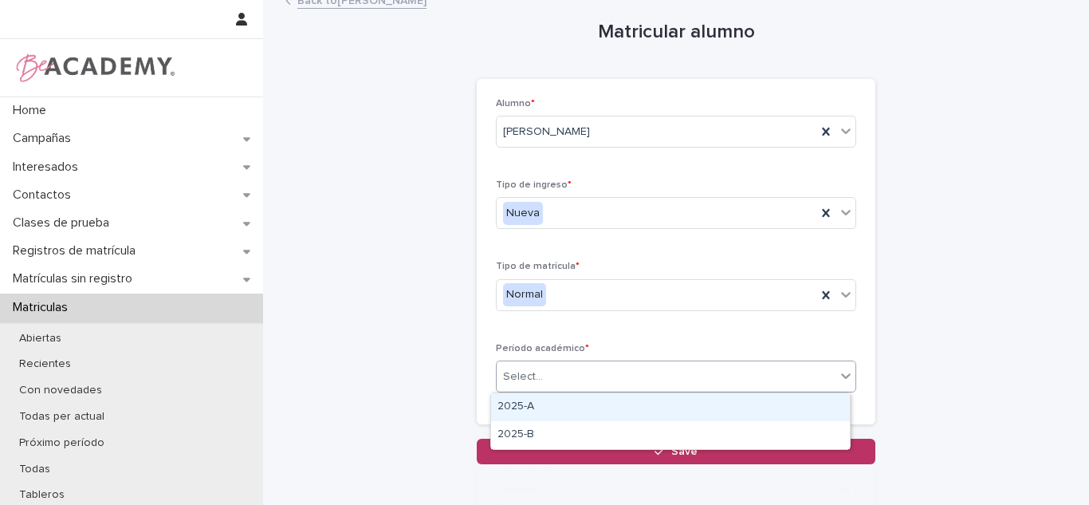
click at [533, 377] on div "Select..." at bounding box center [523, 376] width 40 height 17
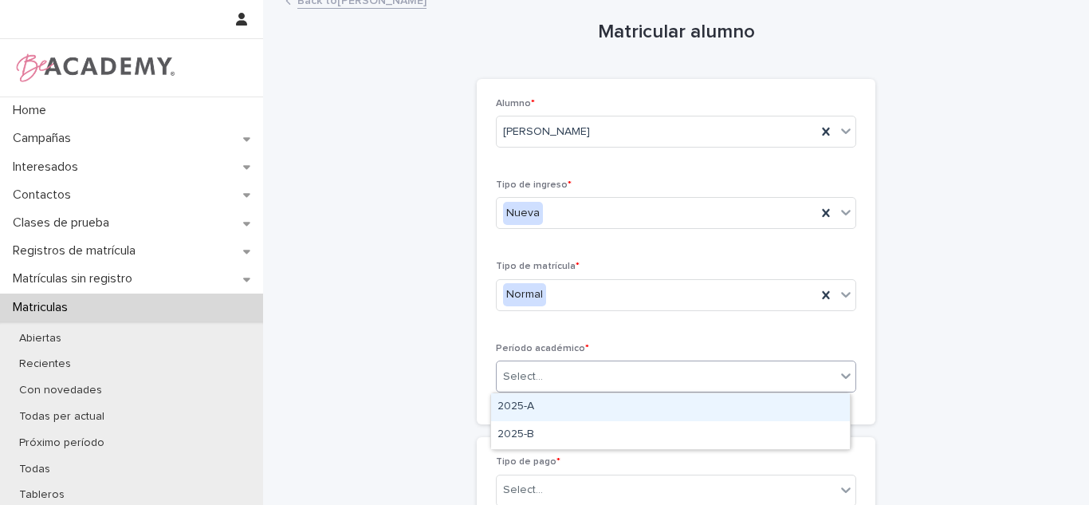
click at [530, 408] on div "2025-A" at bounding box center [670, 407] width 359 height 28
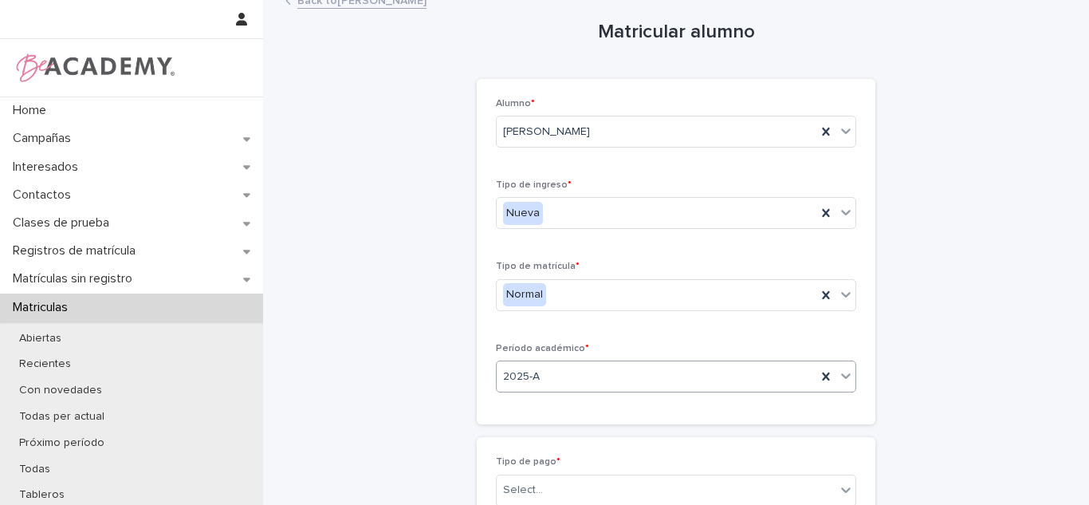
scroll to position [144, 0]
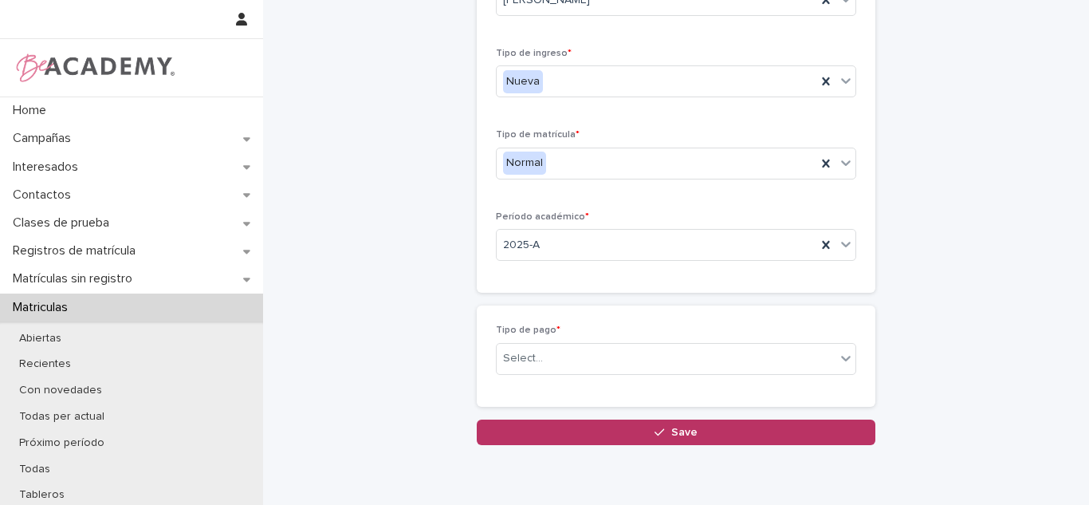
drag, startPoint x: 533, startPoint y: 335, endPoint x: 533, endPoint y: 357, distance: 22.3
click at [533, 336] on div "Tipo de pago * Select..." at bounding box center [676, 355] width 360 height 62
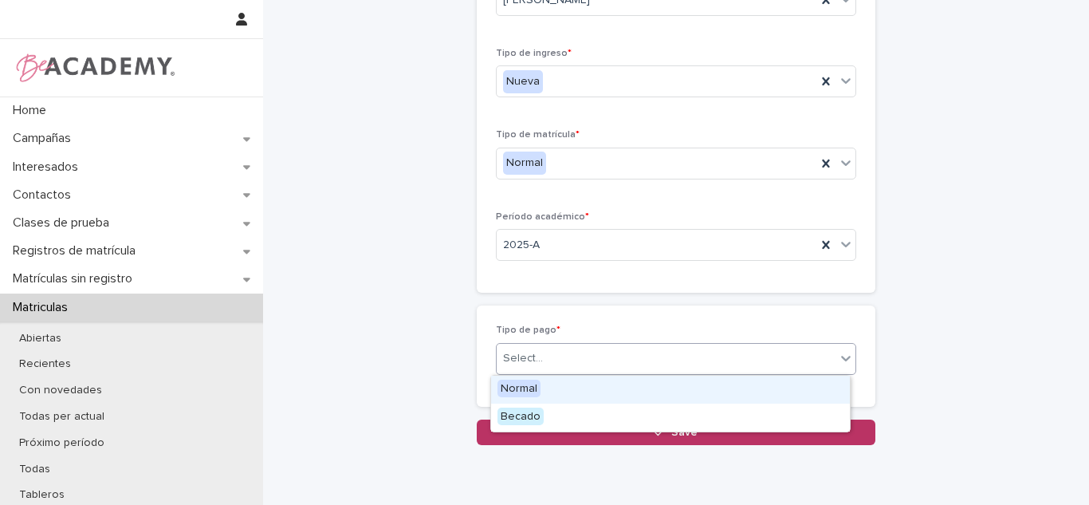
click at [533, 357] on div "Select..." at bounding box center [523, 358] width 40 height 17
click at [534, 383] on span "Normal" at bounding box center [518, 388] width 43 height 18
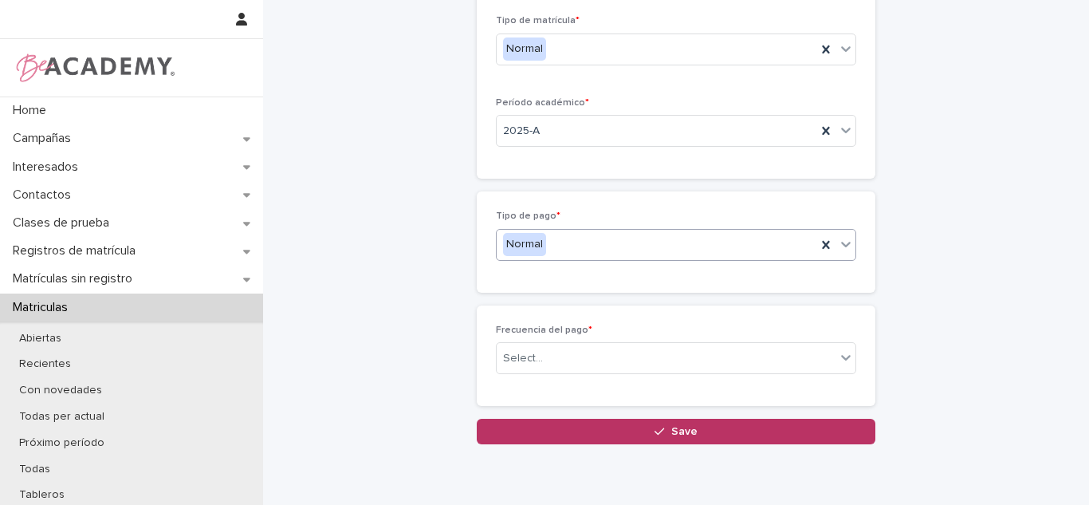
scroll to position [271, 0]
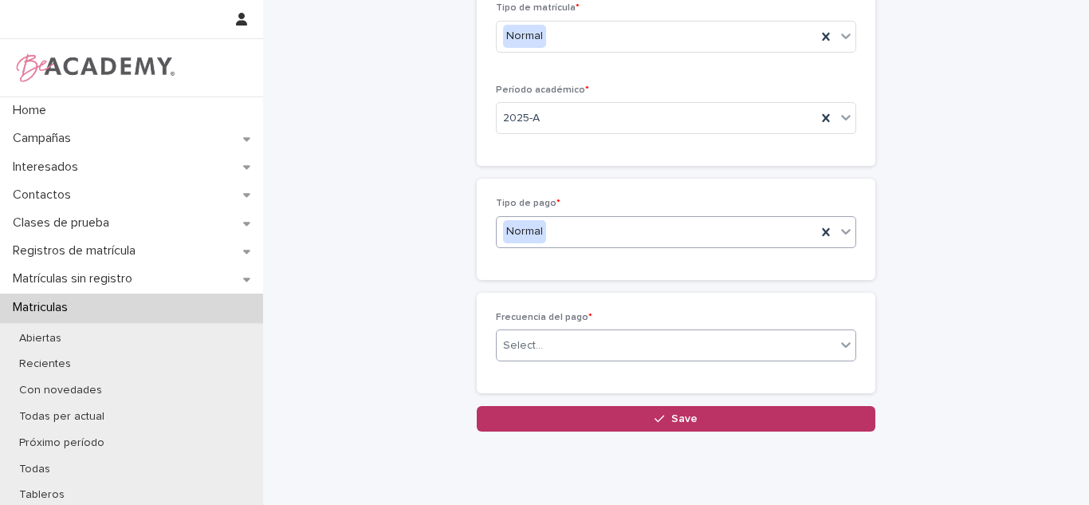
click at [613, 341] on div "Select..." at bounding box center [666, 345] width 339 height 26
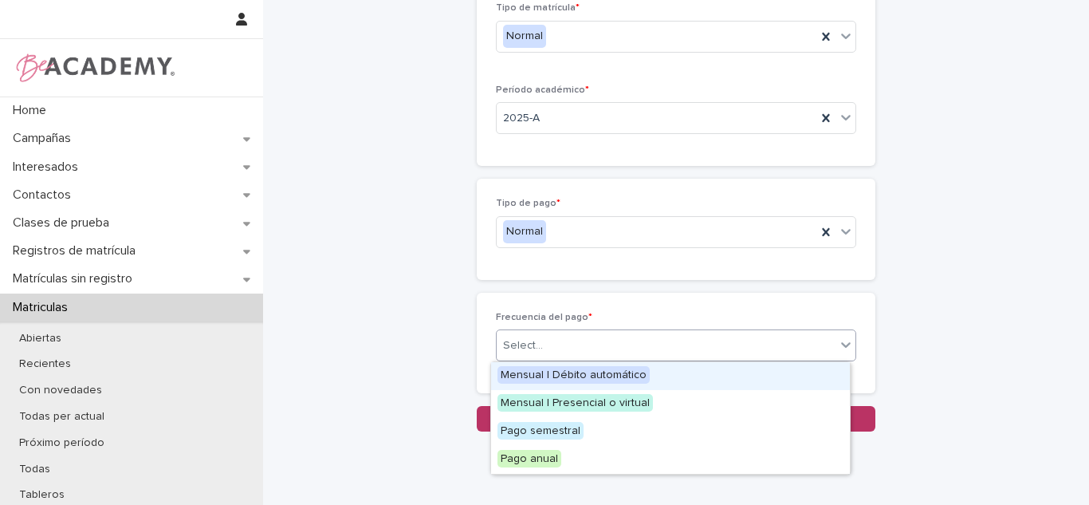
click at [577, 379] on span "Mensual | Débito automático" at bounding box center [573, 375] width 152 height 18
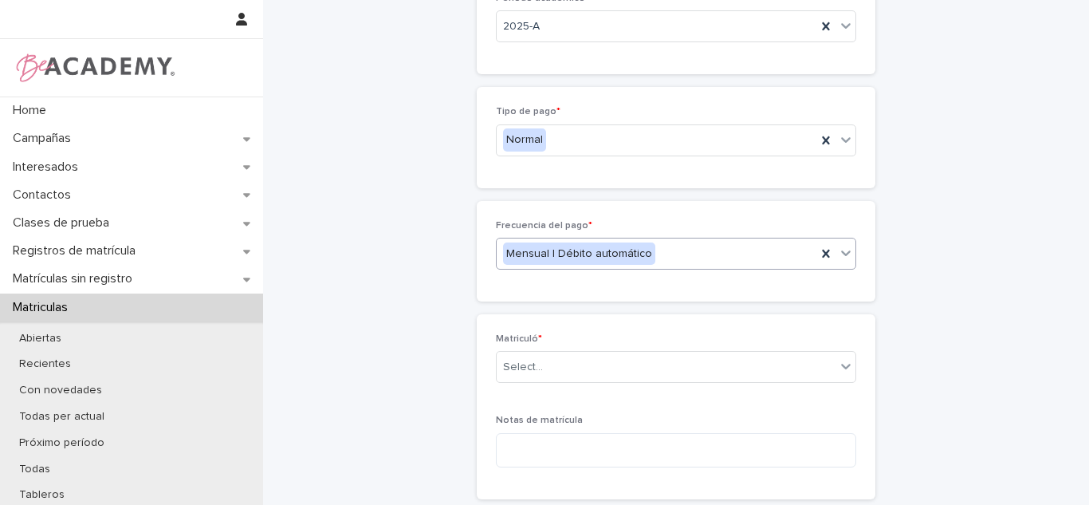
scroll to position [370, 0]
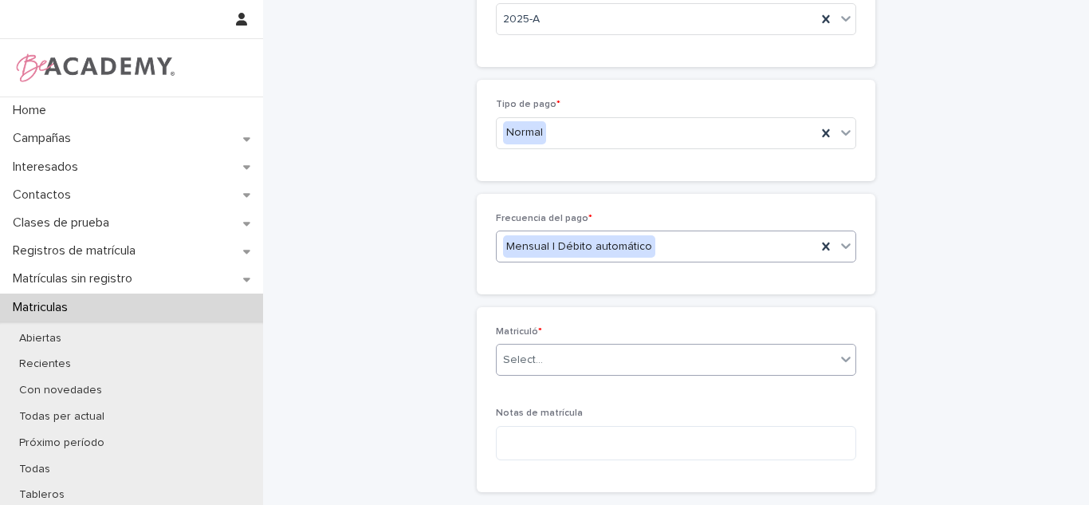
click at [531, 371] on div "Select..." at bounding box center [666, 360] width 339 height 26
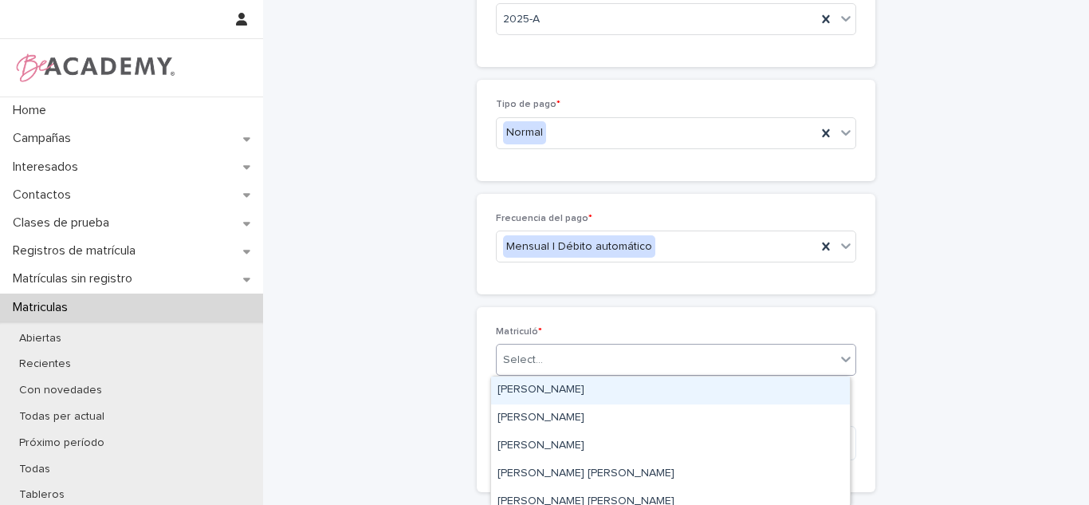
drag, startPoint x: 530, startPoint y: 371, endPoint x: 526, endPoint y: 390, distance: 19.5
click at [526, 390] on div "[PERSON_NAME]" at bounding box center [670, 390] width 359 height 28
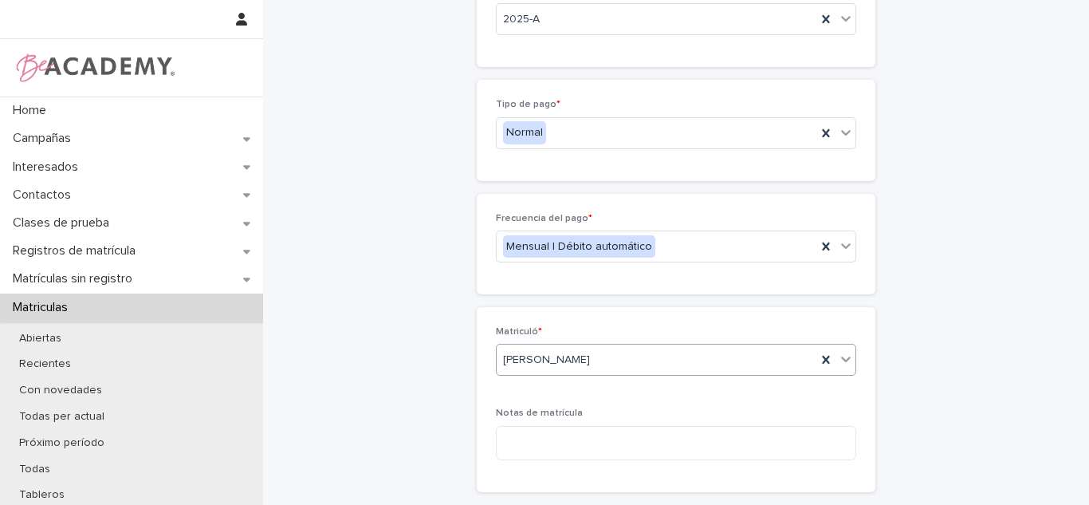
scroll to position [464, 0]
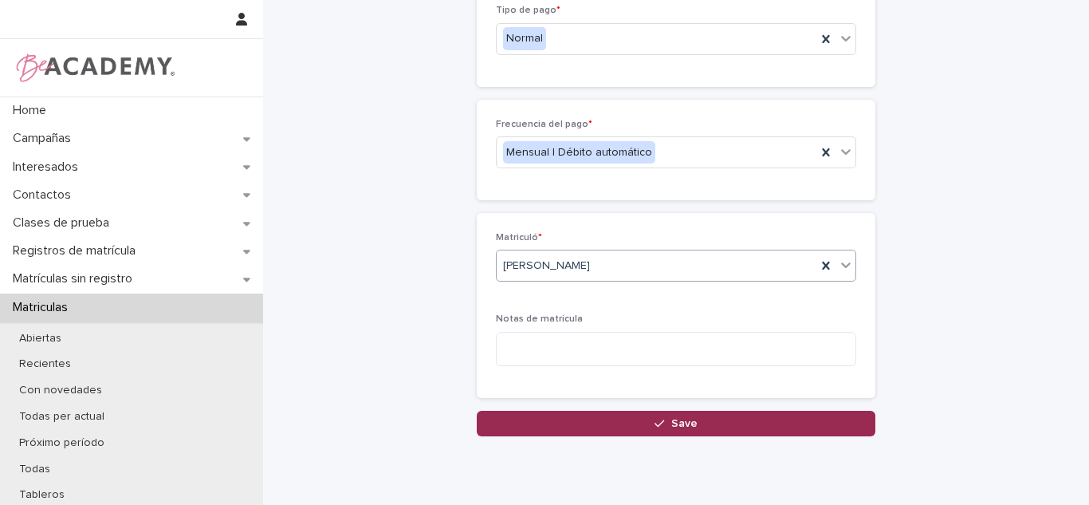
click at [624, 427] on button "Save" at bounding box center [676, 424] width 399 height 26
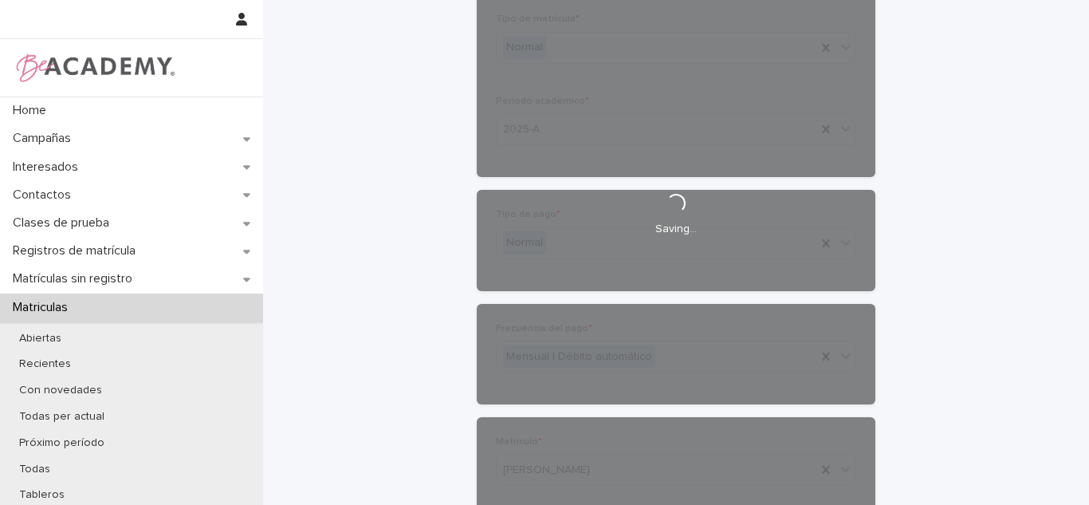
scroll to position [253, 0]
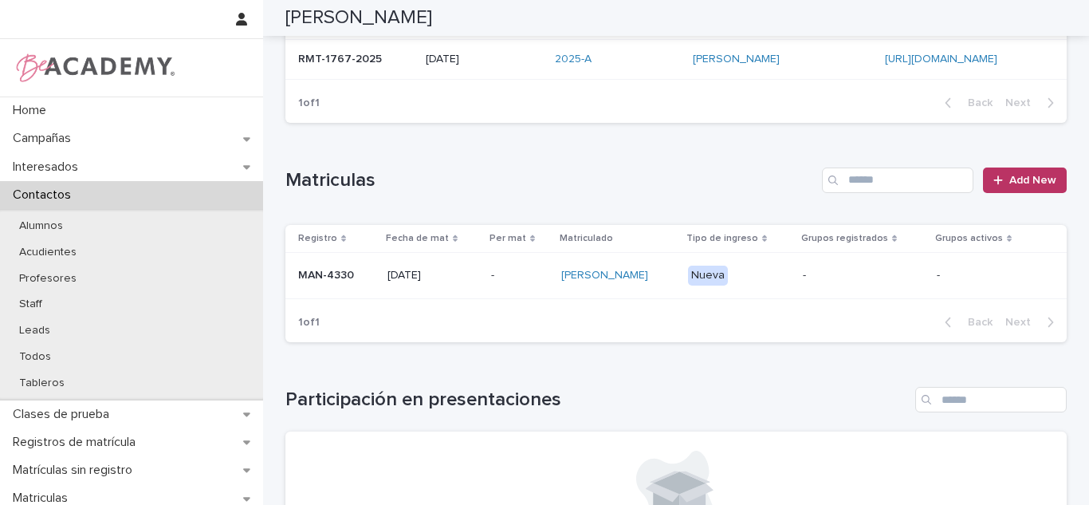
scroll to position [254, 0]
click at [840, 285] on div "-" at bounding box center [863, 274] width 121 height 26
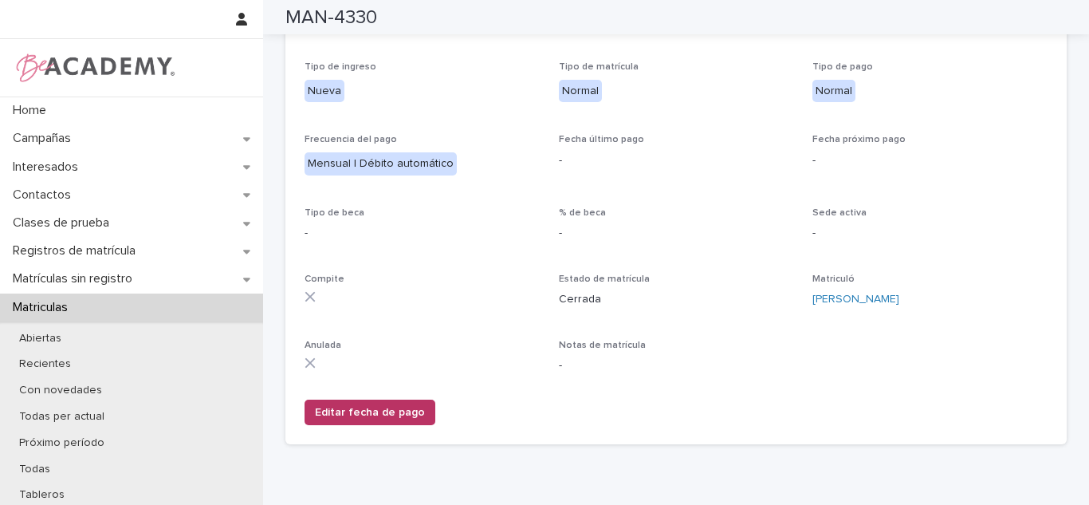
scroll to position [321, 0]
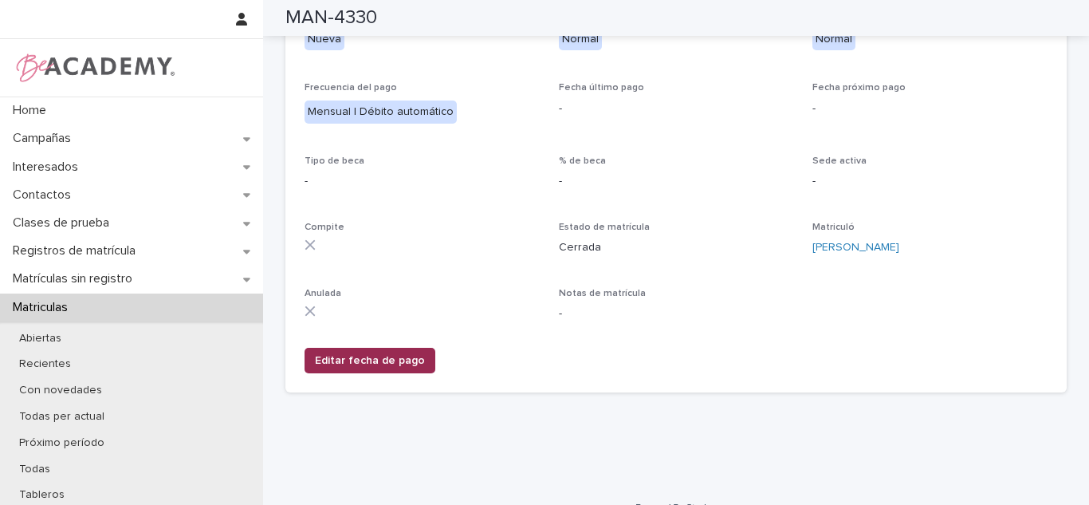
click at [327, 359] on span "Editar fecha de pago" at bounding box center [370, 360] width 110 height 16
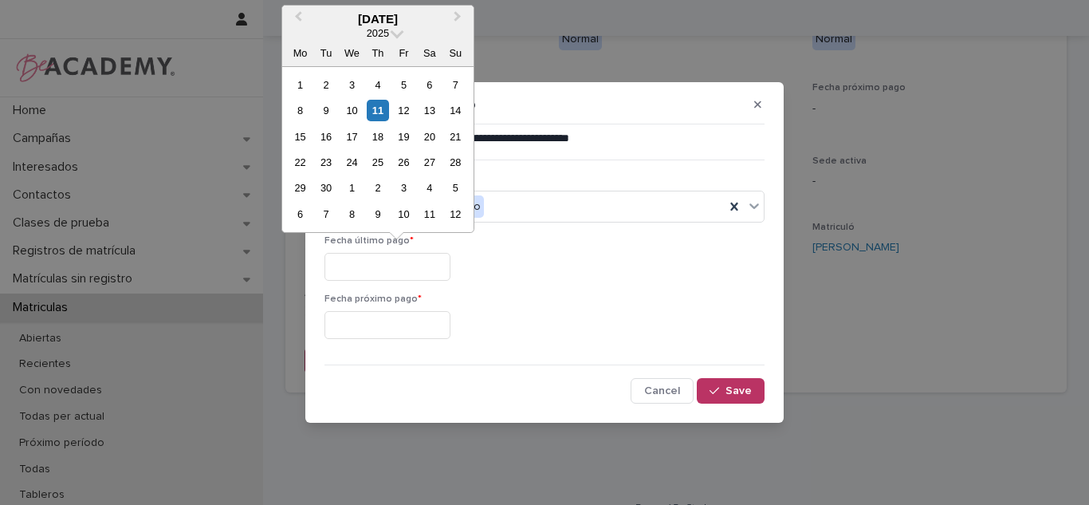
click at [403, 261] on input "text" at bounding box center [387, 267] width 126 height 28
click at [381, 109] on div "11" at bounding box center [378, 111] width 22 height 22
type input "**********"
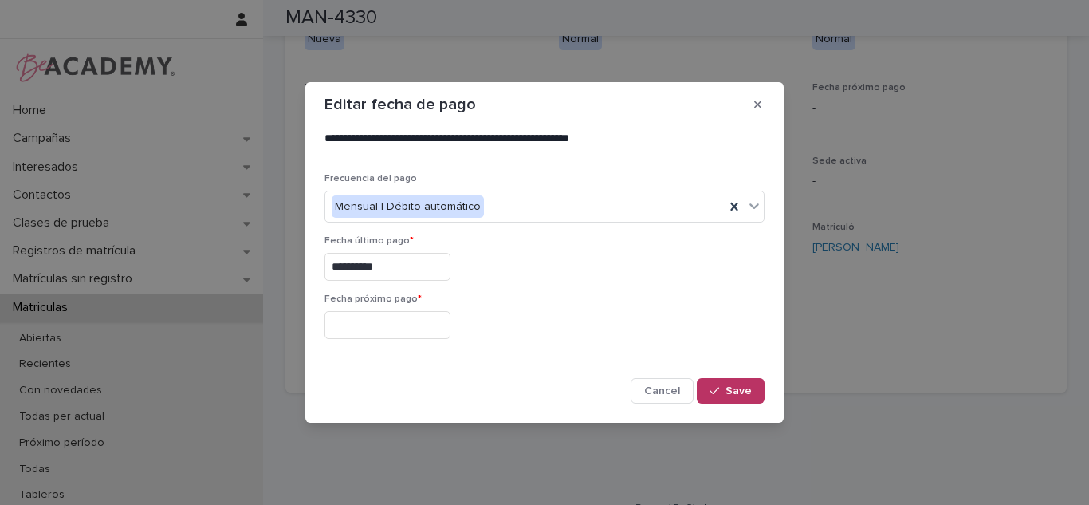
click at [374, 324] on input "text" at bounding box center [387, 325] width 126 height 28
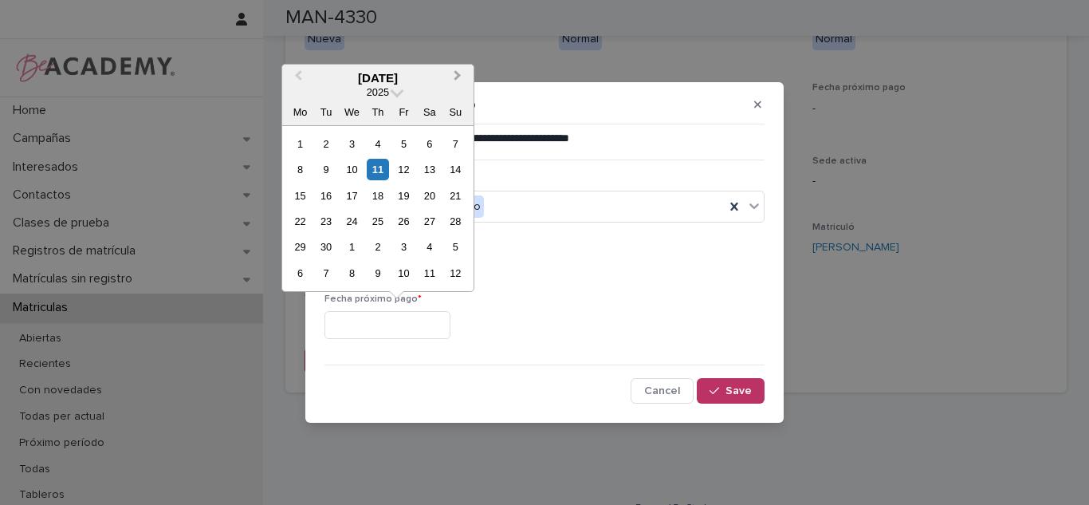
click at [458, 80] on button "Next Month" at bounding box center [459, 79] width 26 height 26
click at [348, 147] on div "1" at bounding box center [352, 144] width 22 height 22
type input "**********"
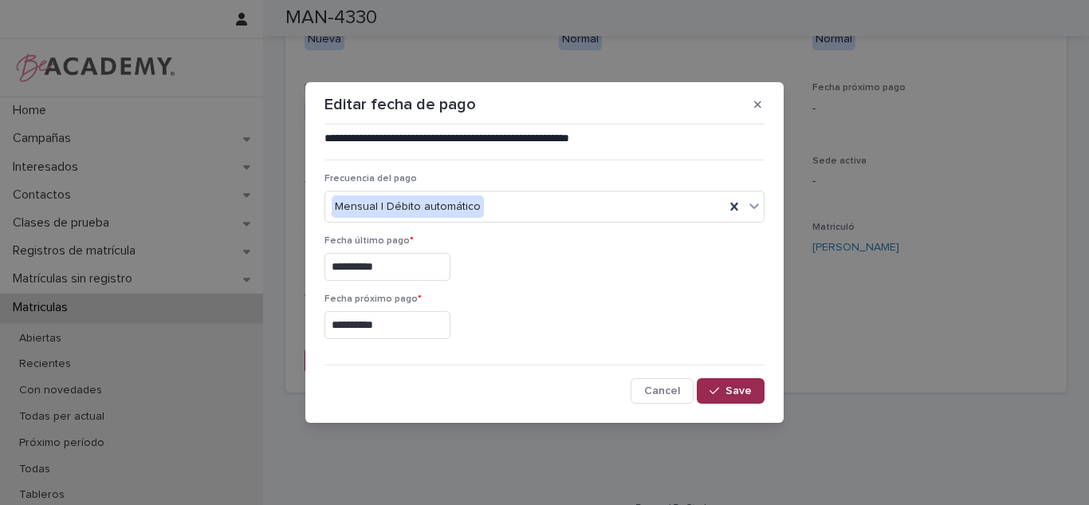
click at [749, 392] on span "Save" at bounding box center [739, 390] width 26 height 11
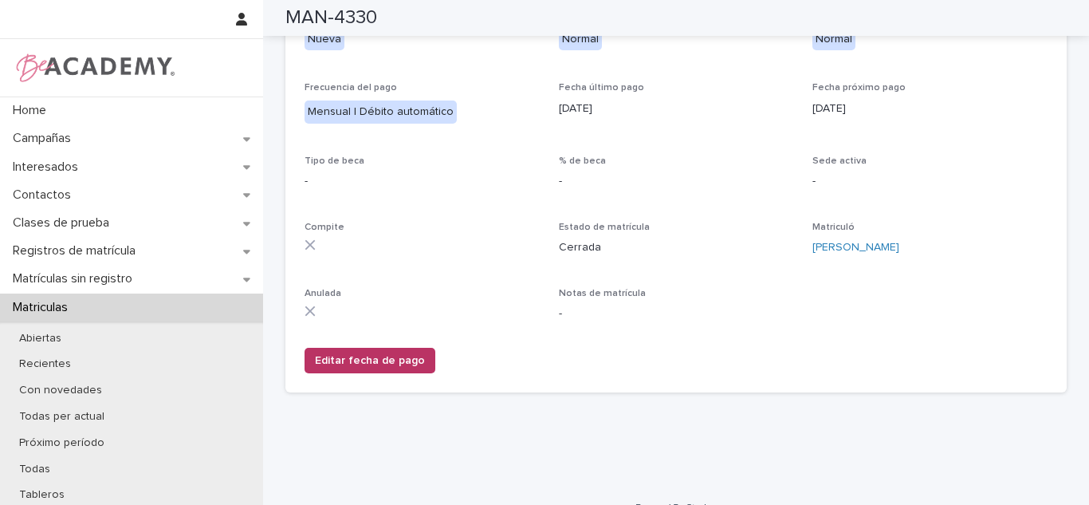
scroll to position [0, 0]
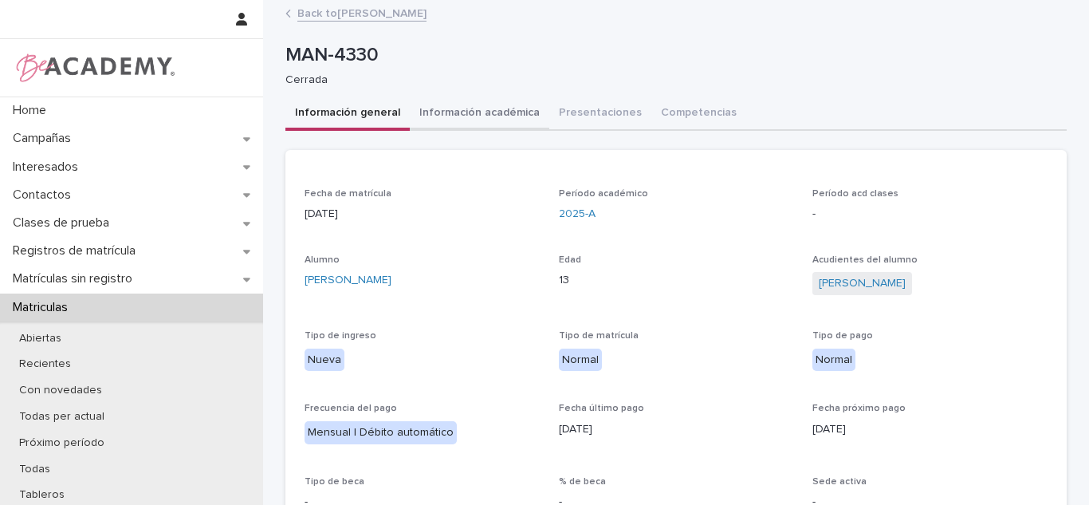
click at [492, 104] on button "Información académica" at bounding box center [480, 113] width 140 height 33
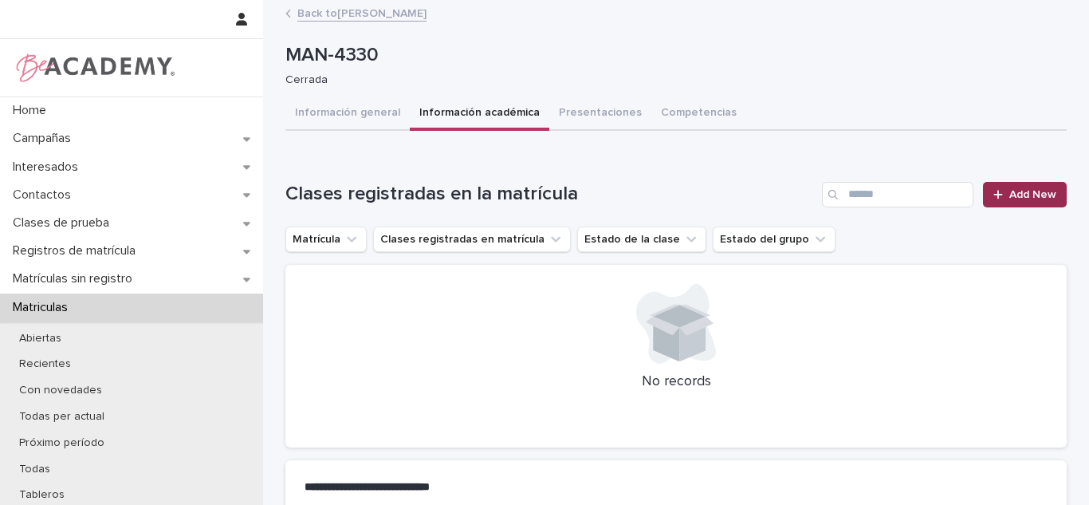
click at [987, 203] on link "Add New" at bounding box center [1025, 195] width 84 height 26
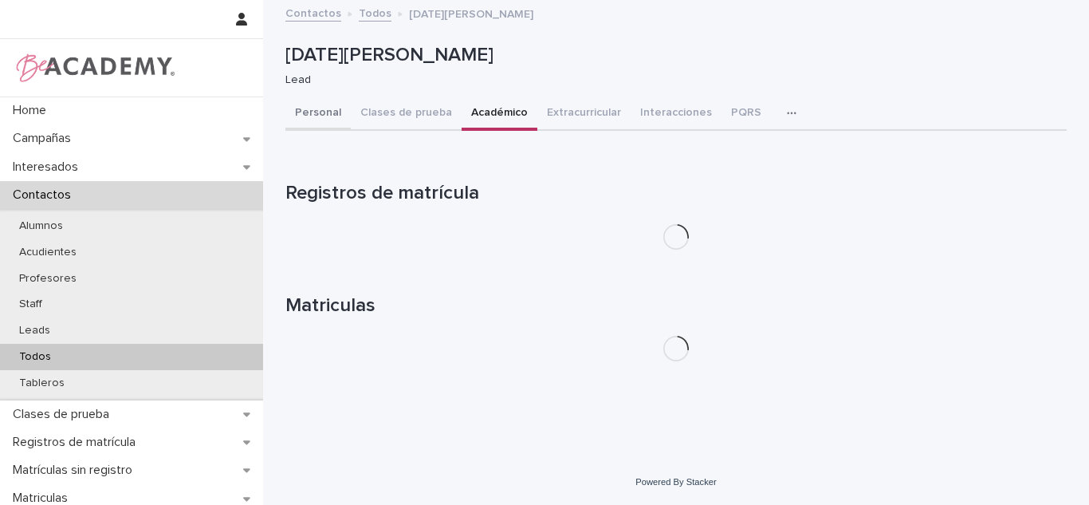
click at [293, 120] on button "Personal" at bounding box center [317, 113] width 65 height 33
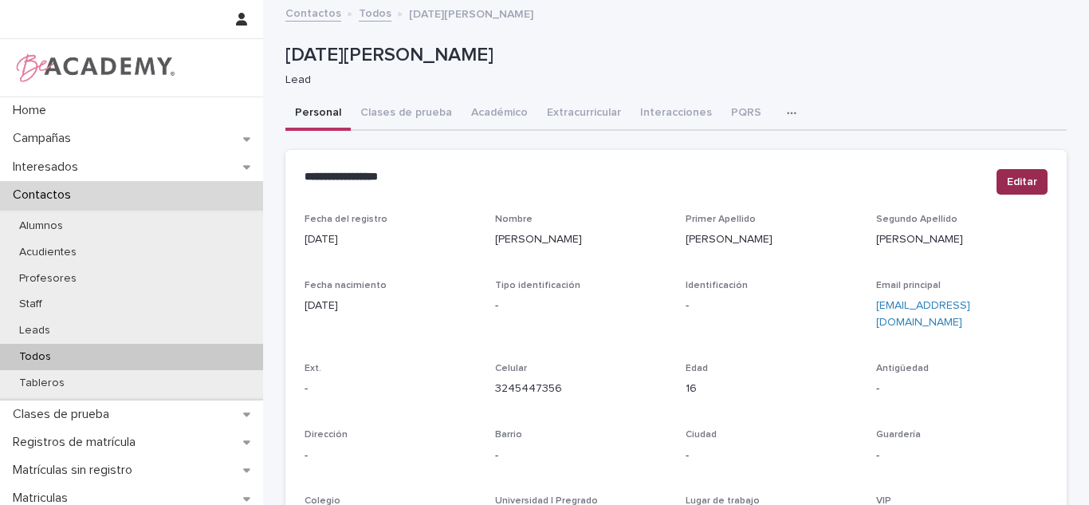
click at [1024, 183] on span "Editar" at bounding box center [1022, 182] width 30 height 16
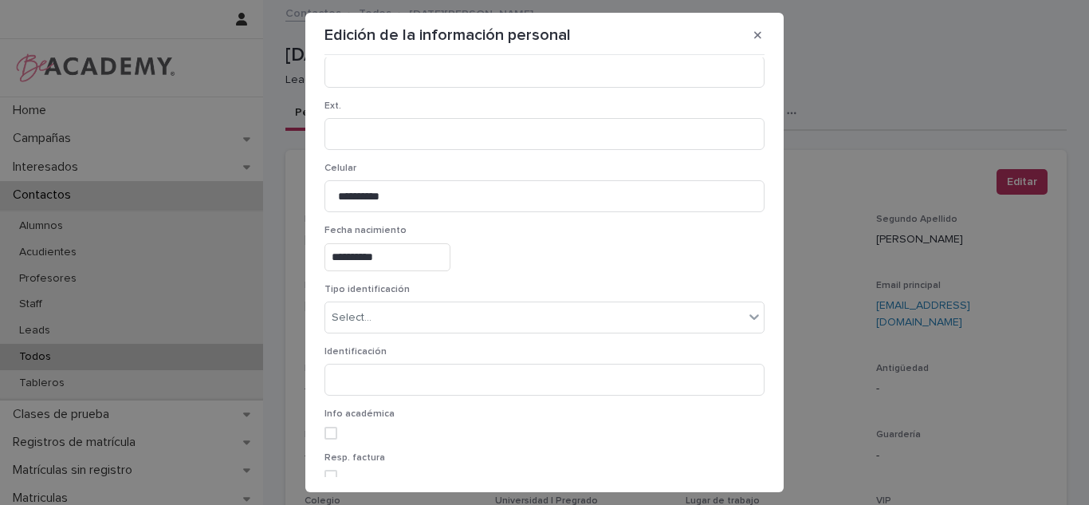
scroll to position [332, 0]
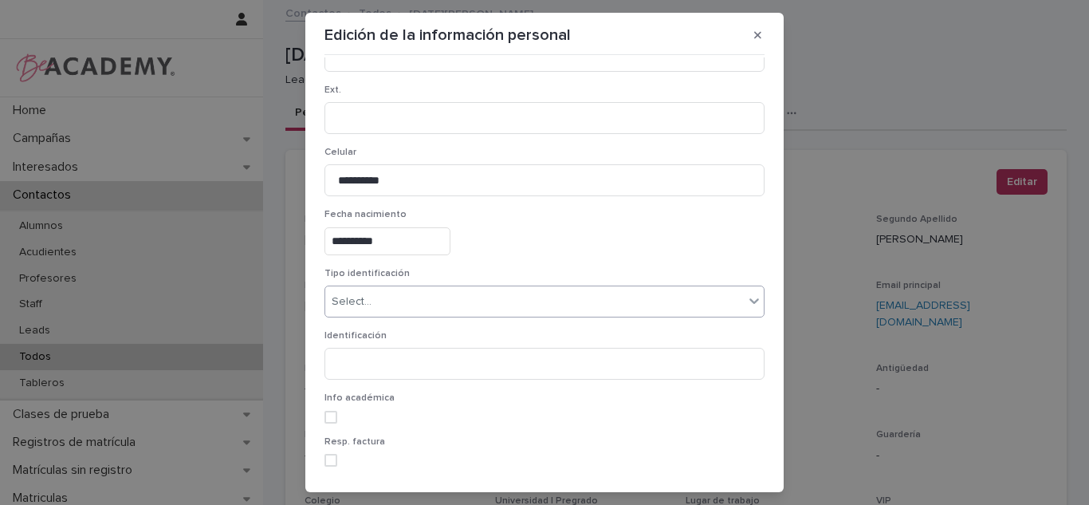
click at [412, 306] on div "Select..." at bounding box center [534, 302] width 419 height 26
click at [387, 309] on div "Select..." at bounding box center [534, 302] width 419 height 26
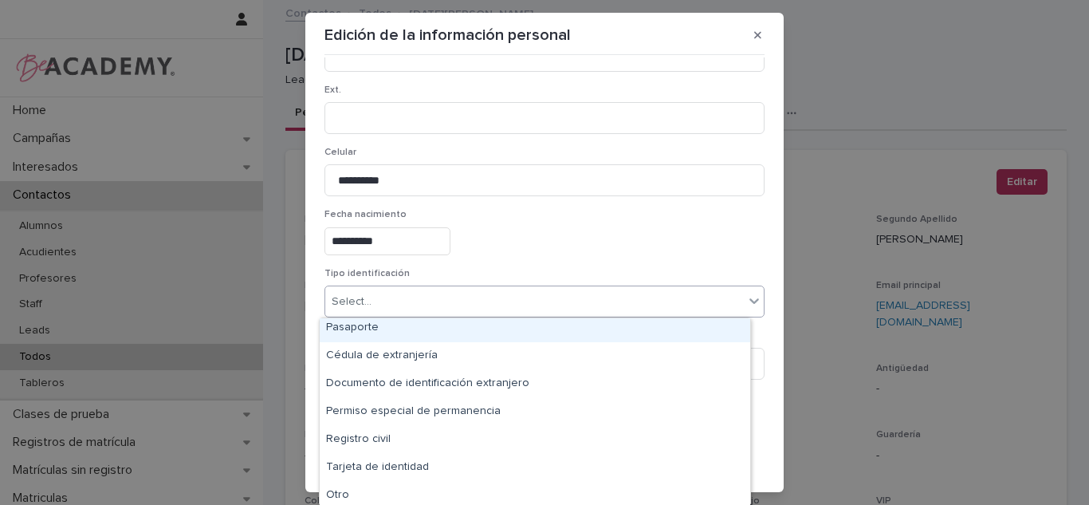
scroll to position [64, 0]
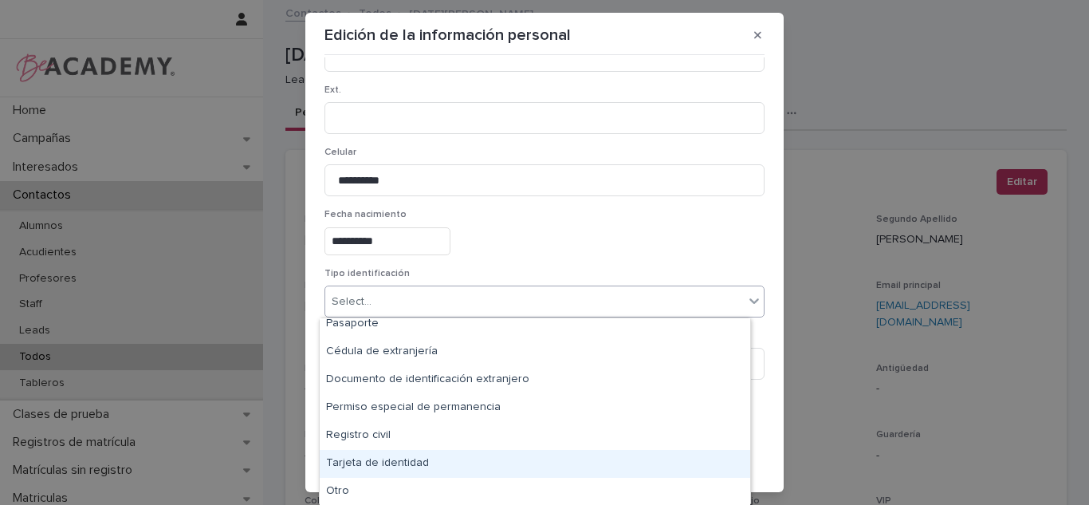
click at [478, 466] on div "Tarjeta de identidad" at bounding box center [535, 464] width 431 height 28
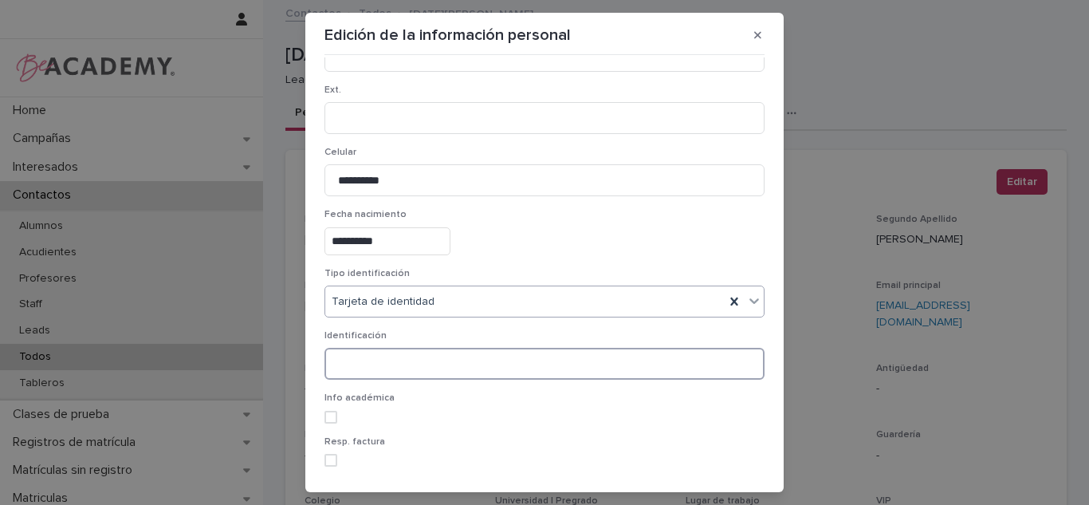
click at [421, 378] on input at bounding box center [544, 364] width 440 height 32
click at [410, 367] on input at bounding box center [544, 364] width 440 height 32
click at [548, 231] on div "**********" at bounding box center [544, 241] width 440 height 28
click at [445, 357] on input at bounding box center [544, 364] width 440 height 32
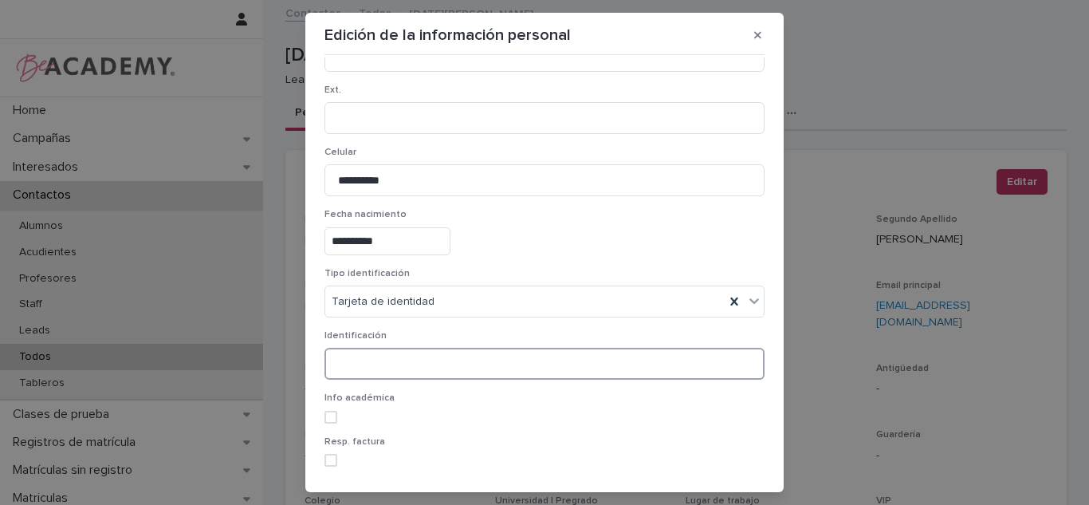
paste input "**********"
type input "**********"
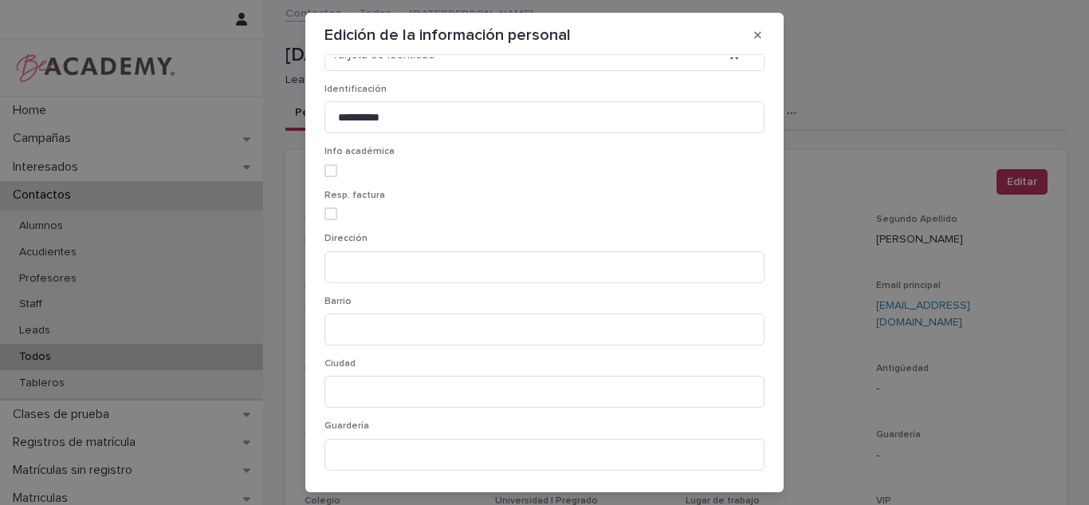
scroll to position [828, 0]
click at [418, 98] on div "Barrio" at bounding box center [544, 77] width 440 height 62
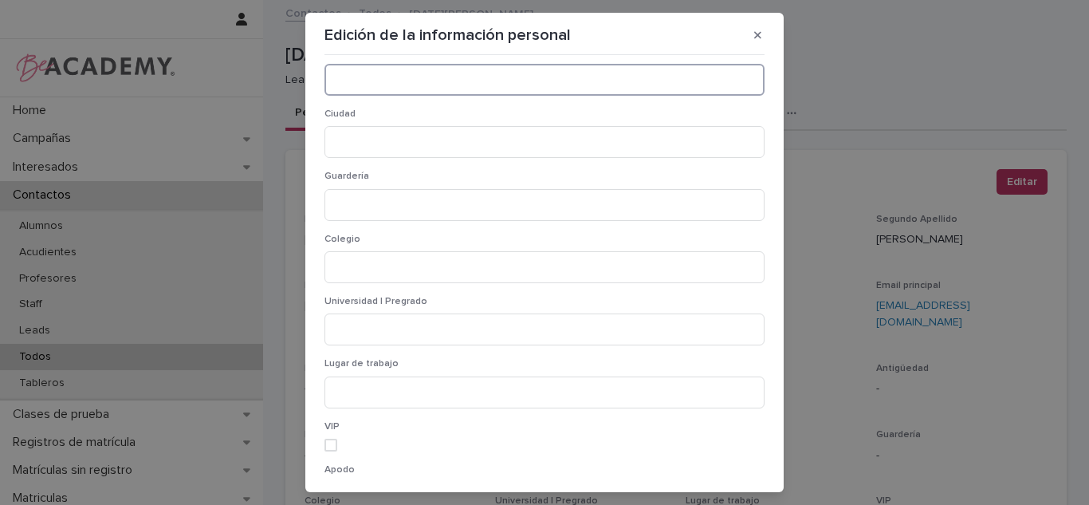
click at [401, 77] on input at bounding box center [544, 80] width 440 height 32
drag, startPoint x: 759, startPoint y: 318, endPoint x: 753, endPoint y: 308, distance: 12.2
click at [753, 308] on div "**********" at bounding box center [545, 266] width 448 height 419
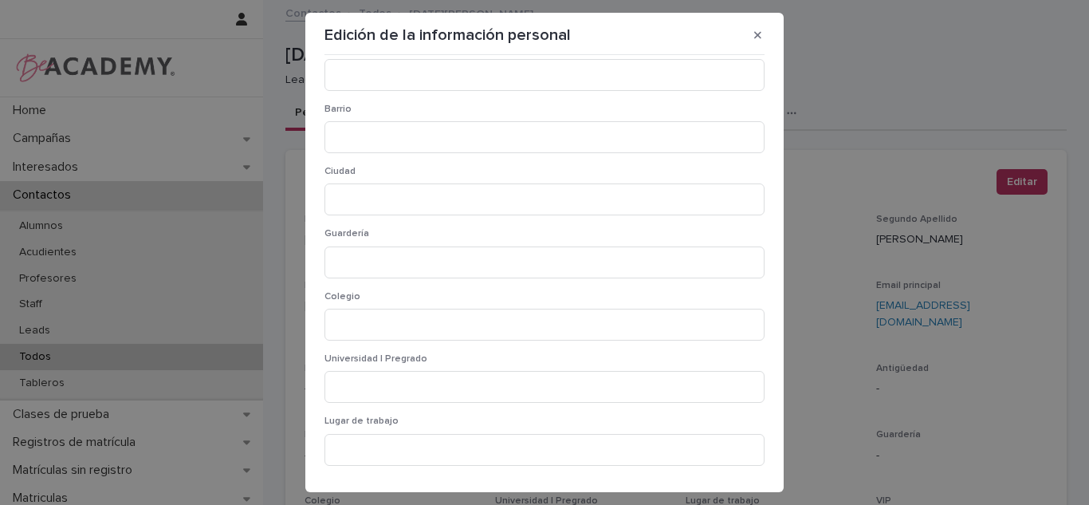
scroll to position [665, 0]
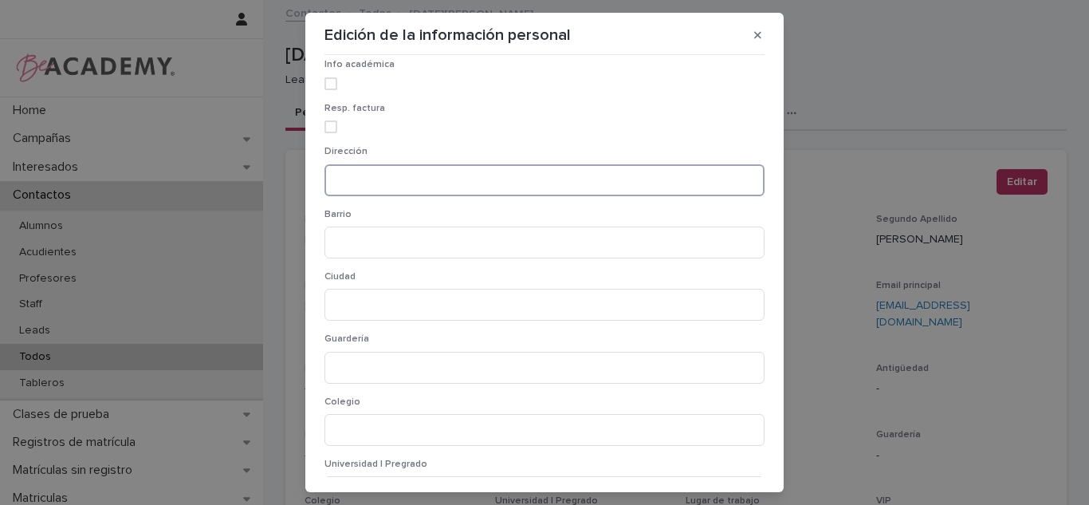
click at [412, 192] on input at bounding box center [544, 180] width 440 height 32
paste input "**********"
type input "**********"
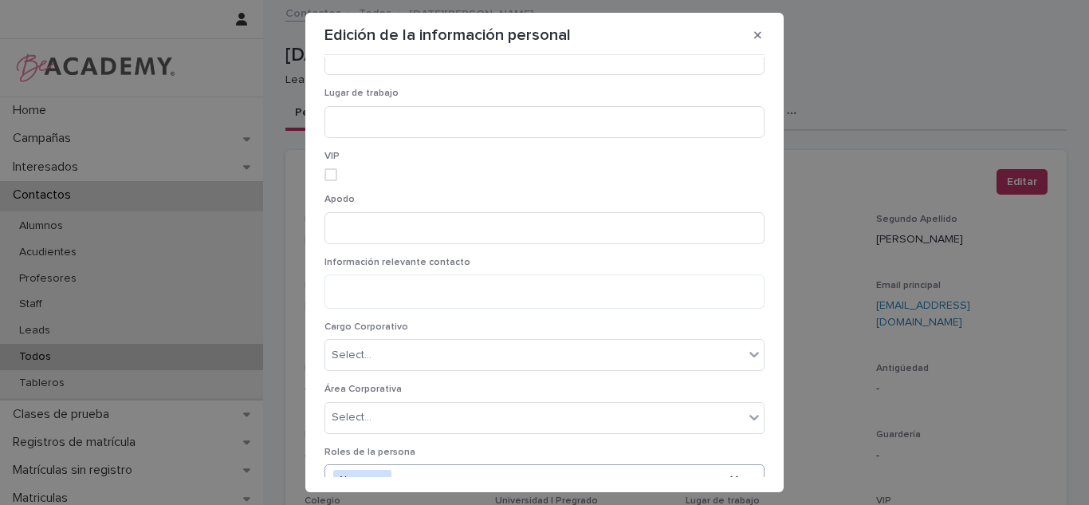
scroll to position [1182, 0]
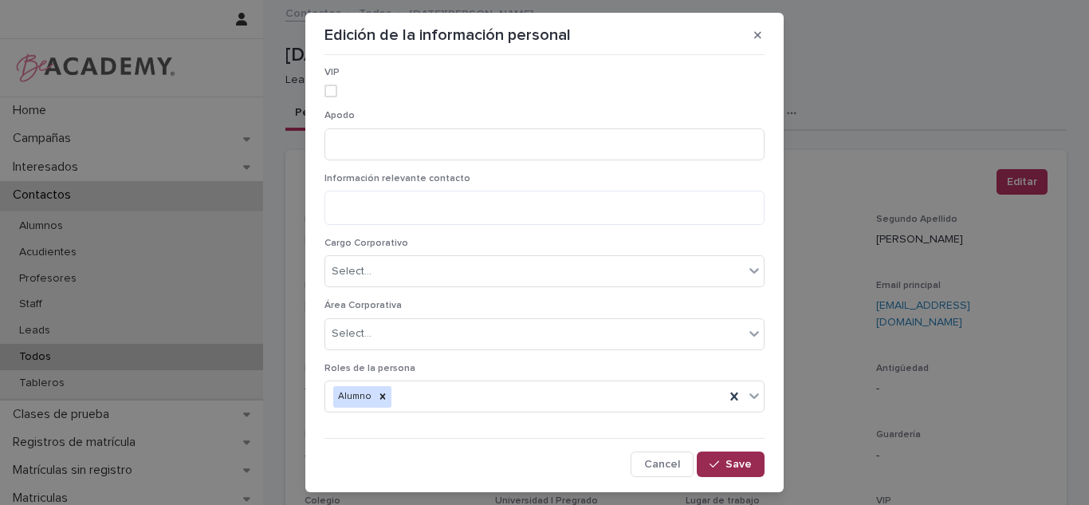
click at [710, 459] on icon "button" at bounding box center [715, 463] width 10 height 11
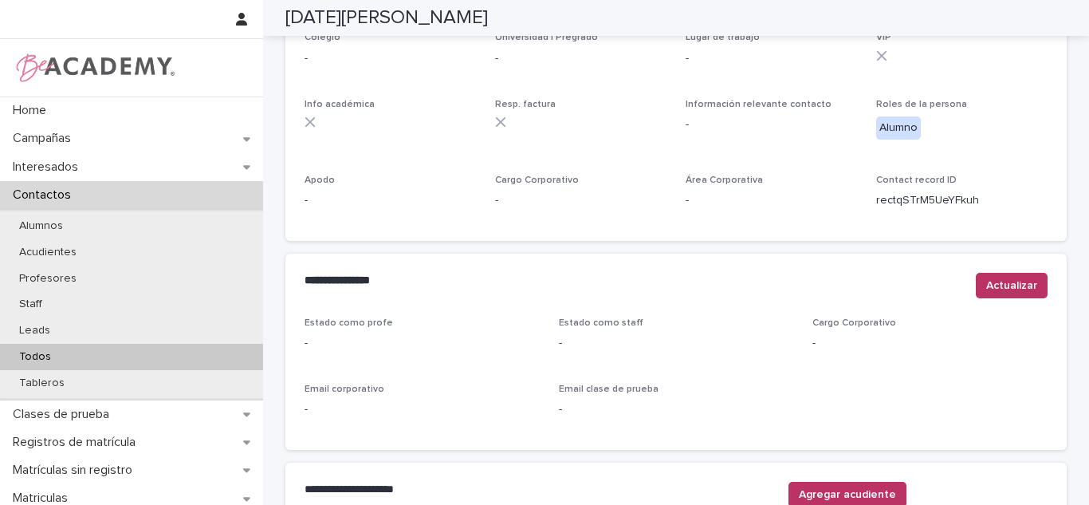
scroll to position [644, 0]
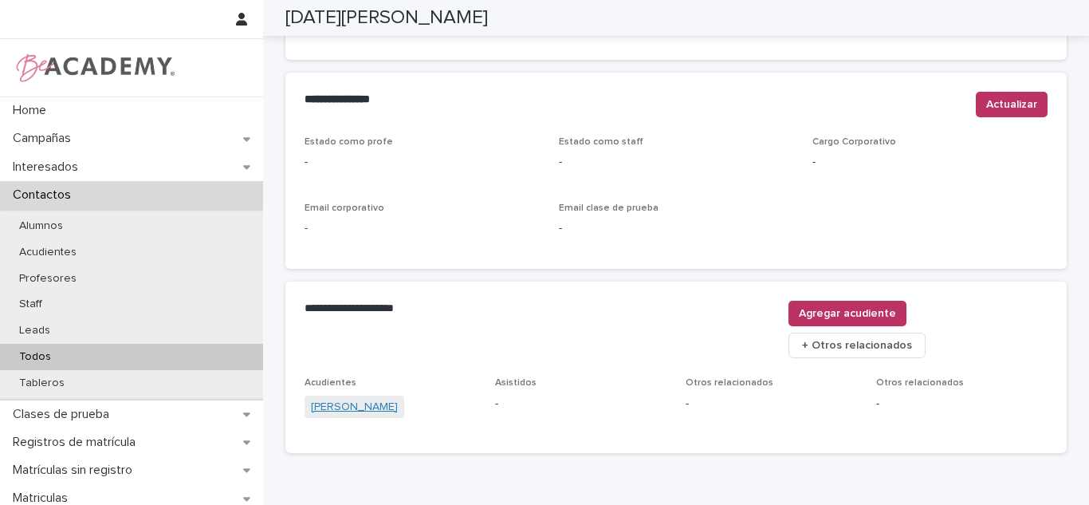
click at [381, 399] on link "[PERSON_NAME]" at bounding box center [354, 407] width 87 height 17
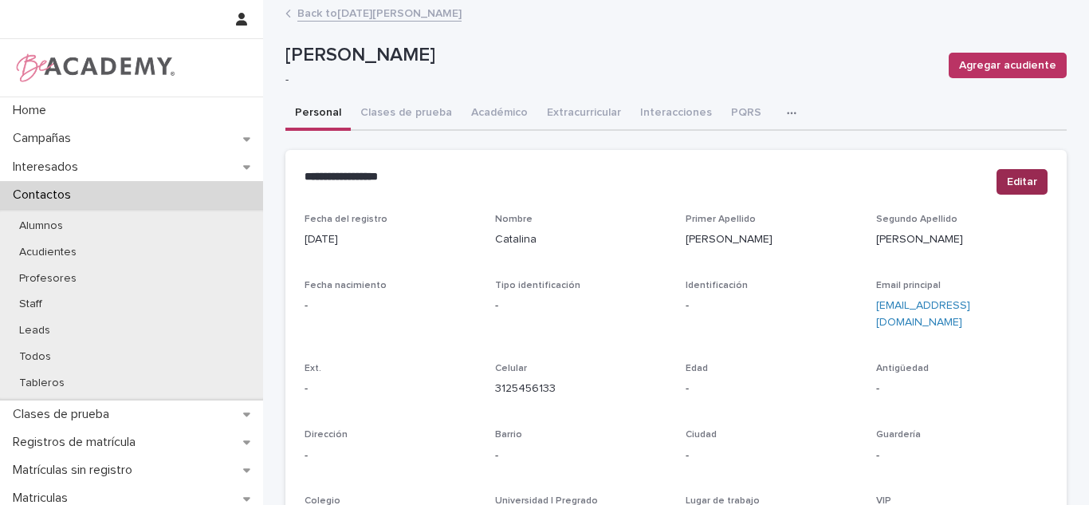
click at [1007, 181] on span "Editar" at bounding box center [1022, 182] width 30 height 16
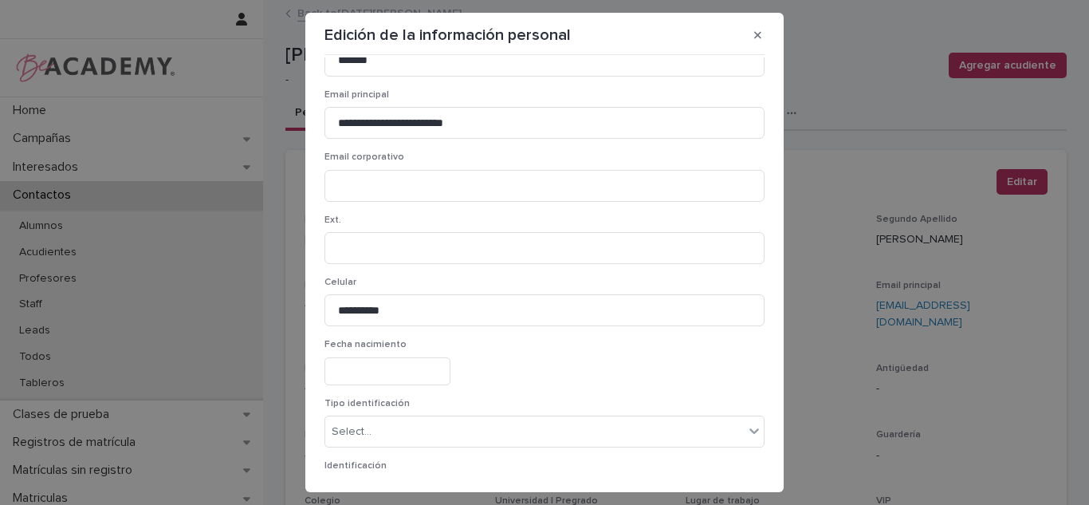
scroll to position [240, 0]
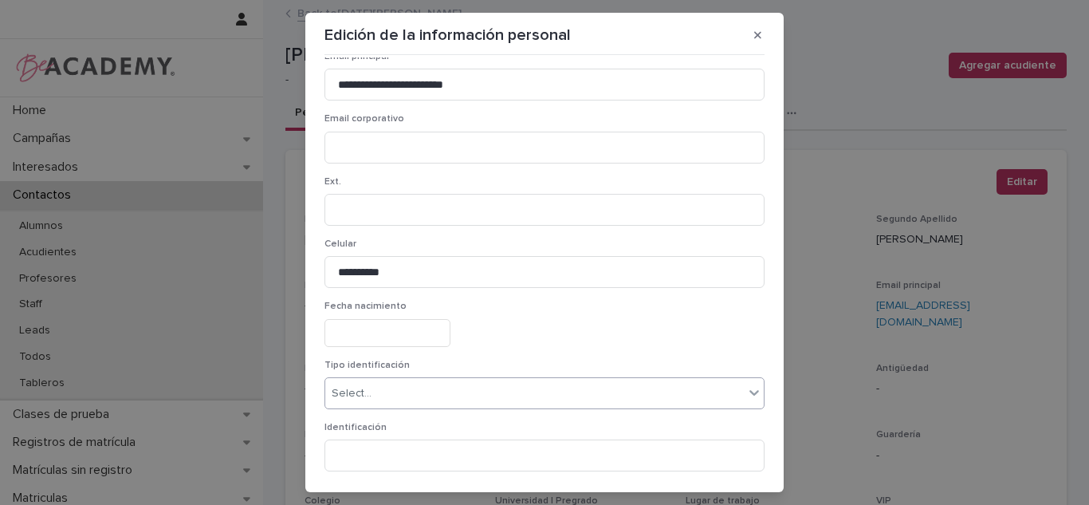
click at [336, 400] on div "Select..." at bounding box center [352, 393] width 40 height 17
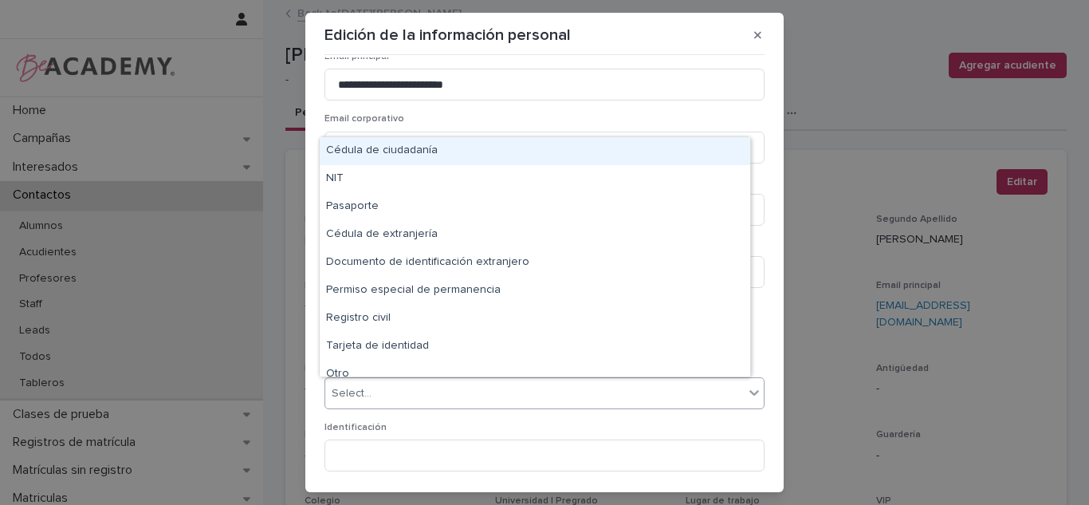
drag, startPoint x: 392, startPoint y: 199, endPoint x: 382, endPoint y: 64, distance: 135.9
click at [404, 152] on div "Cédula de ciudadanía" at bounding box center [535, 151] width 431 height 28
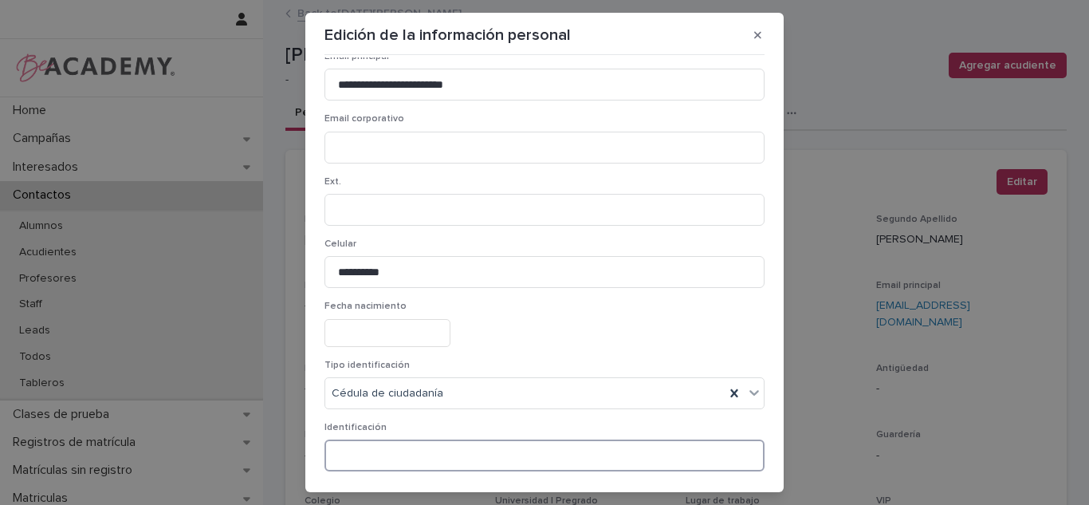
paste input "********"
click at [423, 450] on input "********" at bounding box center [544, 455] width 440 height 32
type input "********"
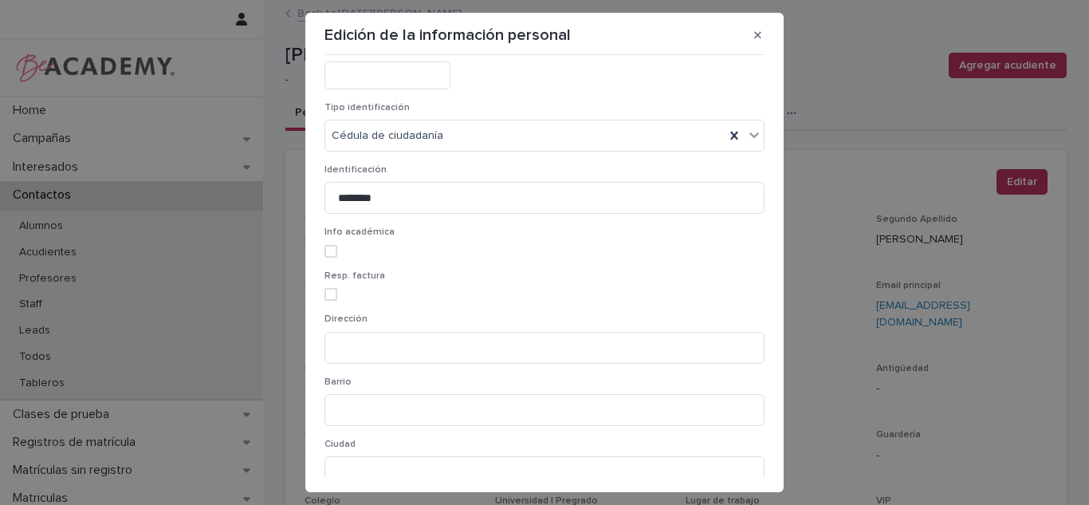
scroll to position [565, 0]
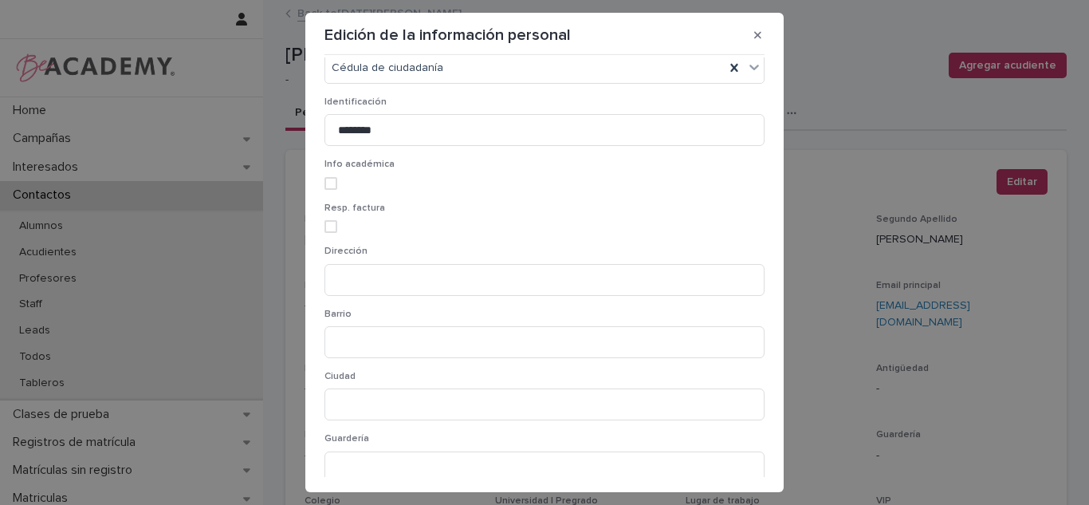
click at [666, 244] on div "Resp. factura" at bounding box center [544, 224] width 440 height 43
click at [666, 269] on input at bounding box center [544, 280] width 440 height 32
paste input "**********"
type input "**********"
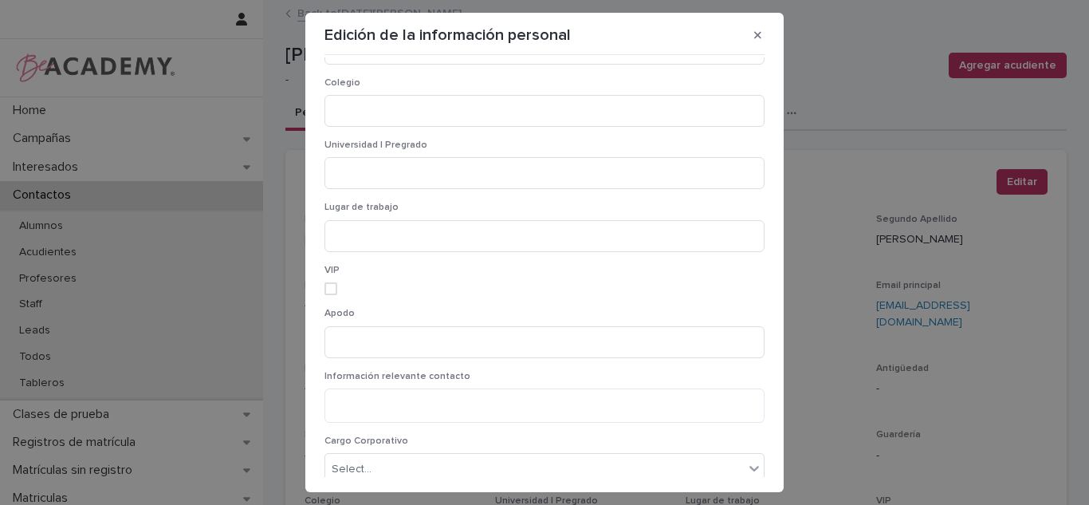
scroll to position [1182, 0]
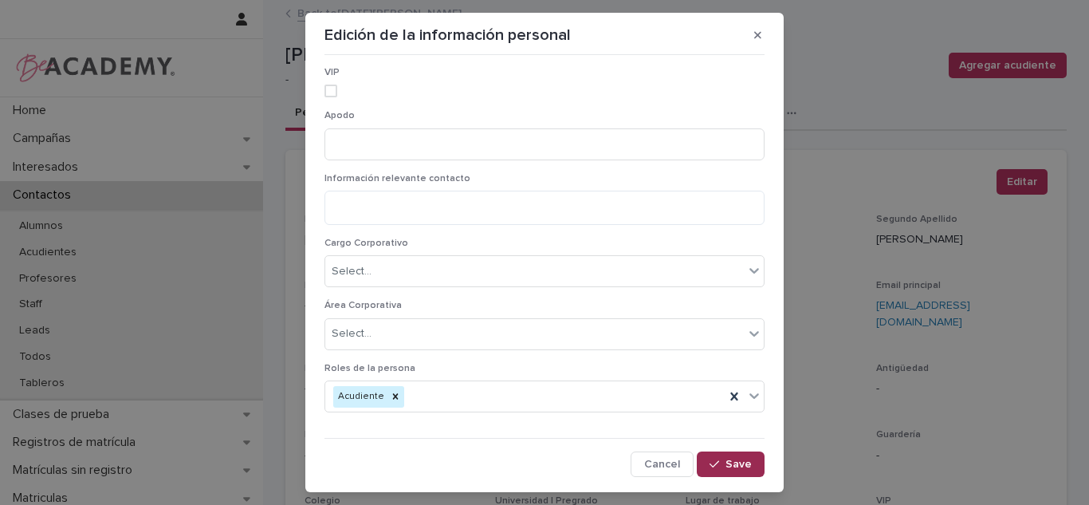
click at [726, 465] on span "Save" at bounding box center [739, 463] width 26 height 11
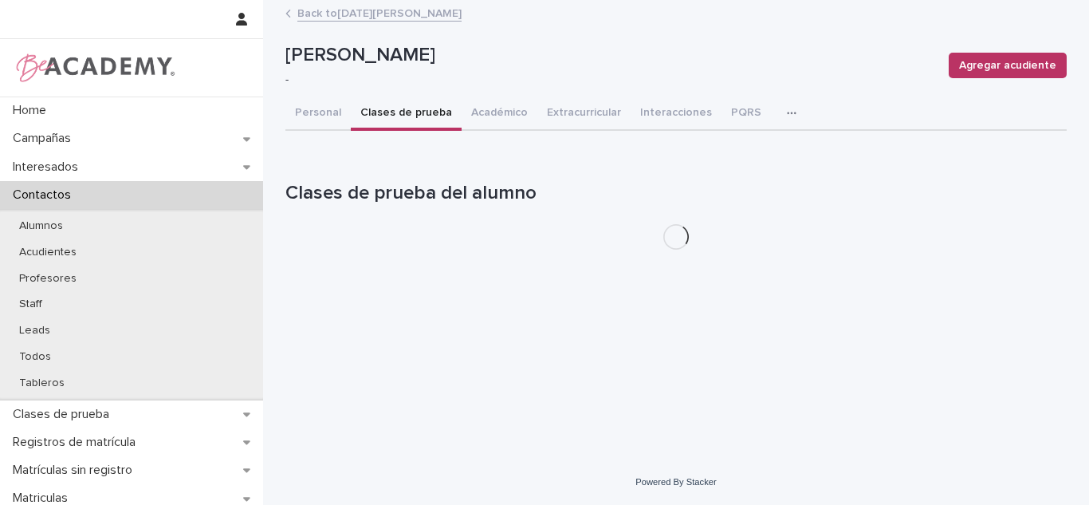
drag, startPoint x: 421, startPoint y: 113, endPoint x: 436, endPoint y: 226, distance: 114.2
click at [421, 114] on button "Clases de prueba" at bounding box center [406, 113] width 111 height 33
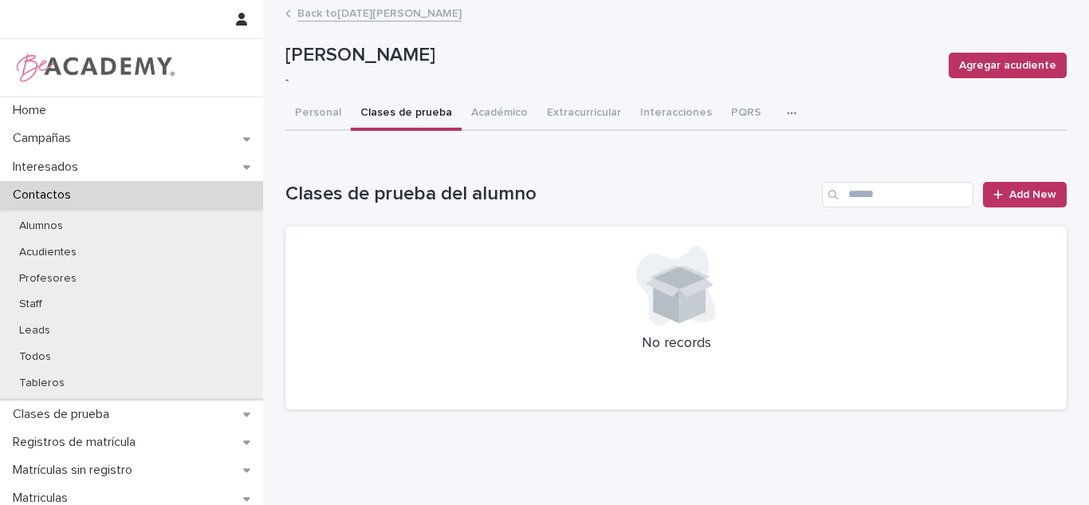
click at [321, 105] on button "Personal" at bounding box center [317, 113] width 65 height 33
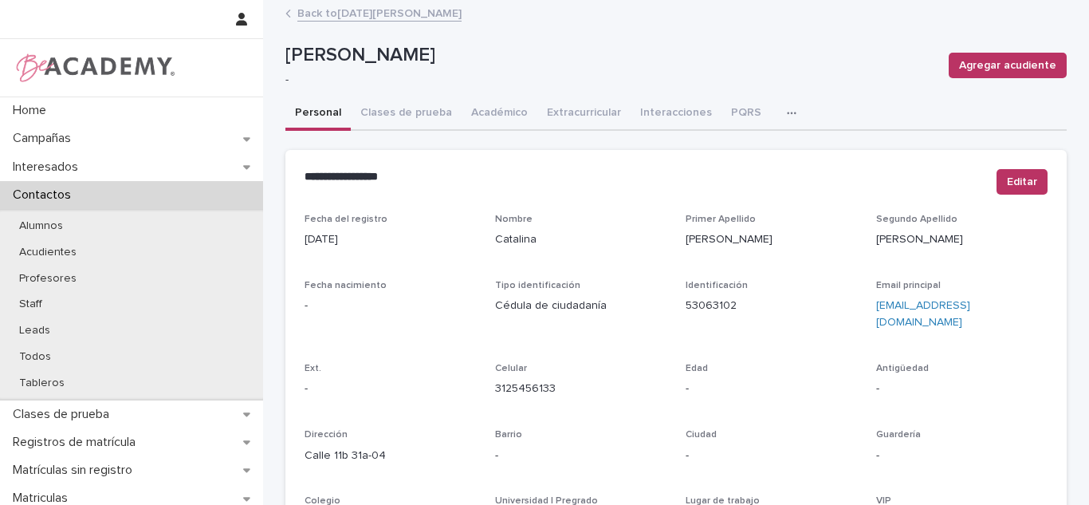
click at [338, 14] on link "Back to [DATE][PERSON_NAME]" at bounding box center [379, 12] width 164 height 18
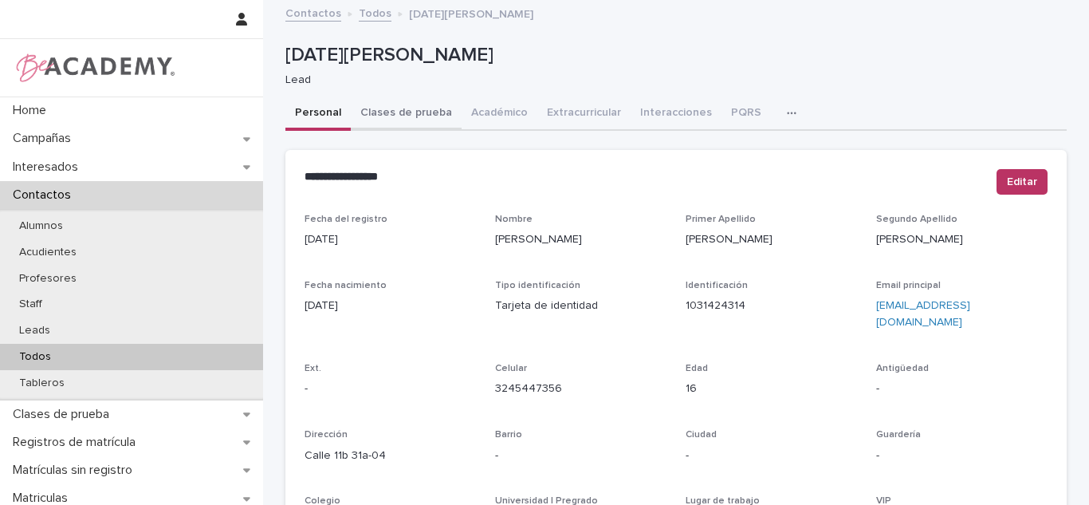
click at [378, 117] on button "Clases de prueba" at bounding box center [406, 113] width 111 height 33
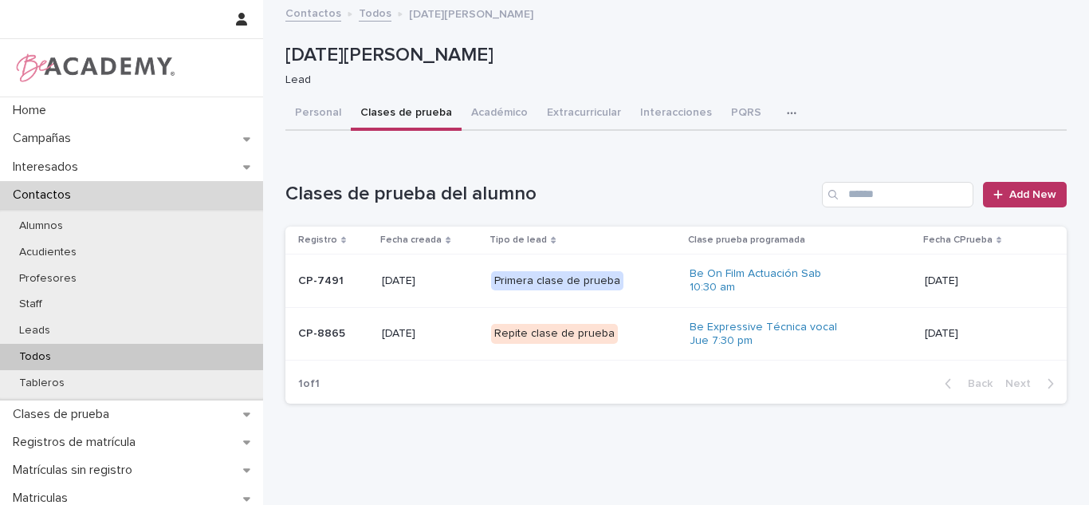
click at [662, 327] on div "Repite clase de prueba" at bounding box center [584, 333] width 186 height 33
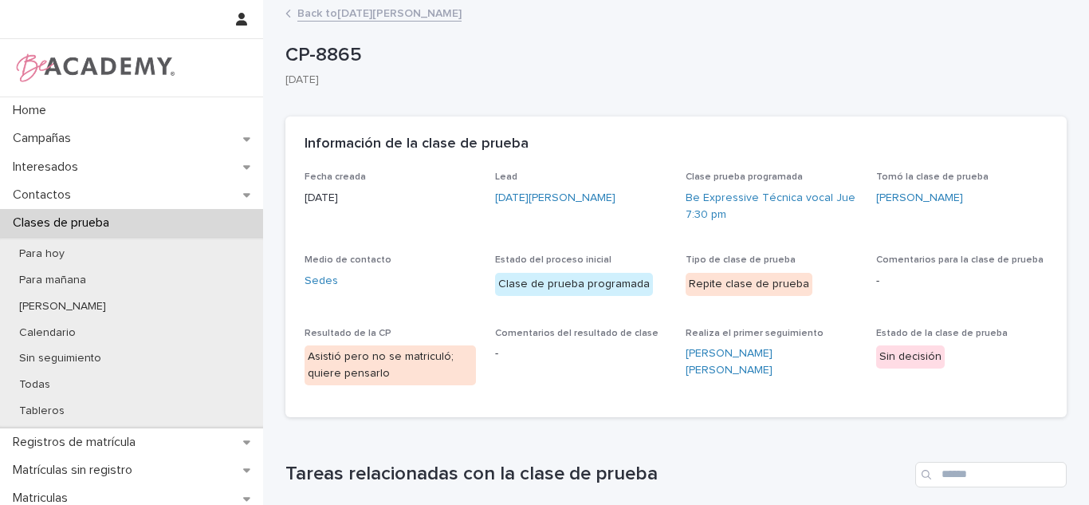
click at [336, 11] on link "Back to [DATE][PERSON_NAME]" at bounding box center [379, 12] width 164 height 18
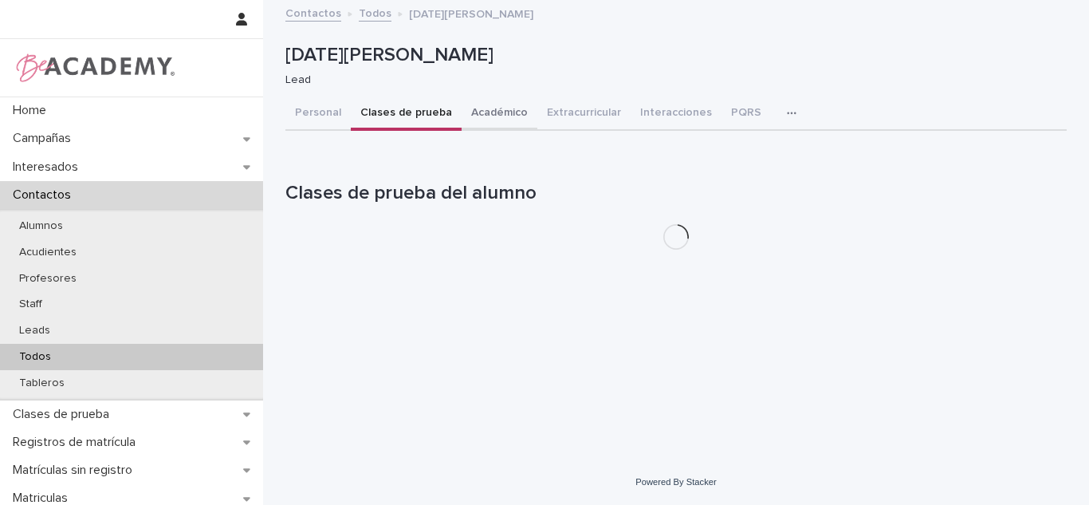
click at [482, 112] on button "Académico" at bounding box center [500, 113] width 76 height 33
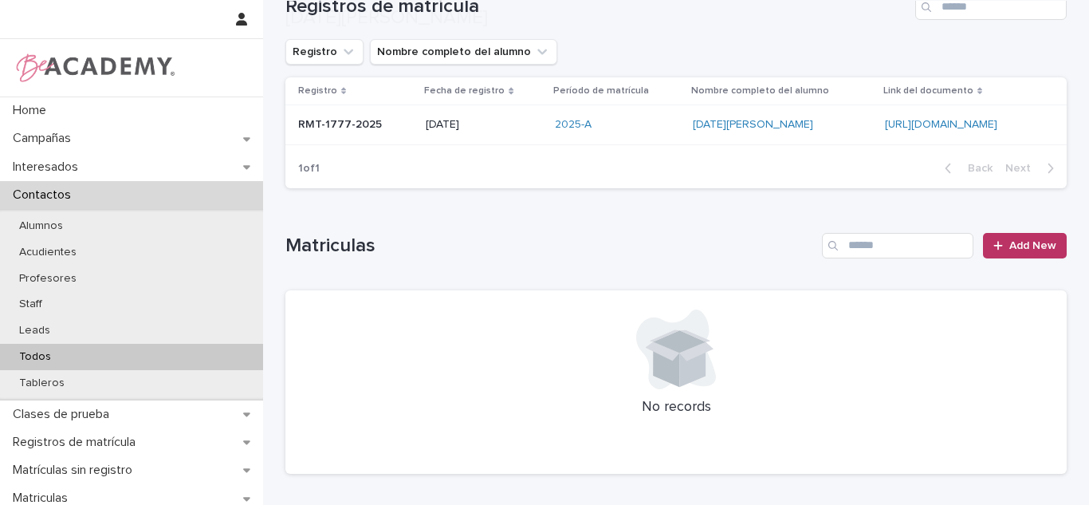
scroll to position [191, 0]
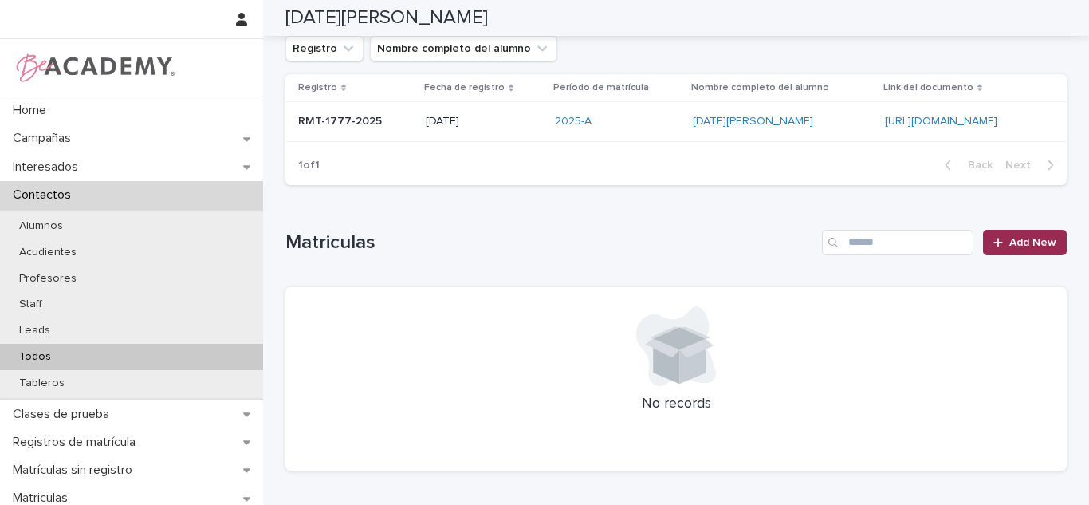
drag, startPoint x: 1040, startPoint y: 236, endPoint x: 1088, endPoint y: 246, distance: 48.9
click at [1041, 237] on span "Add New" at bounding box center [1032, 242] width 47 height 11
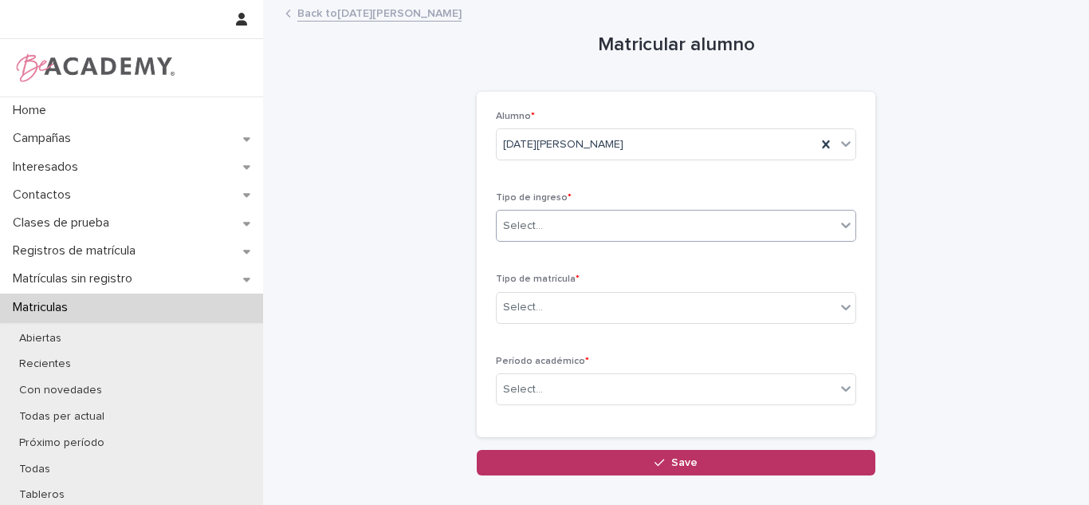
click at [617, 232] on div "Select..." at bounding box center [666, 226] width 339 height 26
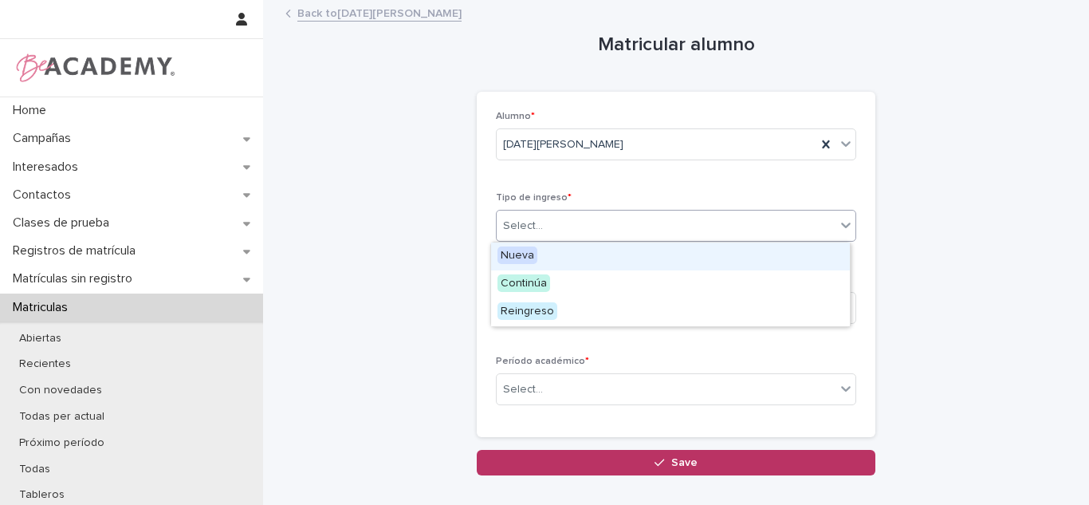
click at [557, 247] on div "Nueva" at bounding box center [670, 256] width 359 height 28
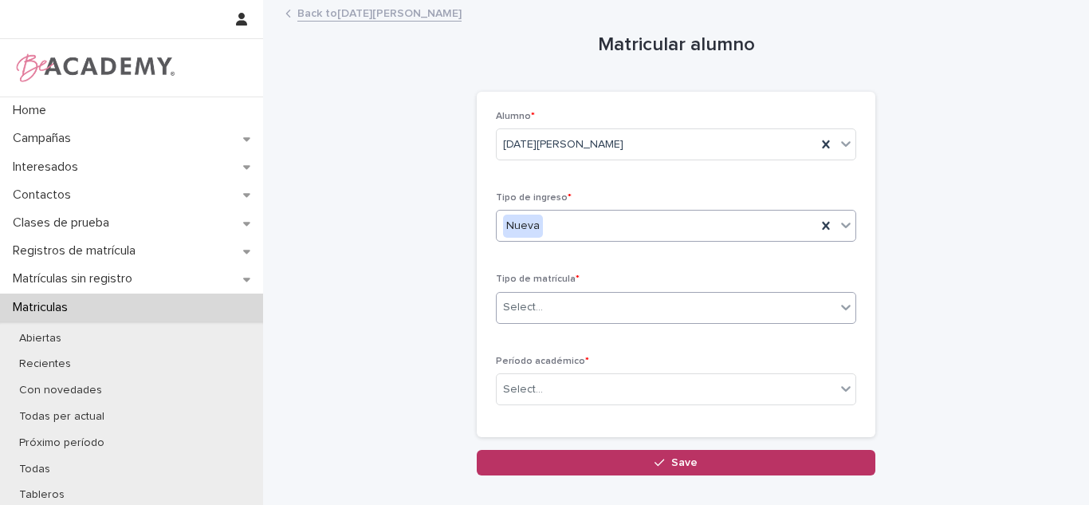
click at [544, 321] on div "Select..." at bounding box center [676, 308] width 360 height 32
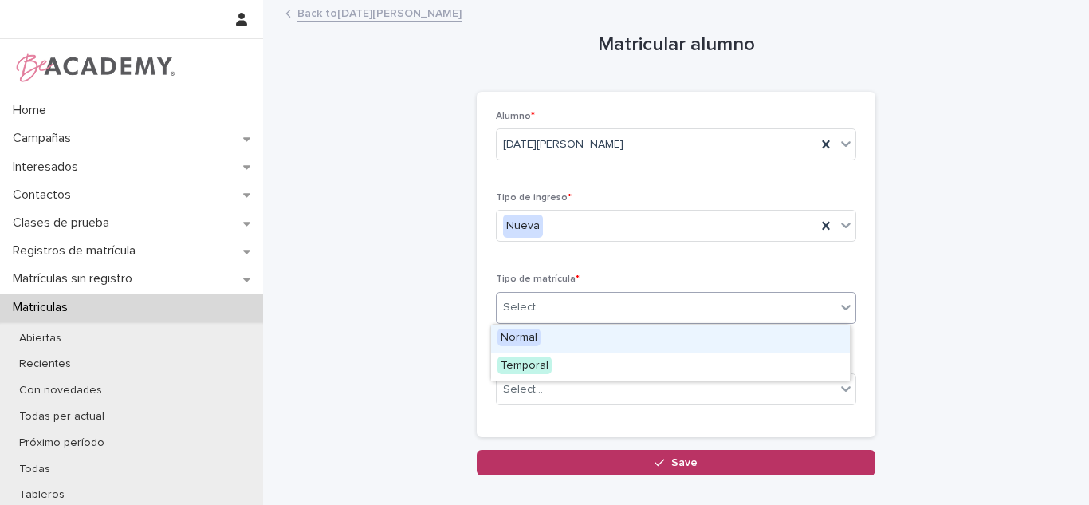
click at [517, 340] on span "Normal" at bounding box center [518, 337] width 43 height 18
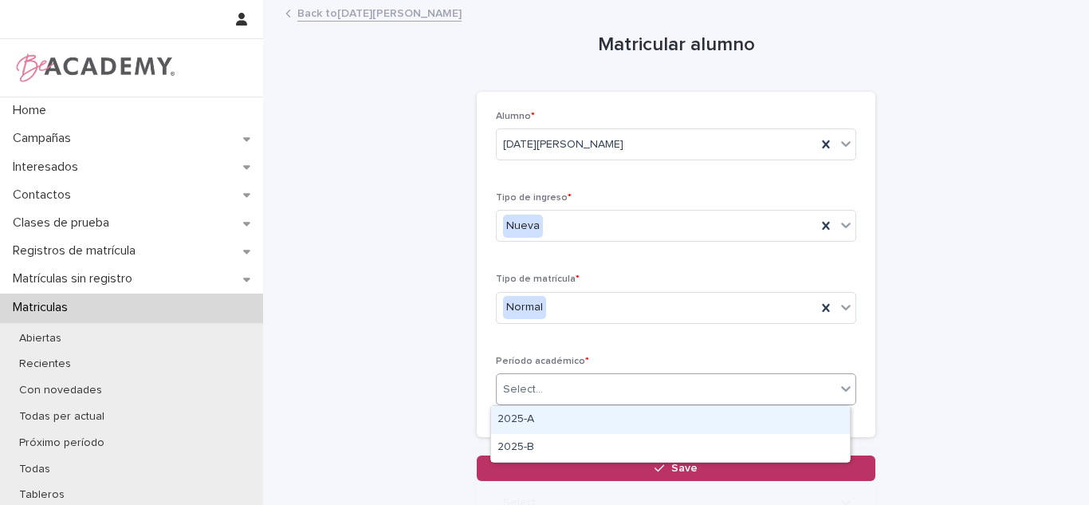
click at [531, 397] on div "Select..." at bounding box center [523, 389] width 40 height 17
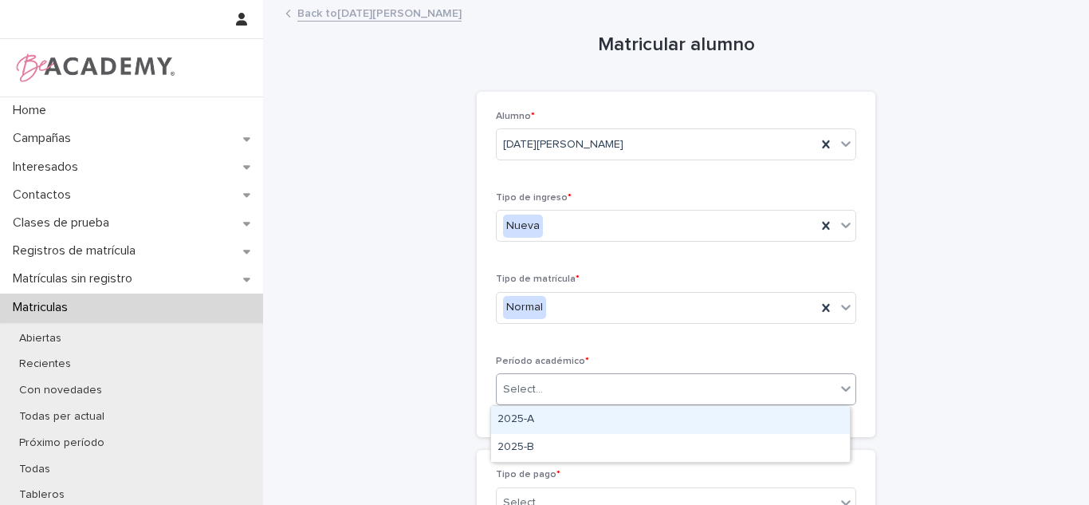
click at [531, 418] on div "2025-A" at bounding box center [670, 420] width 359 height 28
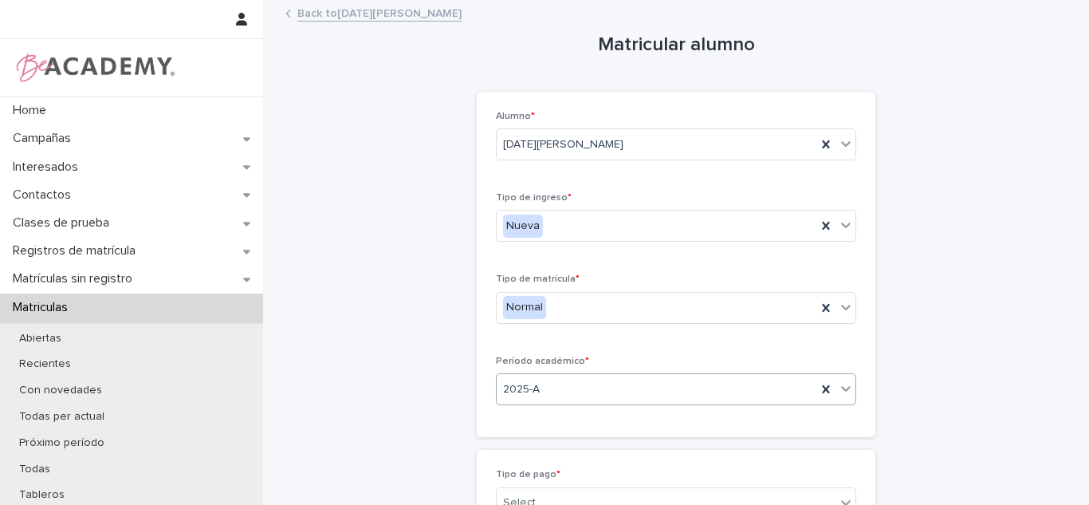
scroll to position [209, 0]
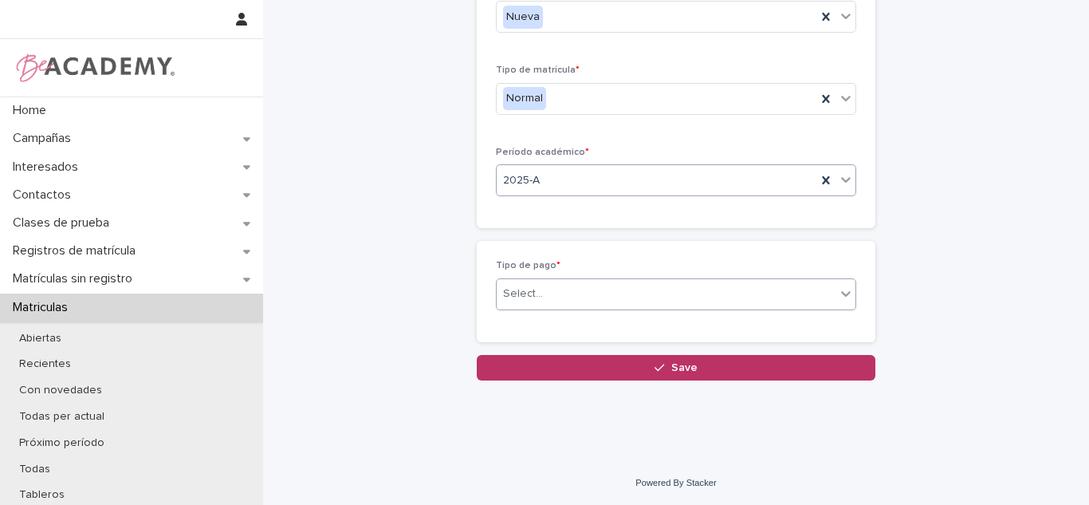
click at [522, 290] on div "Select..." at bounding box center [523, 293] width 40 height 17
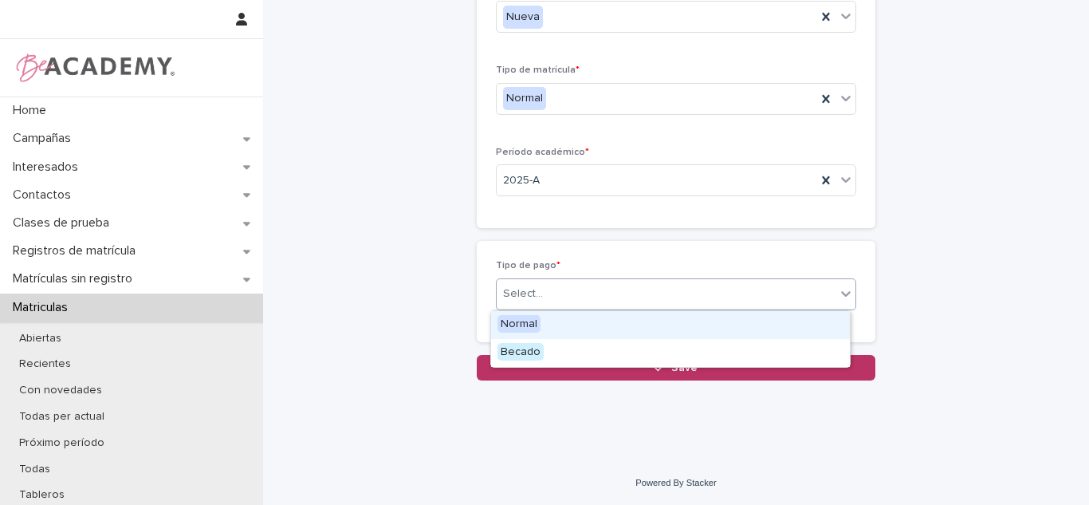
click at [517, 323] on span "Normal" at bounding box center [518, 324] width 43 height 18
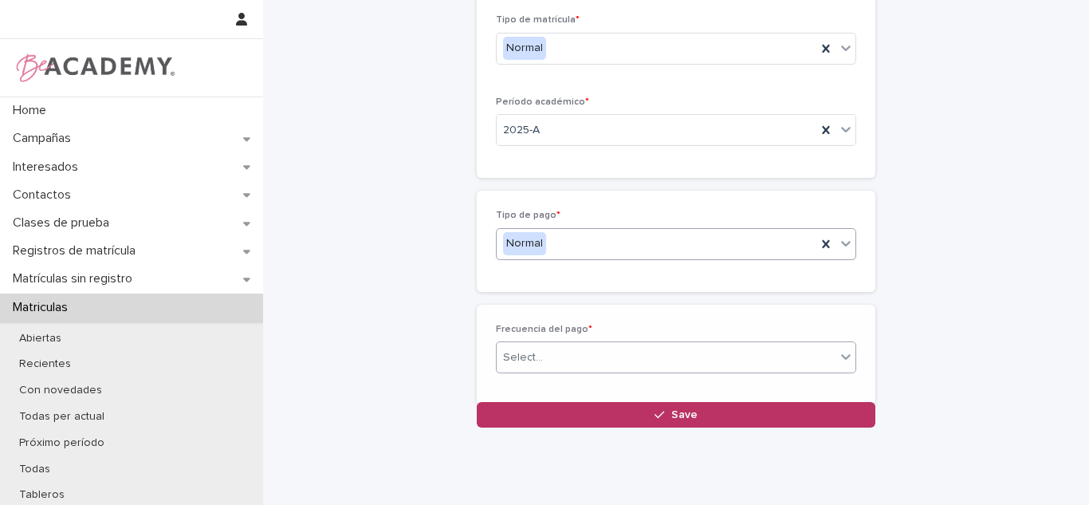
scroll to position [265, 0]
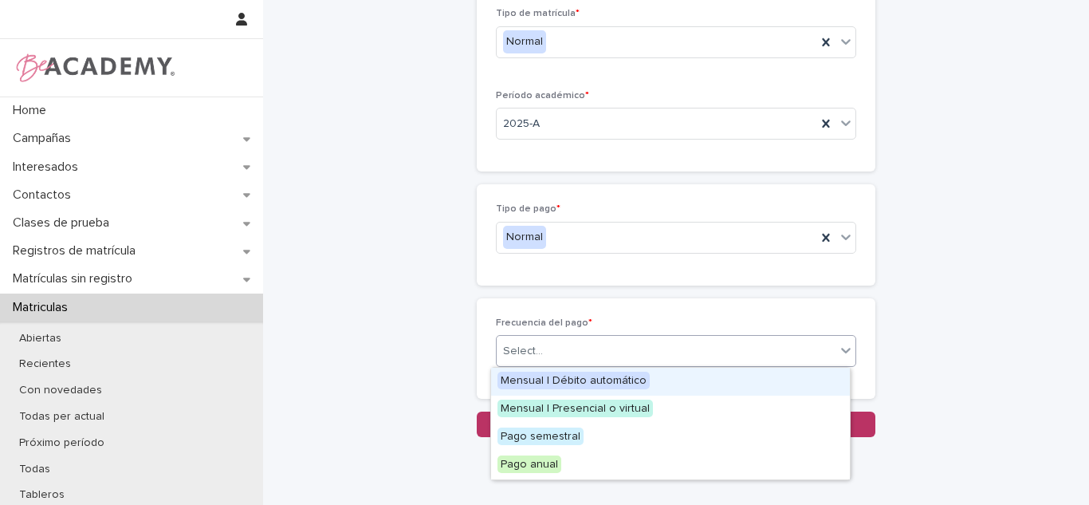
drag, startPoint x: 565, startPoint y: 343, endPoint x: 561, endPoint y: 373, distance: 30.6
click at [566, 340] on div "Select..." at bounding box center [666, 351] width 339 height 26
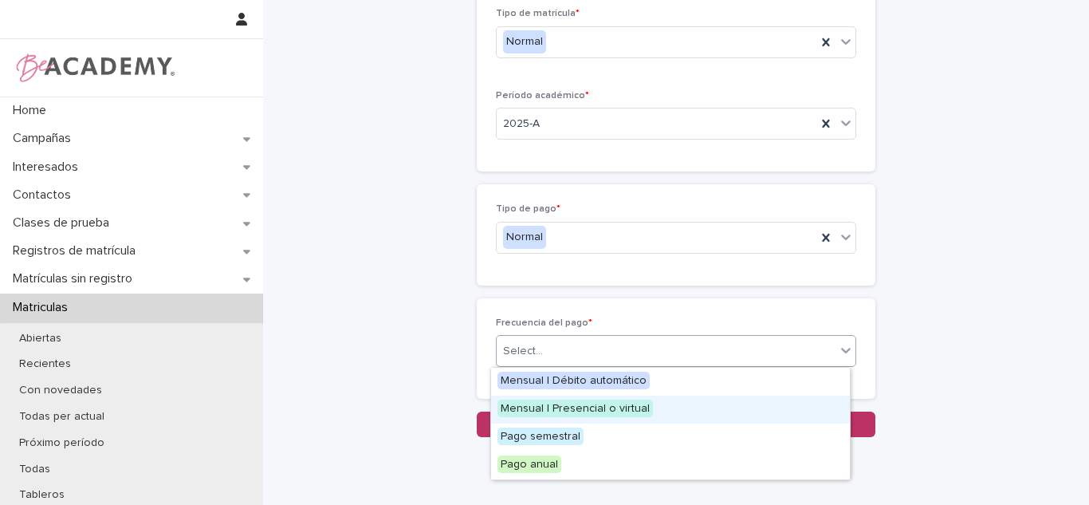
click at [564, 405] on span "Mensual | Presencial o virtual" at bounding box center [574, 408] width 155 height 18
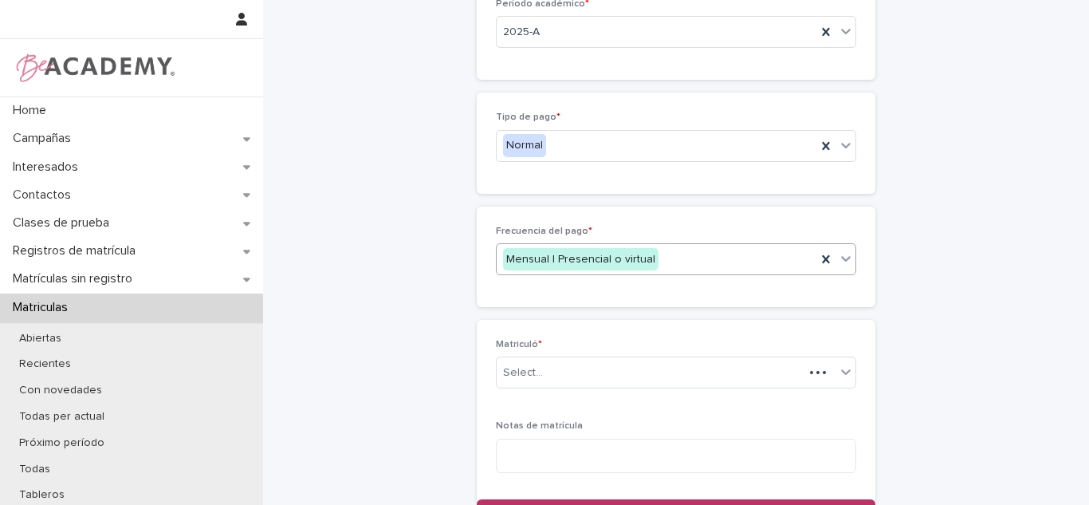
scroll to position [364, 0]
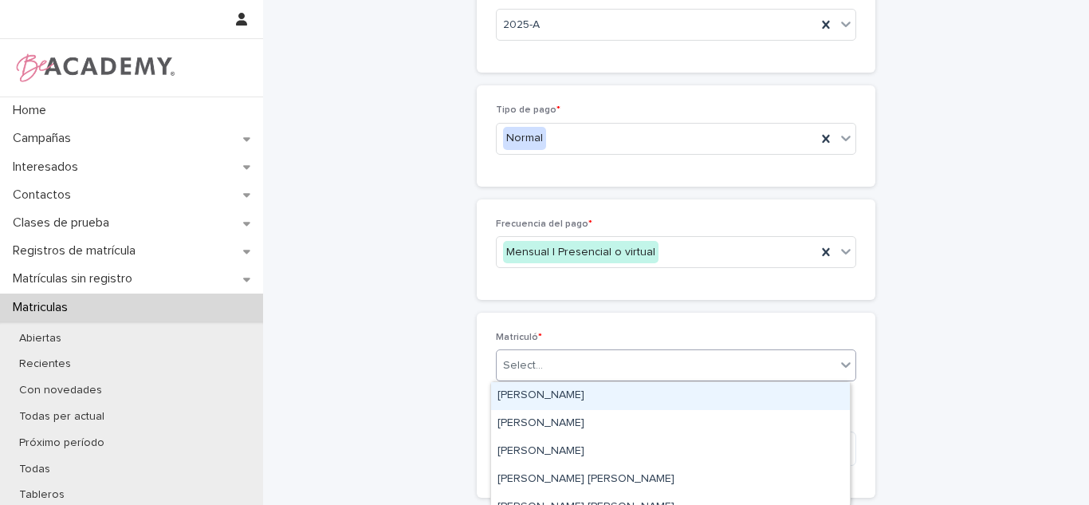
click at [579, 352] on div "Select..." at bounding box center [666, 365] width 339 height 26
click at [572, 391] on div "[PERSON_NAME]" at bounding box center [670, 396] width 359 height 28
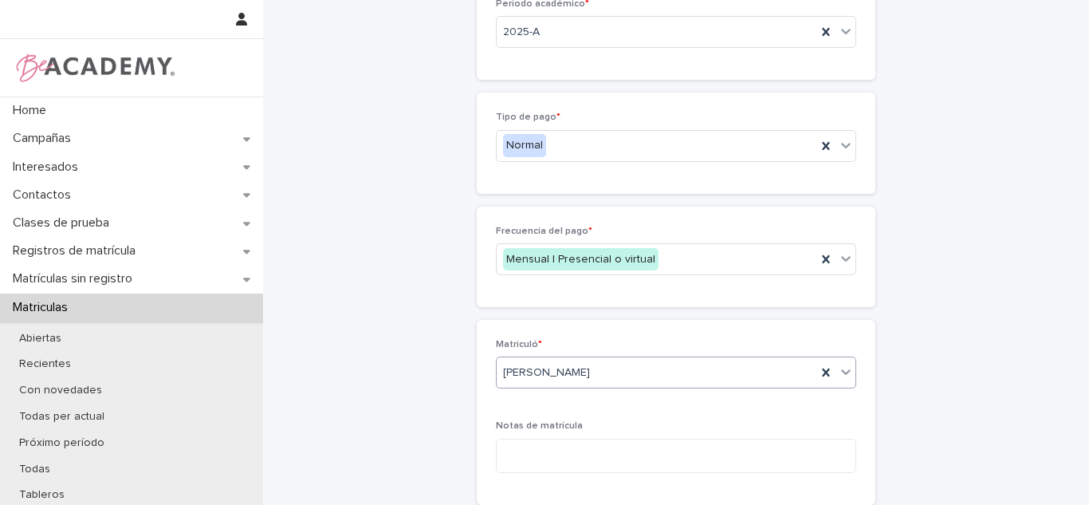
scroll to position [479, 0]
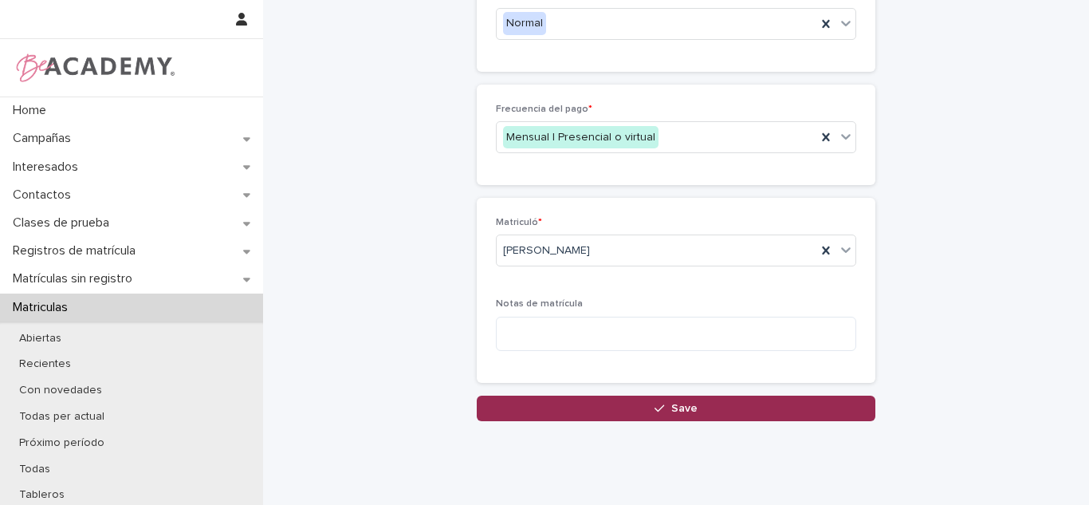
click at [708, 402] on button "Save" at bounding box center [676, 408] width 399 height 26
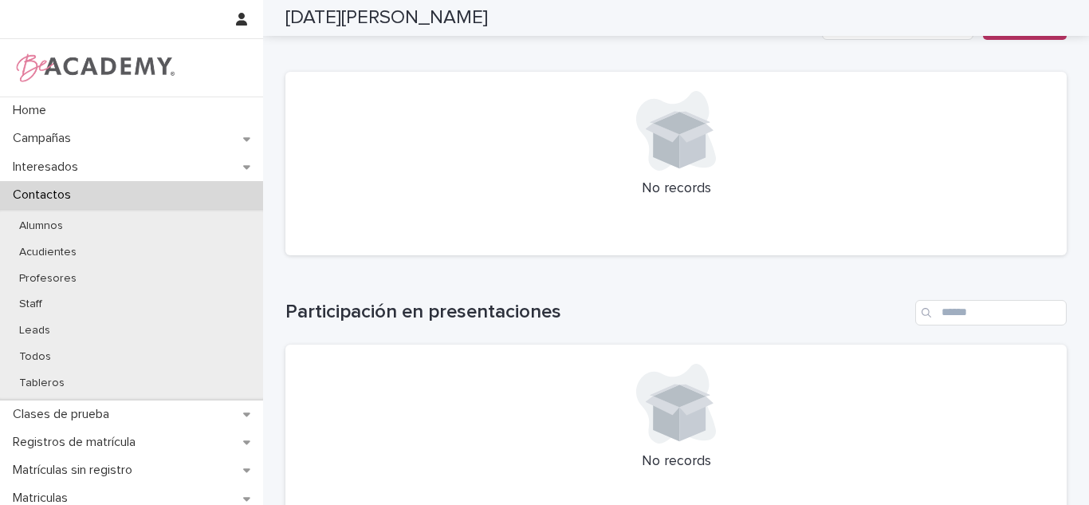
scroll to position [481, 0]
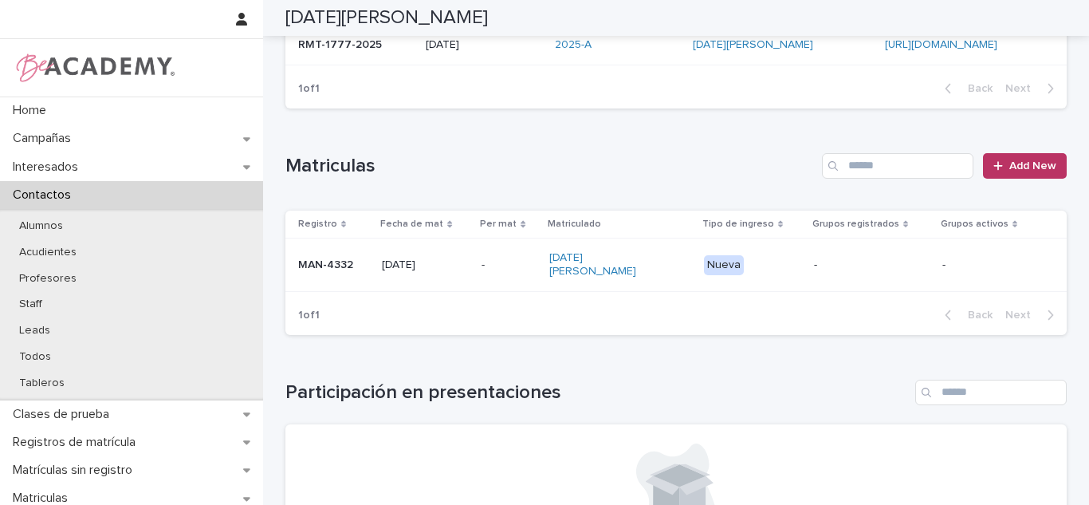
click at [878, 276] on td "-" at bounding box center [872, 264] width 128 height 53
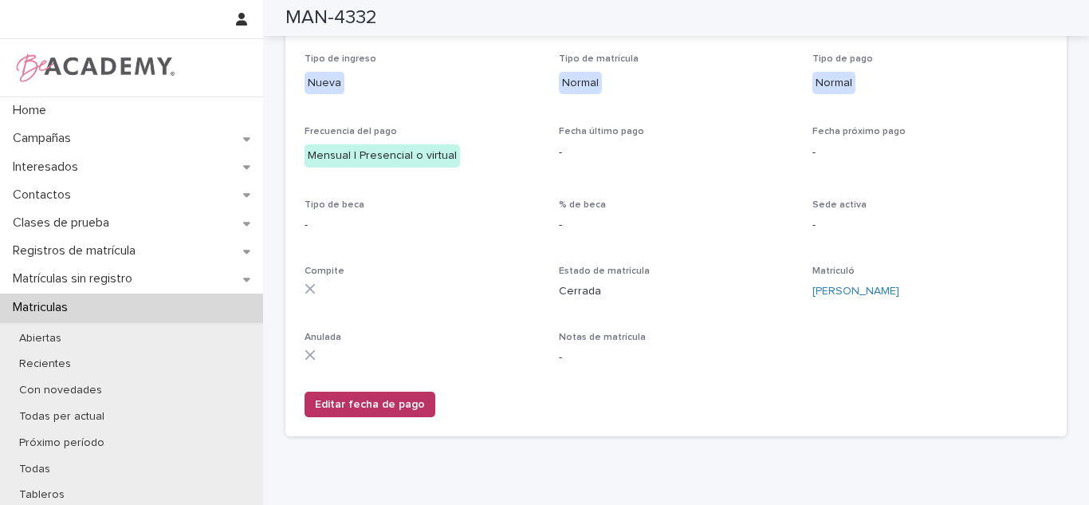
scroll to position [269, 0]
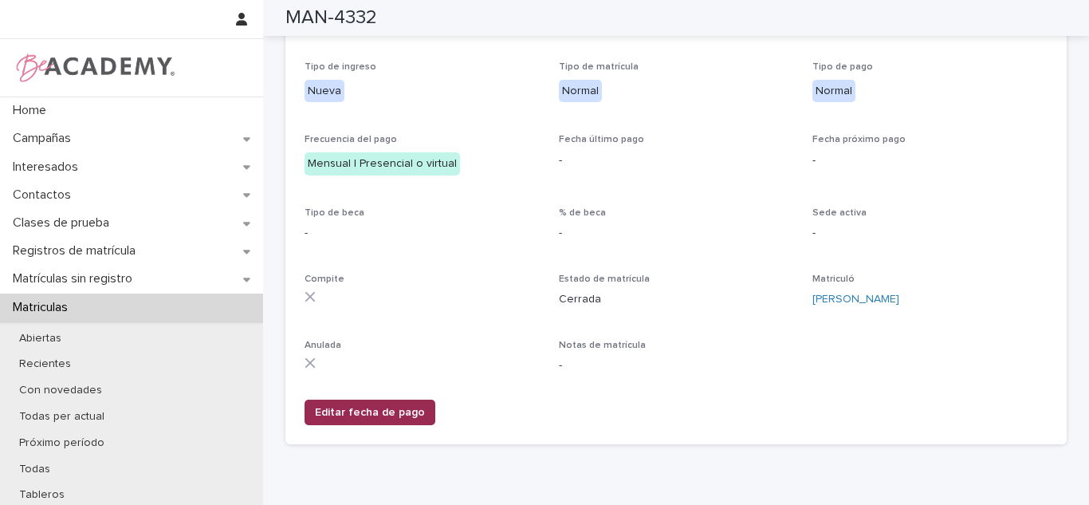
click at [342, 419] on span "Editar fecha de pago" at bounding box center [370, 412] width 110 height 16
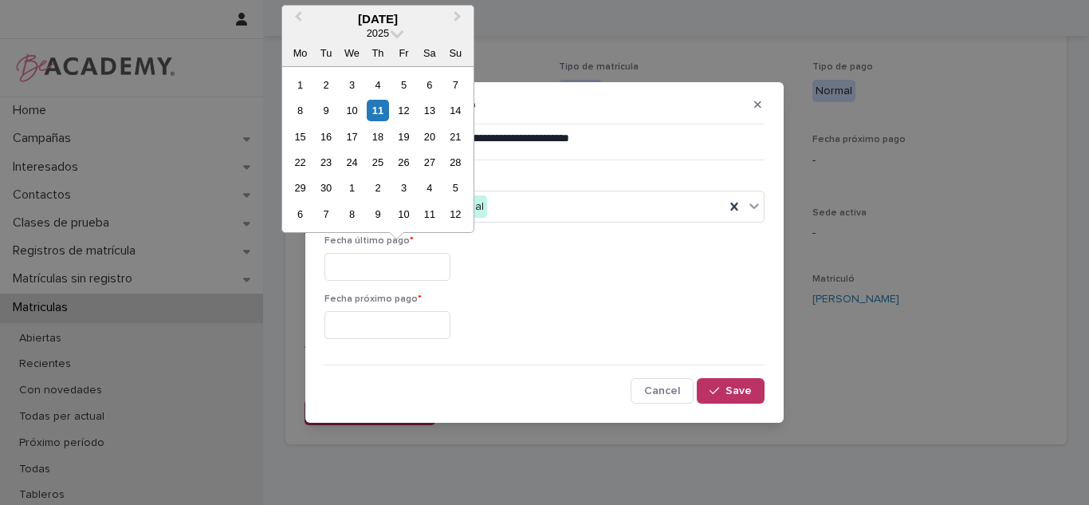
click at [372, 270] on input "text" at bounding box center [387, 267] width 126 height 28
click at [389, 104] on div "8 9 10 11 12 13 14" at bounding box center [377, 110] width 181 height 26
click at [383, 108] on div "11" at bounding box center [378, 111] width 22 height 22
type input "**********"
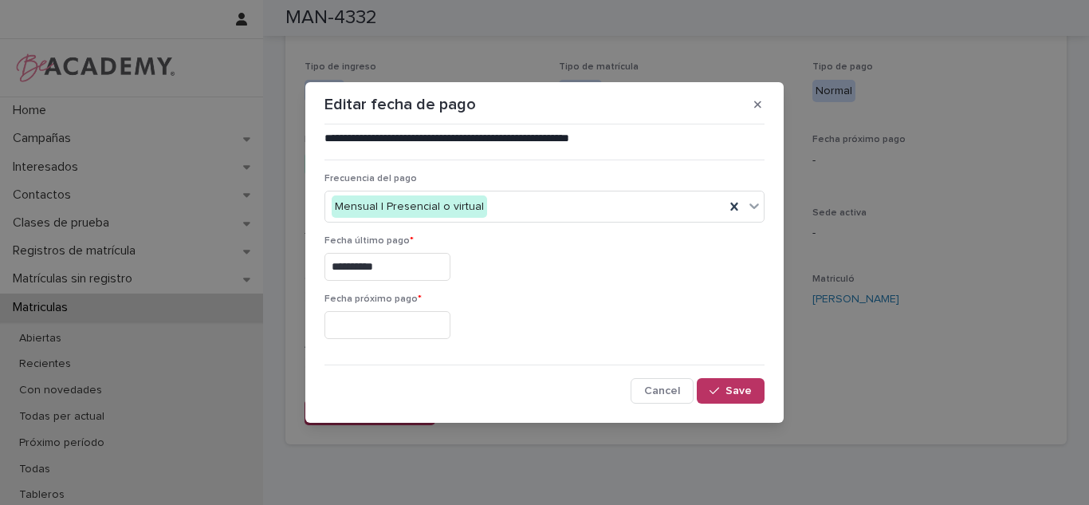
click at [377, 331] on input "text" at bounding box center [387, 325] width 126 height 28
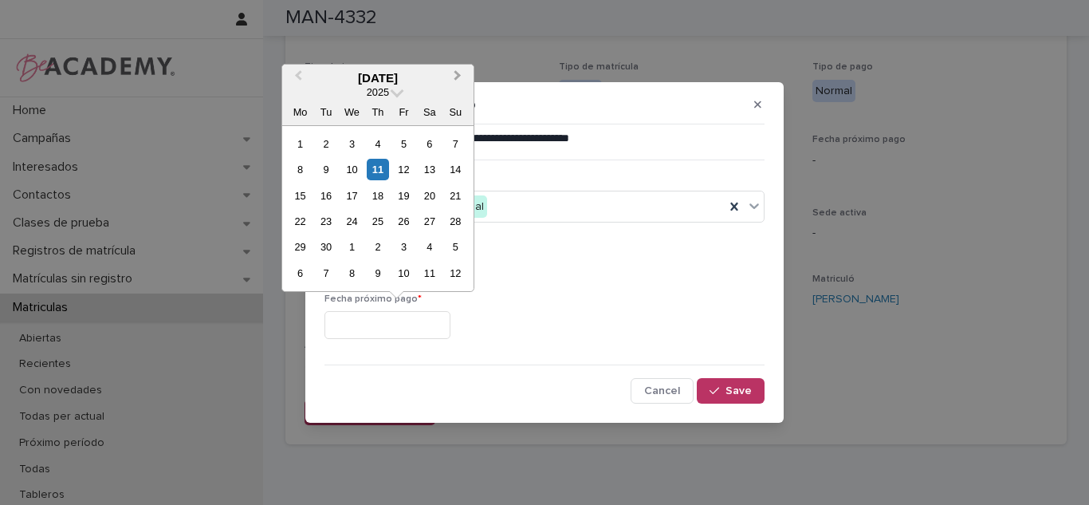
click at [450, 81] on button "Next Month" at bounding box center [459, 79] width 26 height 26
click at [356, 147] on div "1" at bounding box center [352, 144] width 22 height 22
type input "**********"
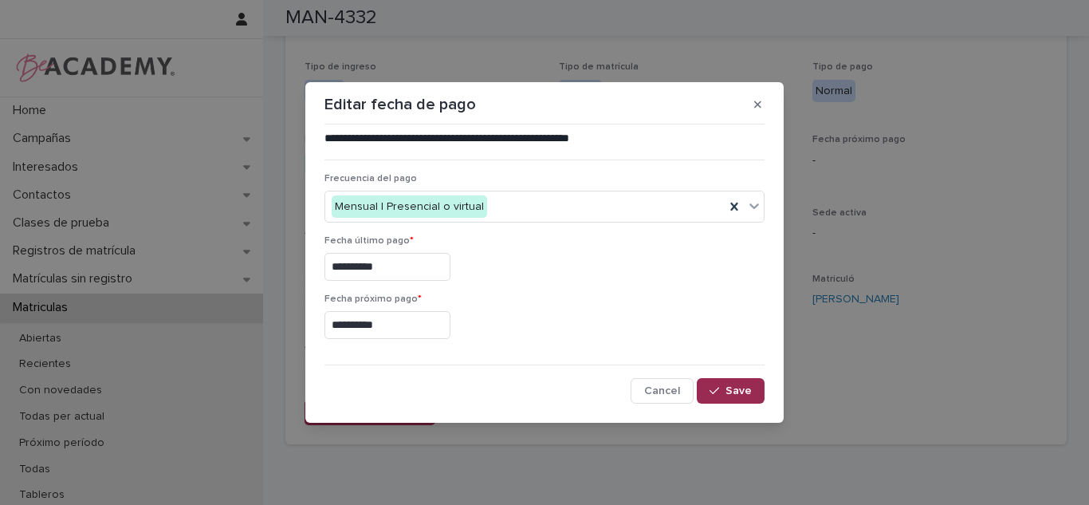
click at [734, 395] on span "Save" at bounding box center [739, 390] width 26 height 11
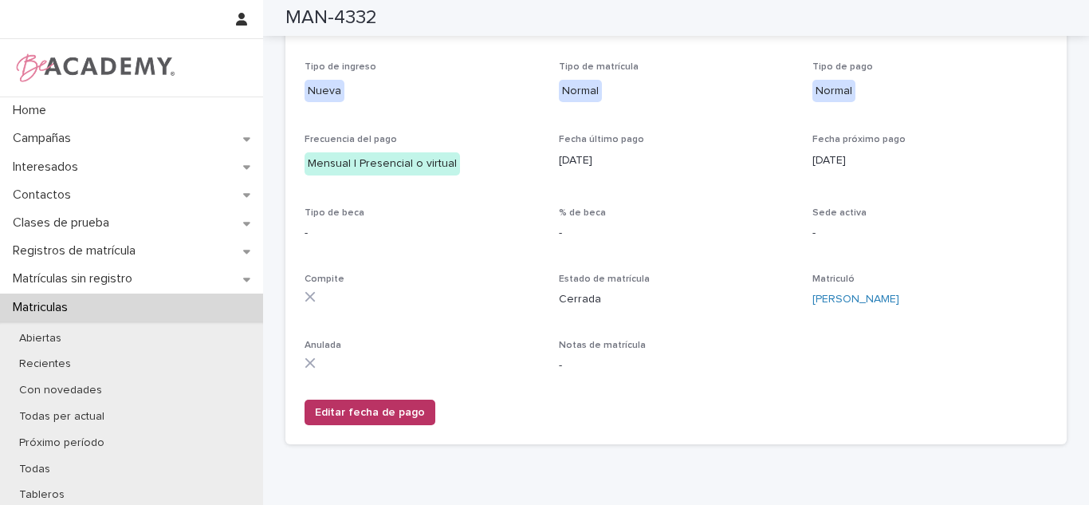
scroll to position [82, 0]
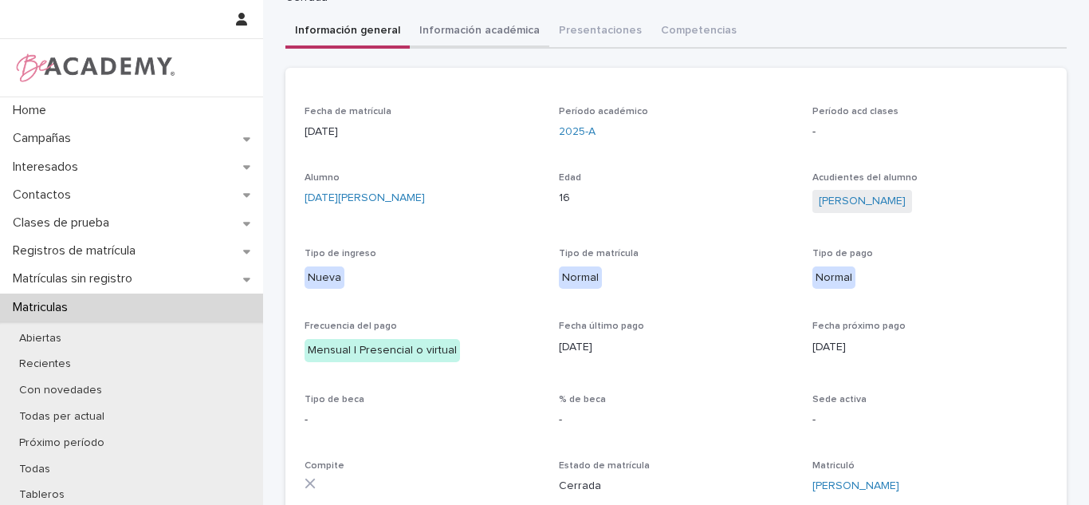
click at [517, 41] on div "**********" at bounding box center [675, 281] width 781 height 724
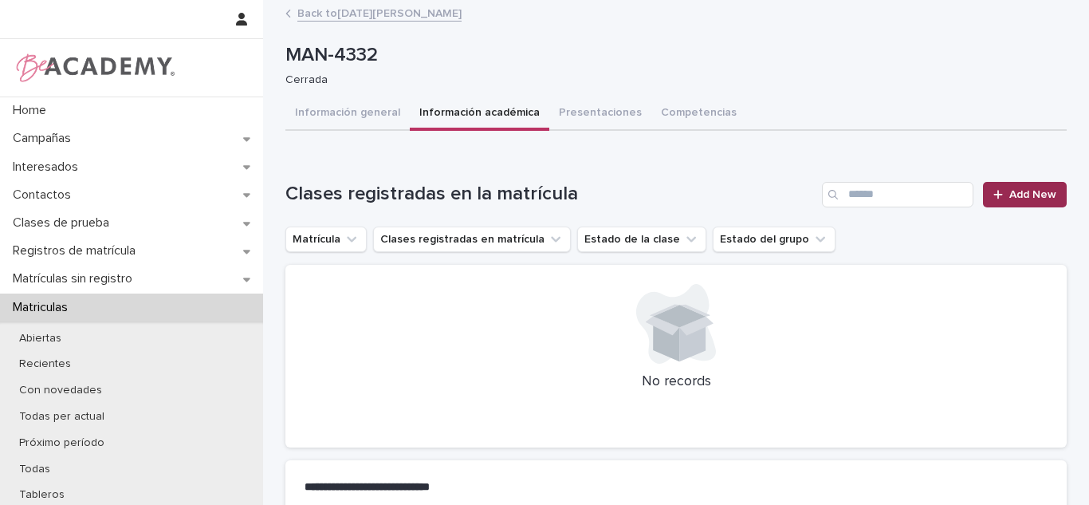
click at [997, 191] on icon at bounding box center [998, 194] width 10 height 11
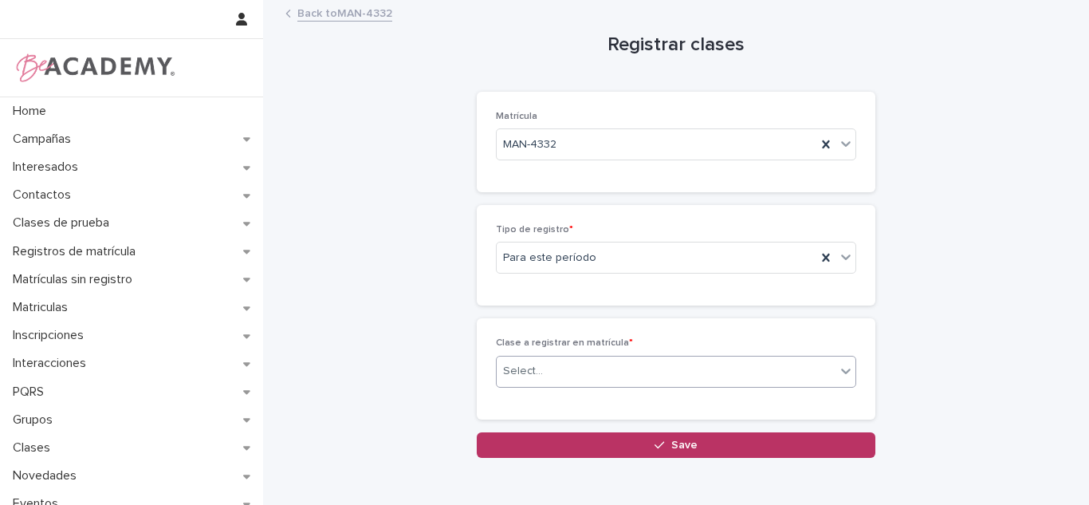
click at [588, 360] on div "Select..." at bounding box center [666, 371] width 339 height 26
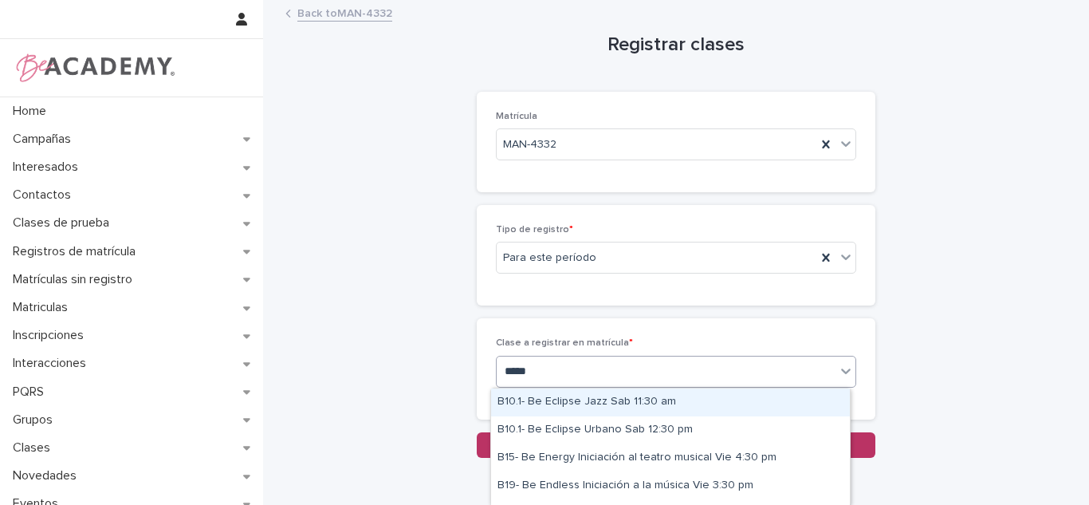
type input "******"
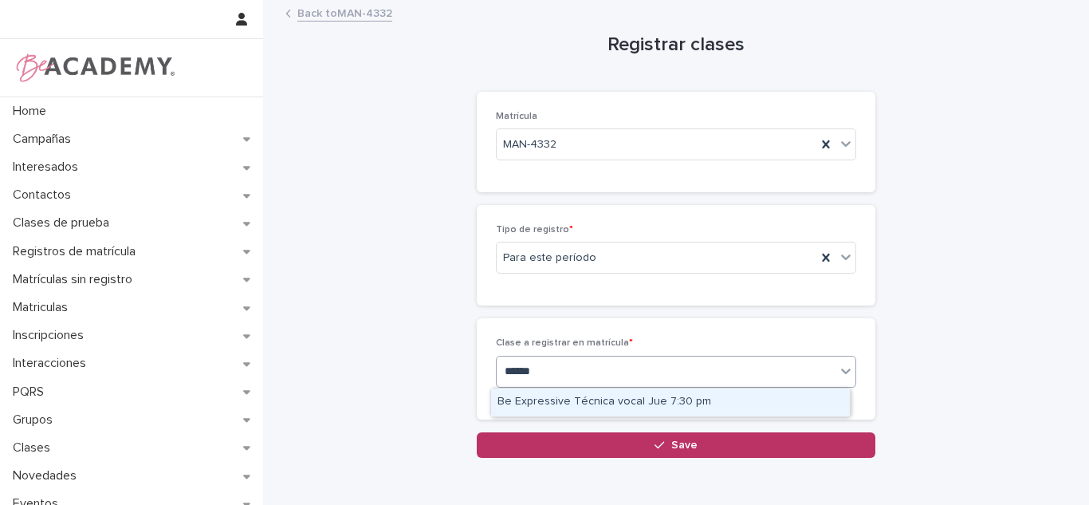
click at [625, 404] on div "Be Expressive Técnica vocal Jue 7:30 pm" at bounding box center [670, 402] width 359 height 28
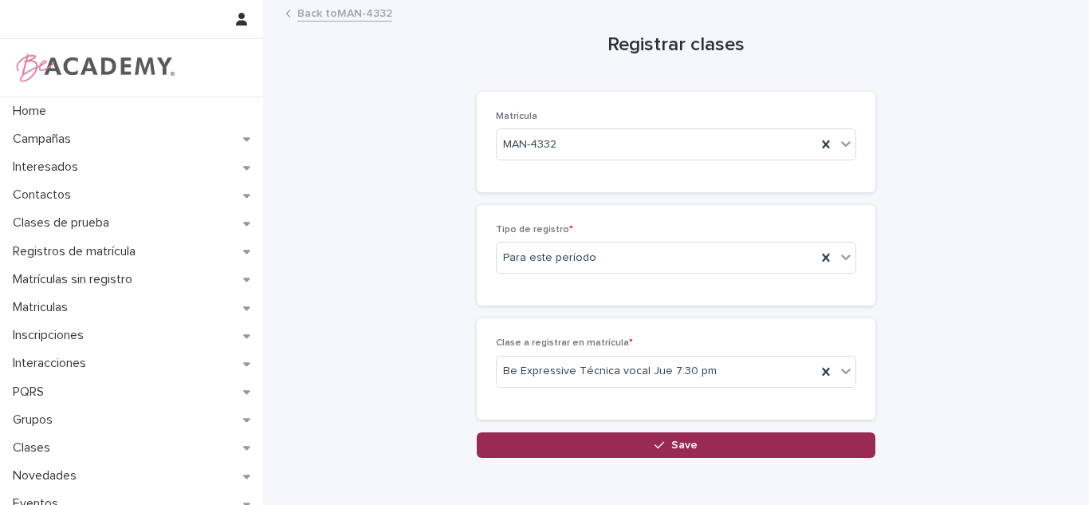
click at [615, 442] on button "Save" at bounding box center [676, 445] width 399 height 26
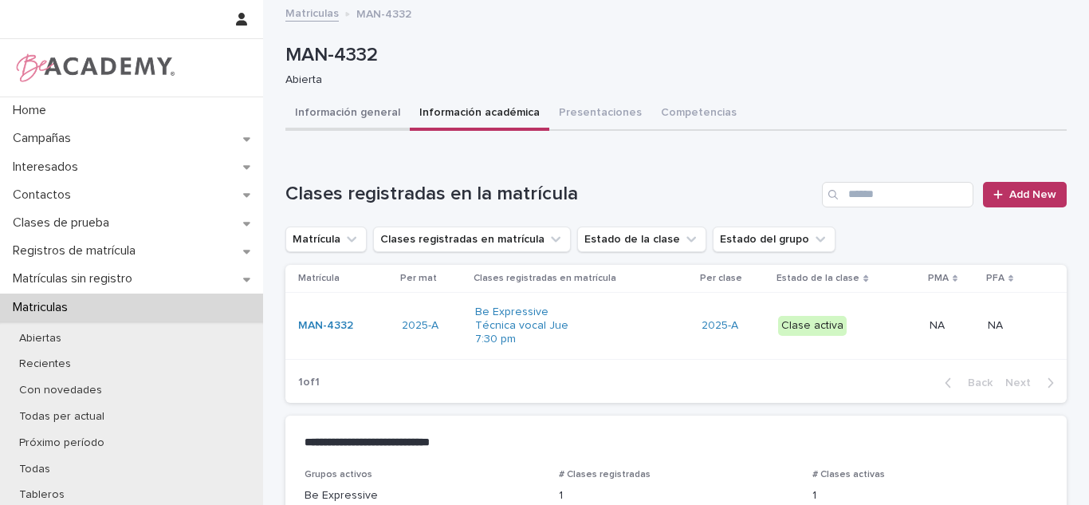
click at [340, 124] on button "Información general" at bounding box center [347, 113] width 124 height 33
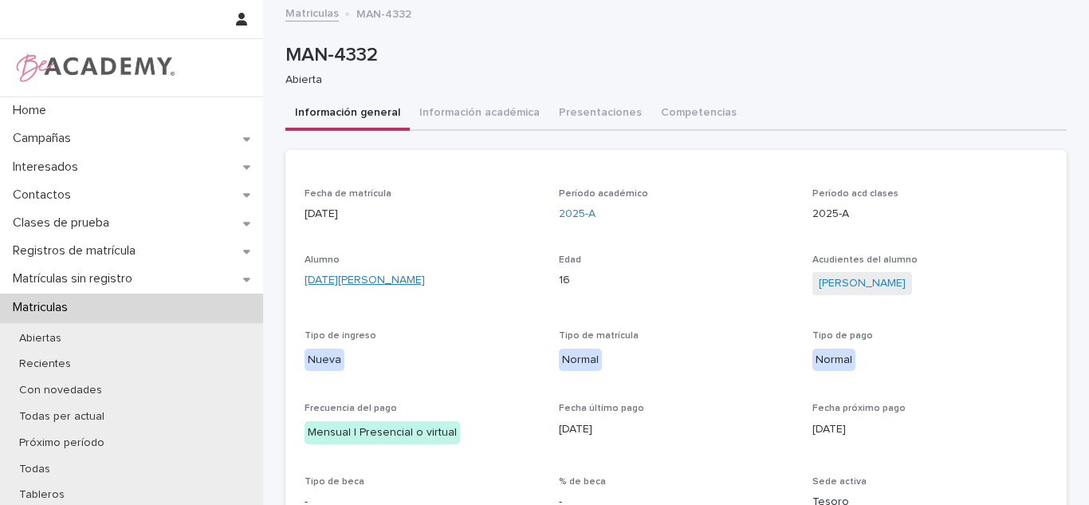
click at [375, 282] on link "[DATE][PERSON_NAME]" at bounding box center [365, 280] width 120 height 17
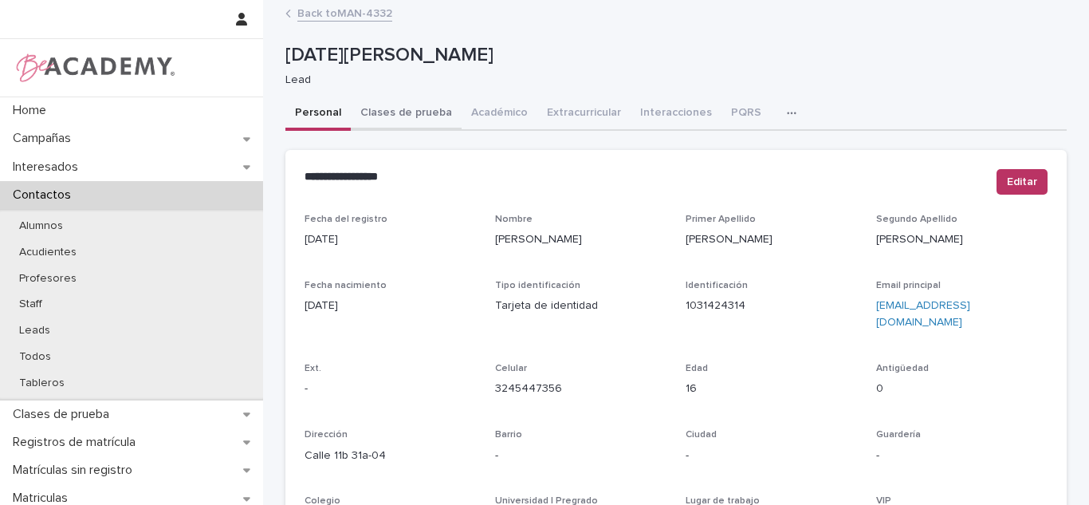
click at [416, 102] on button "Clases de prueba" at bounding box center [406, 113] width 111 height 33
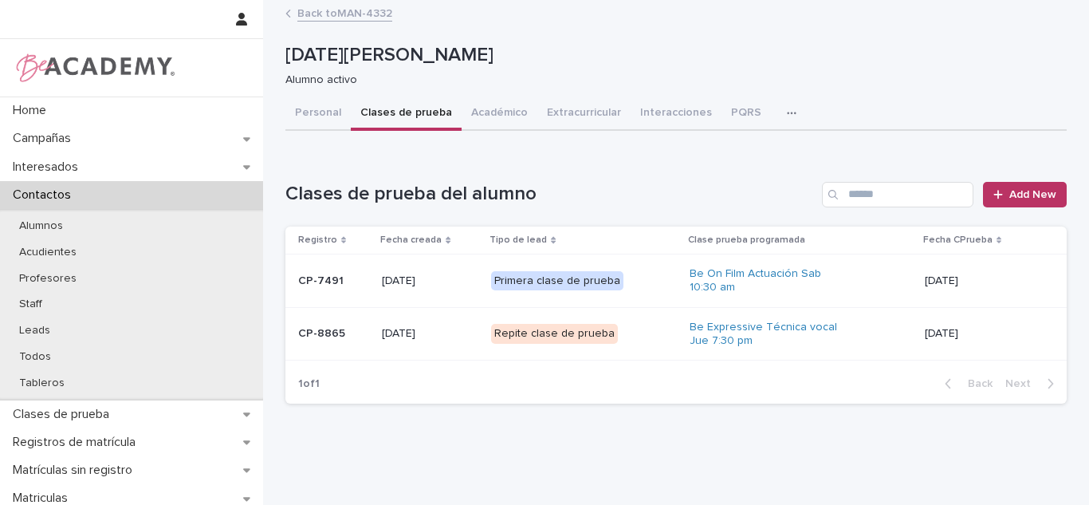
click at [618, 331] on p "Repite clase de prueba" at bounding box center [570, 334] width 159 height 20
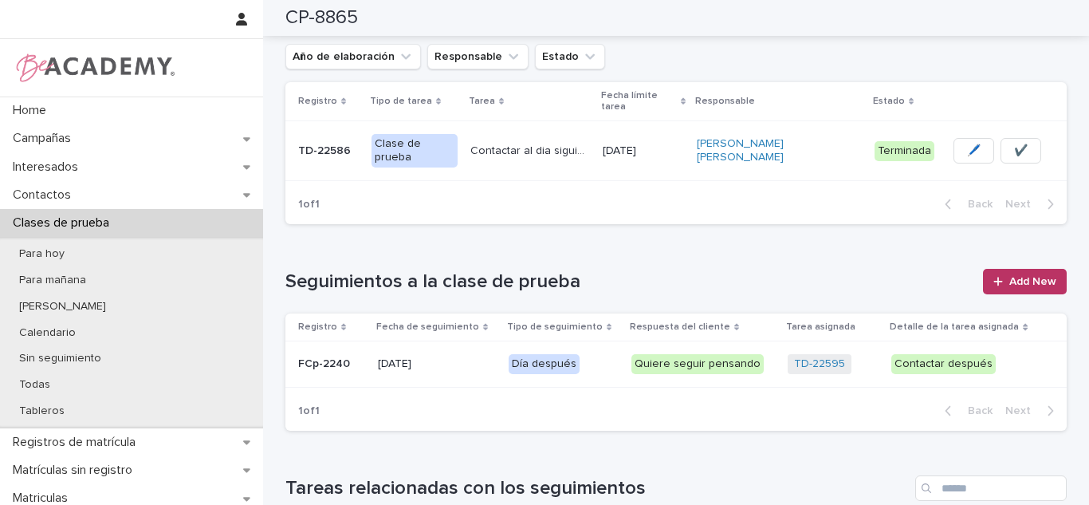
scroll to position [714, 0]
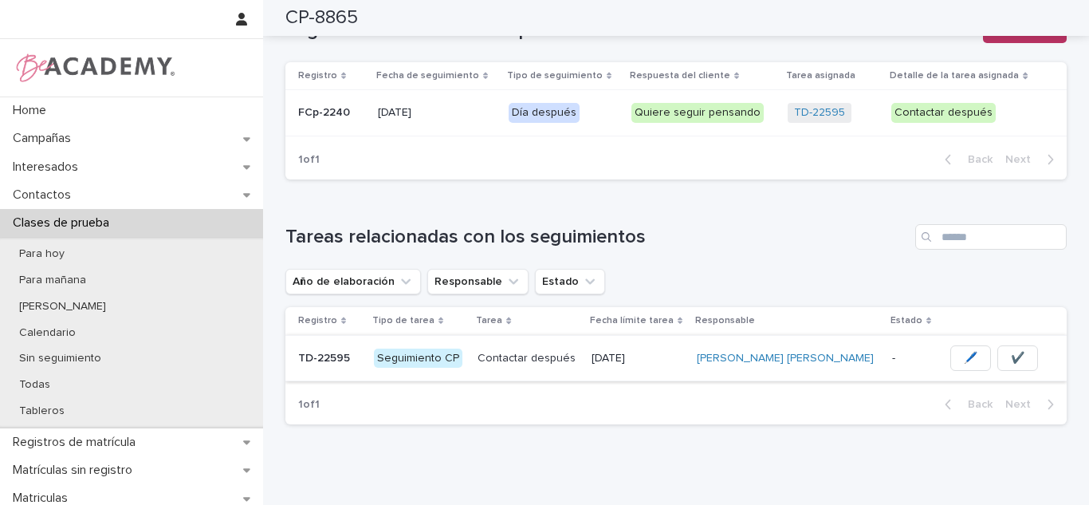
click at [997, 345] on button "✔️" at bounding box center [1017, 358] width 41 height 26
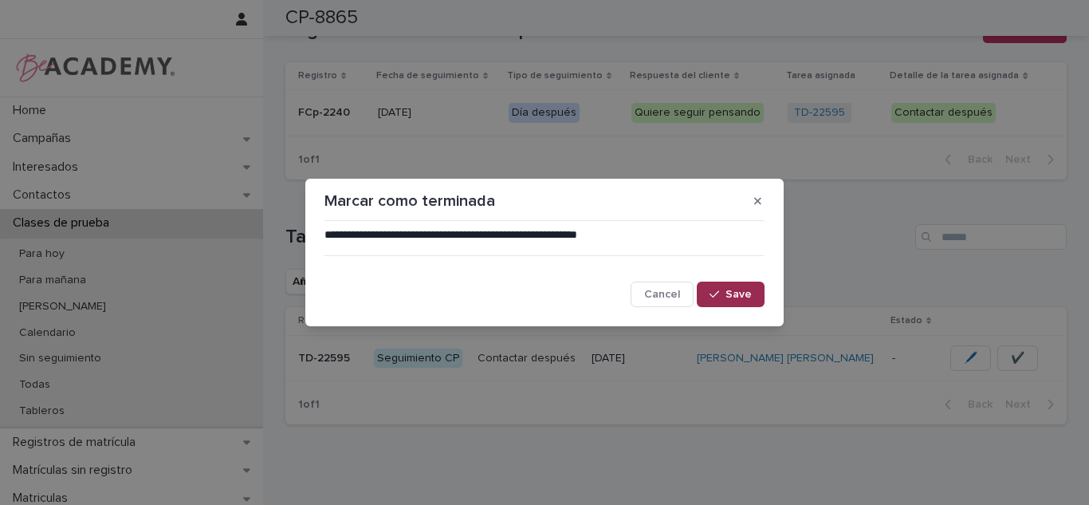
click at [716, 289] on icon "button" at bounding box center [715, 294] width 10 height 11
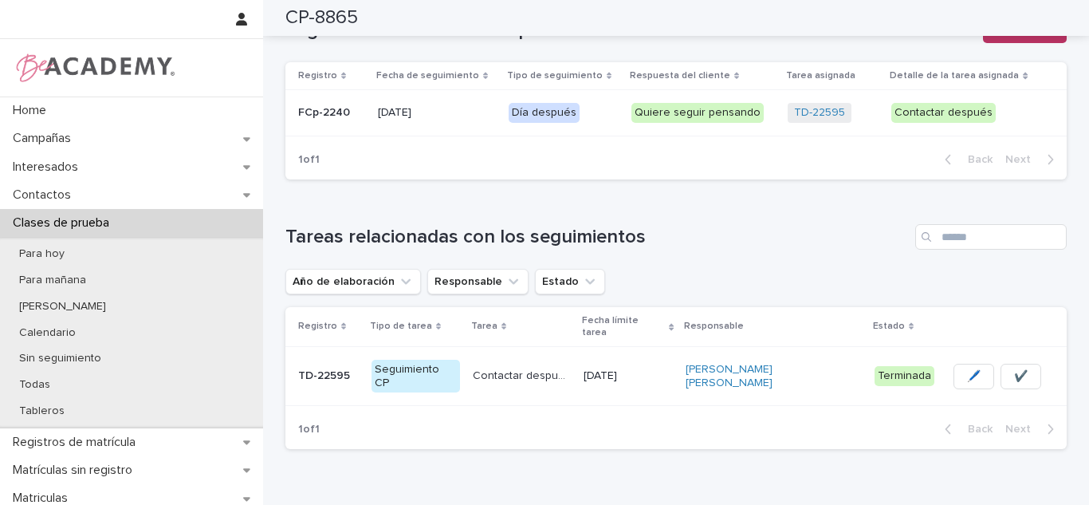
drag, startPoint x: 778, startPoint y: 344, endPoint x: 1088, endPoint y: 312, distance: 311.8
click at [777, 356] on div "[PERSON_NAME] [PERSON_NAME]" at bounding box center [774, 376] width 176 height 40
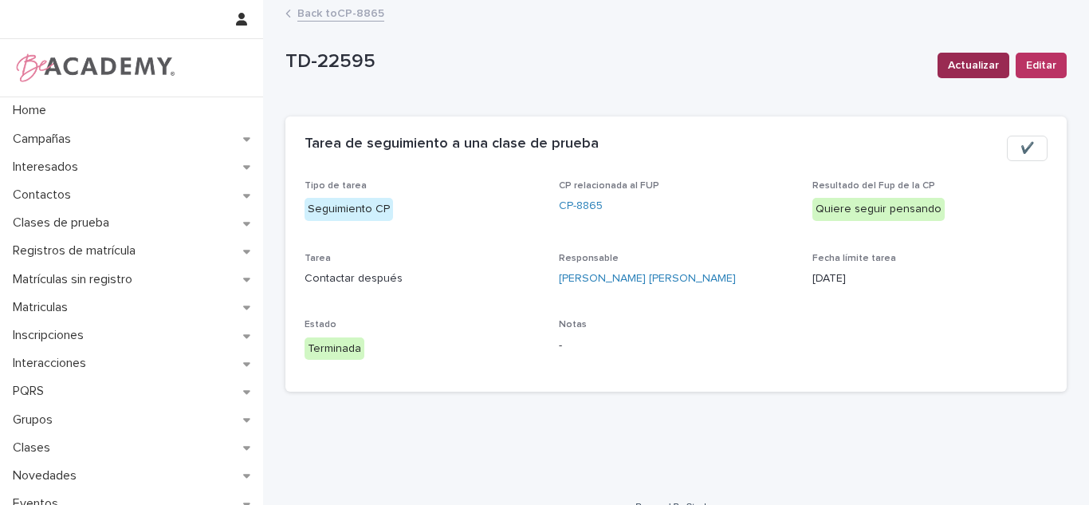
click at [971, 65] on span "Actualizar" at bounding box center [973, 65] width 51 height 16
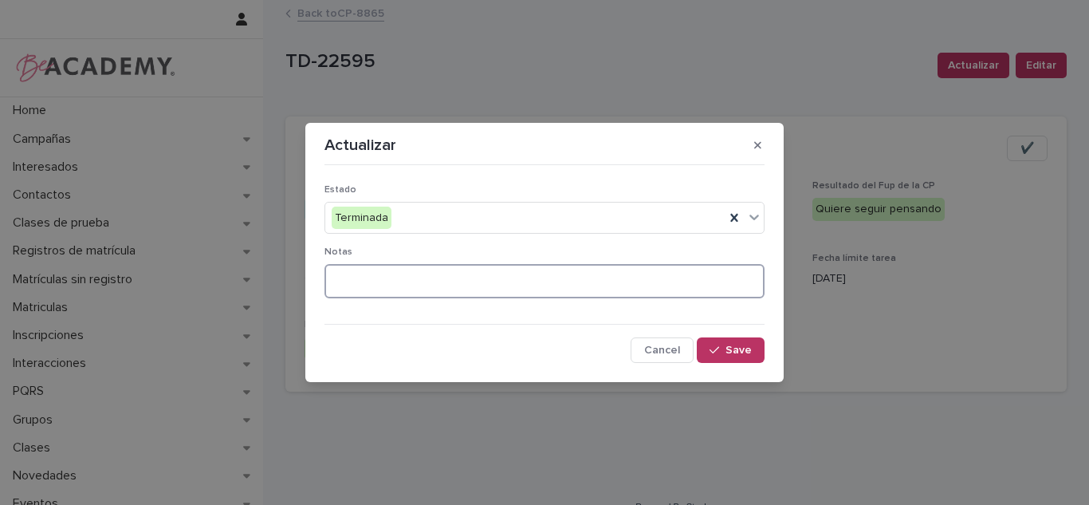
click at [572, 273] on textarea at bounding box center [544, 281] width 440 height 34
type textarea "**********"
click at [724, 349] on div "button" at bounding box center [718, 349] width 16 height 11
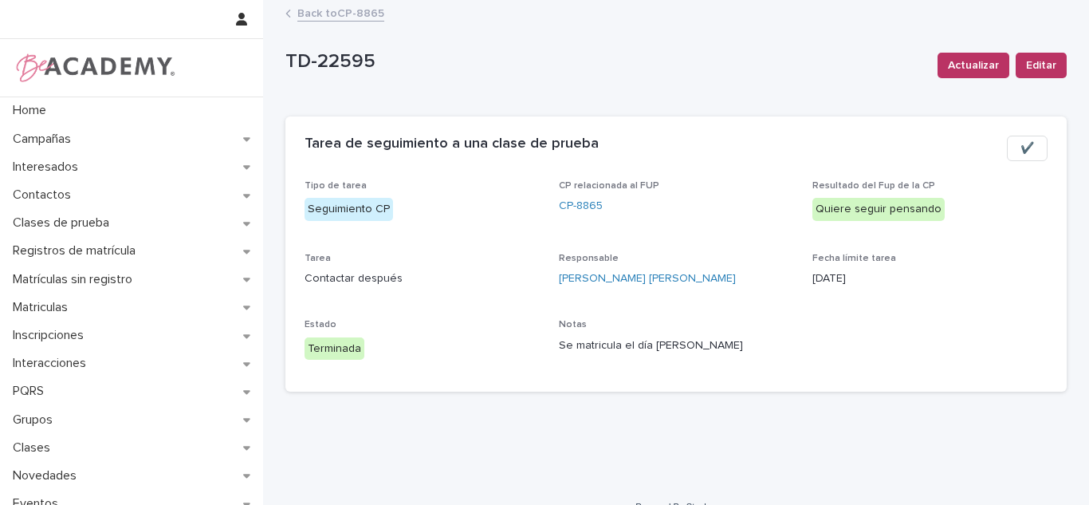
click at [340, 17] on link "Back to CP-8865" at bounding box center [340, 12] width 87 height 18
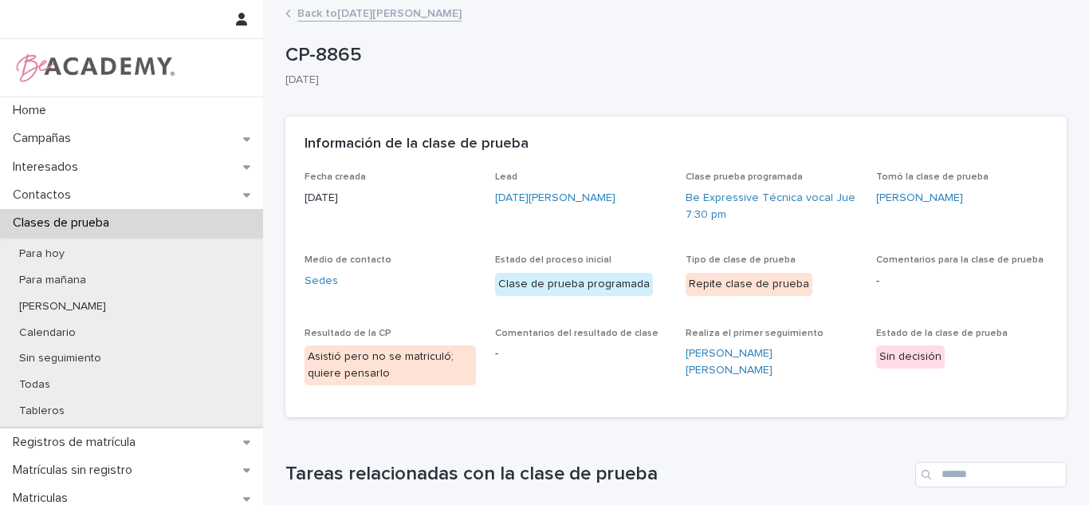
click at [418, 13] on link "Back to [DATE][PERSON_NAME]" at bounding box center [379, 12] width 164 height 18
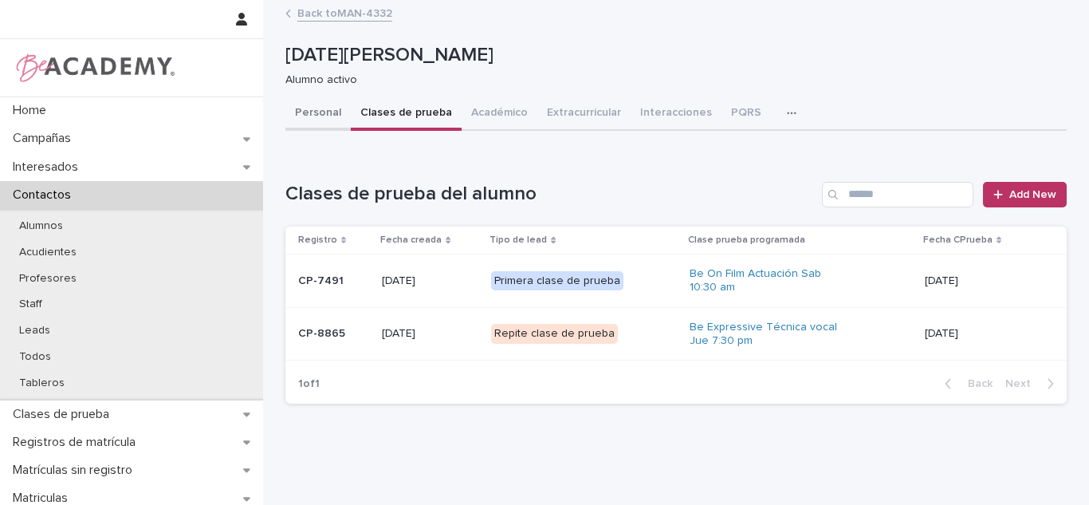
click at [313, 116] on button "Personal" at bounding box center [317, 113] width 65 height 33
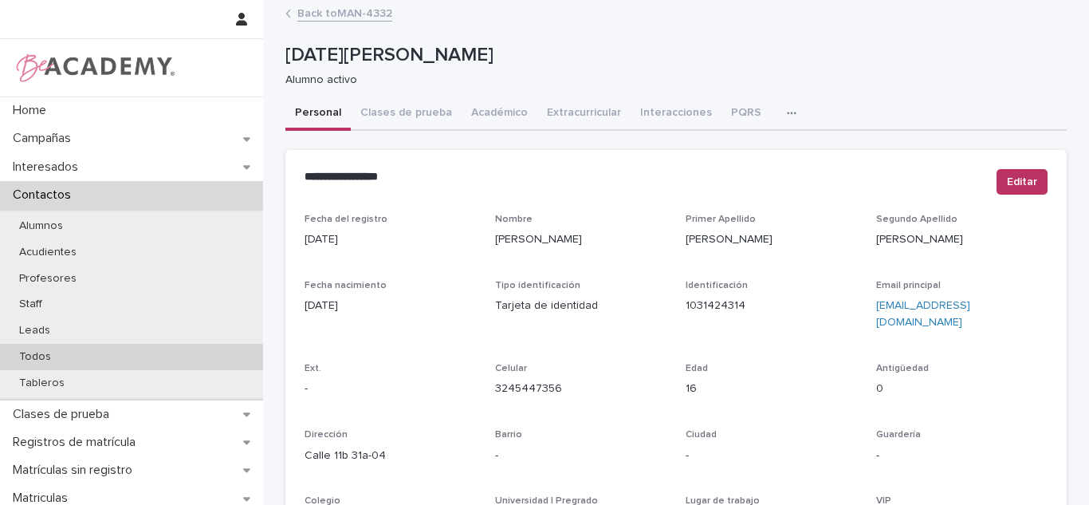
click at [173, 352] on div "Todos" at bounding box center [131, 357] width 263 height 26
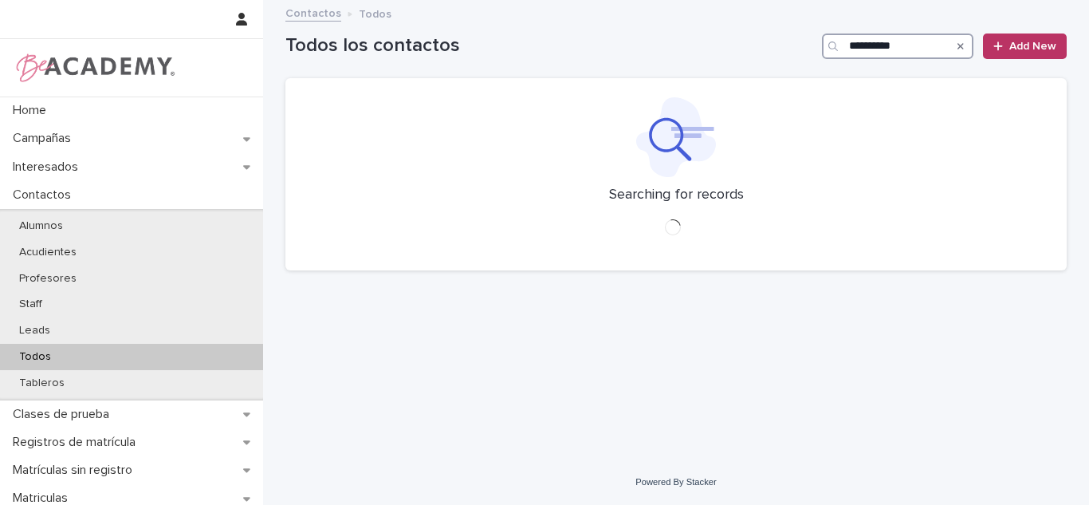
drag, startPoint x: 879, startPoint y: 50, endPoint x: 867, endPoint y: 65, distance: 19.3
click at [883, 56] on input "**********" at bounding box center [897, 46] width 151 height 26
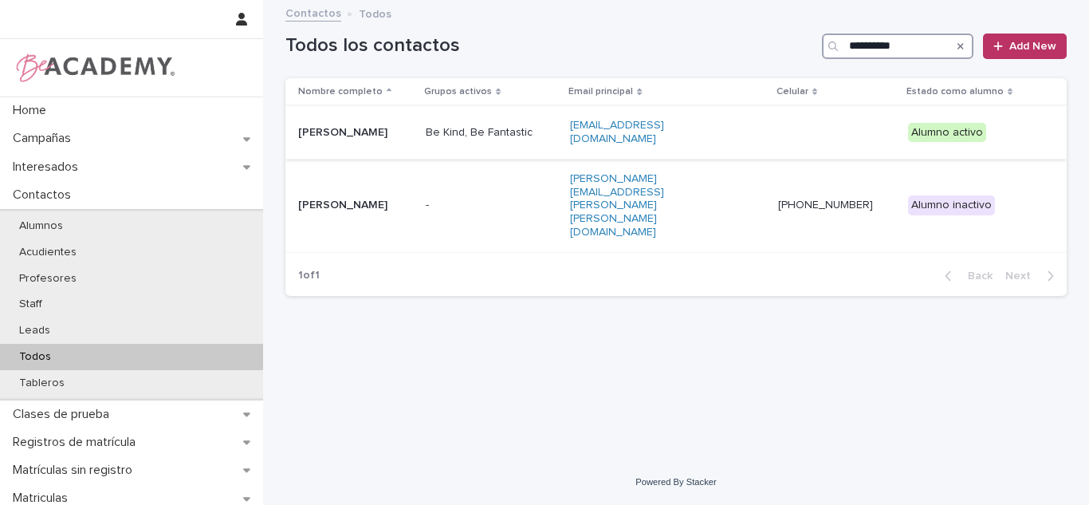
type input "**********"
click at [517, 136] on div "Be Kind, Be Fantastic" at bounding box center [492, 133] width 132 height 26
